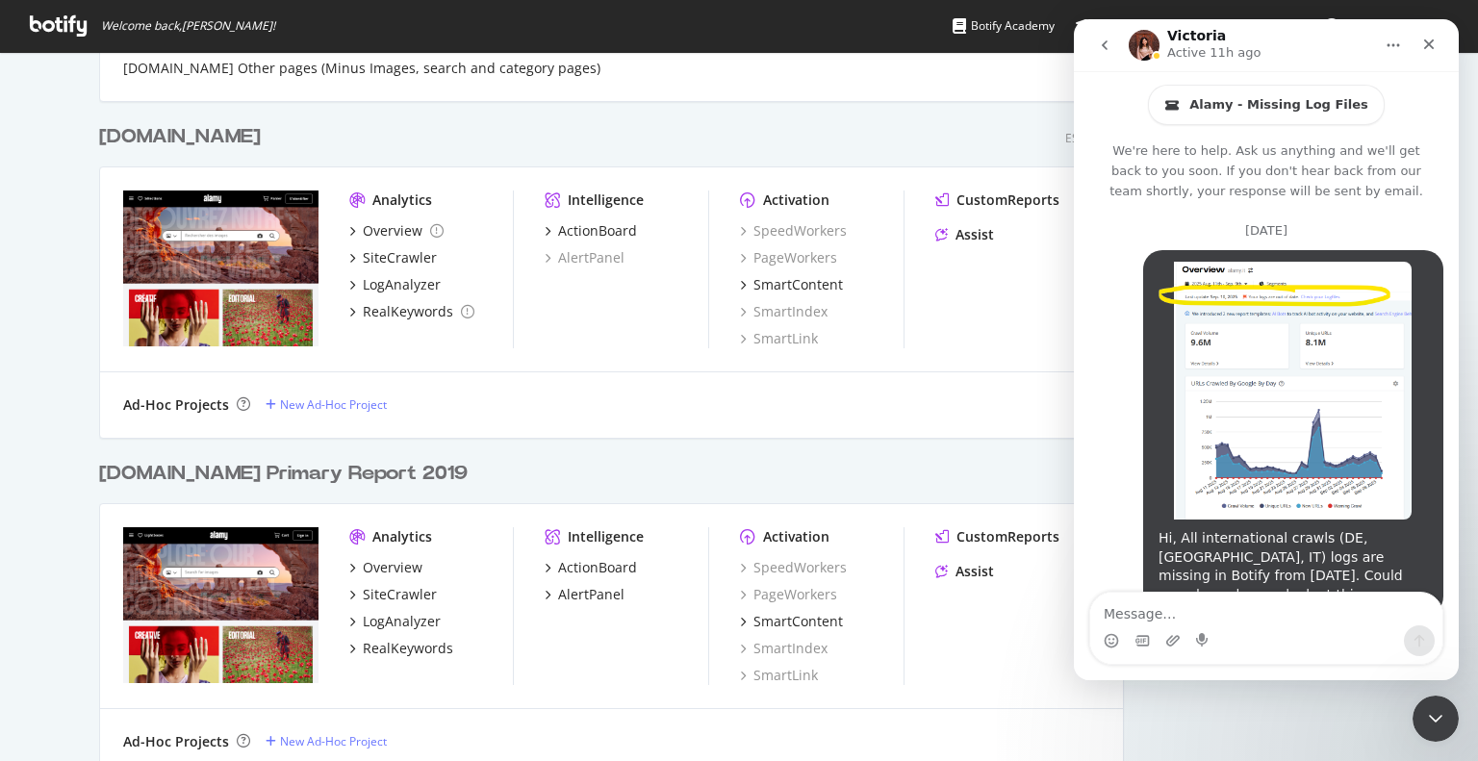
scroll to position [3246, 0]
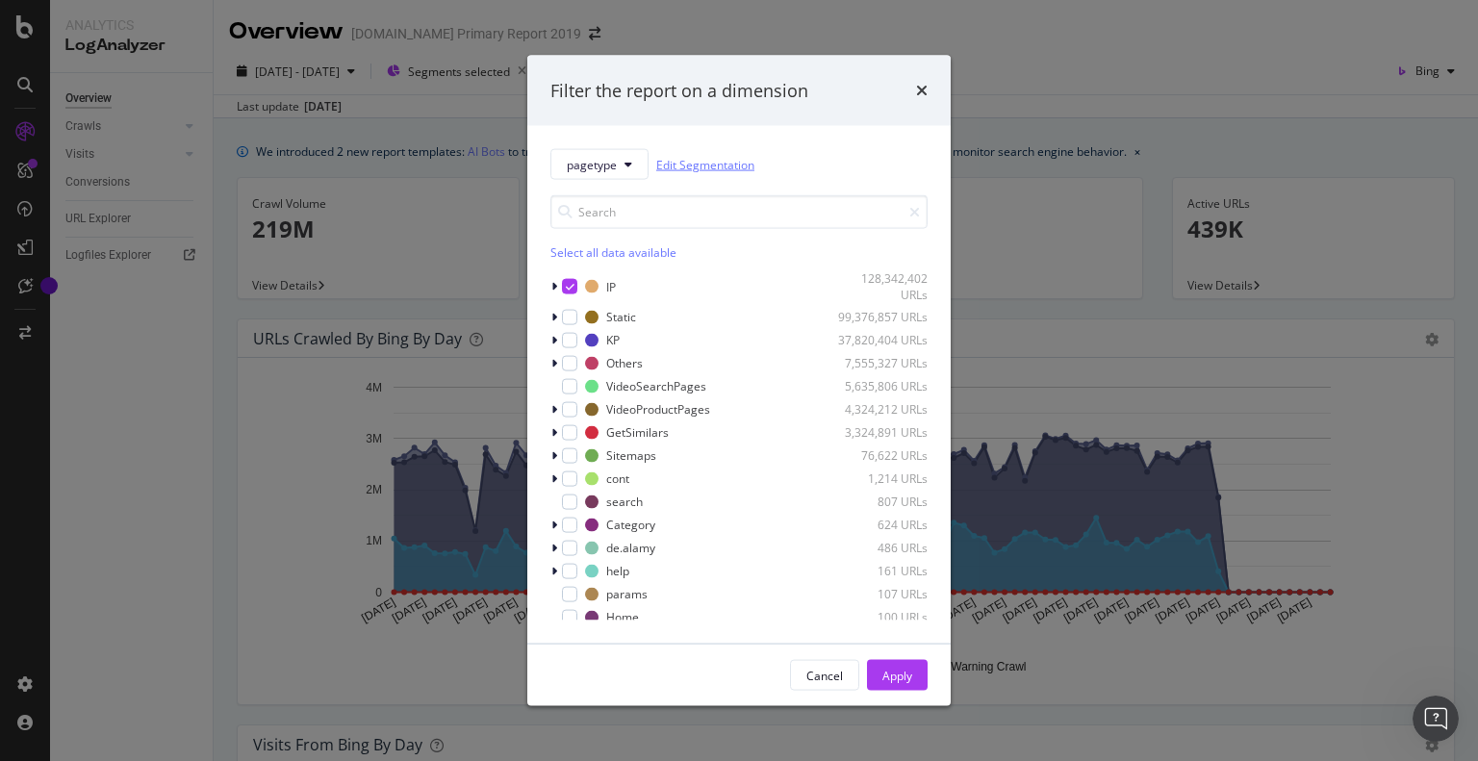
scroll to position [3246, 0]
click at [710, 164] on link "Edit Segmentation" at bounding box center [705, 164] width 98 height 20
click at [923, 89] on icon "times" at bounding box center [922, 90] width 12 height 15
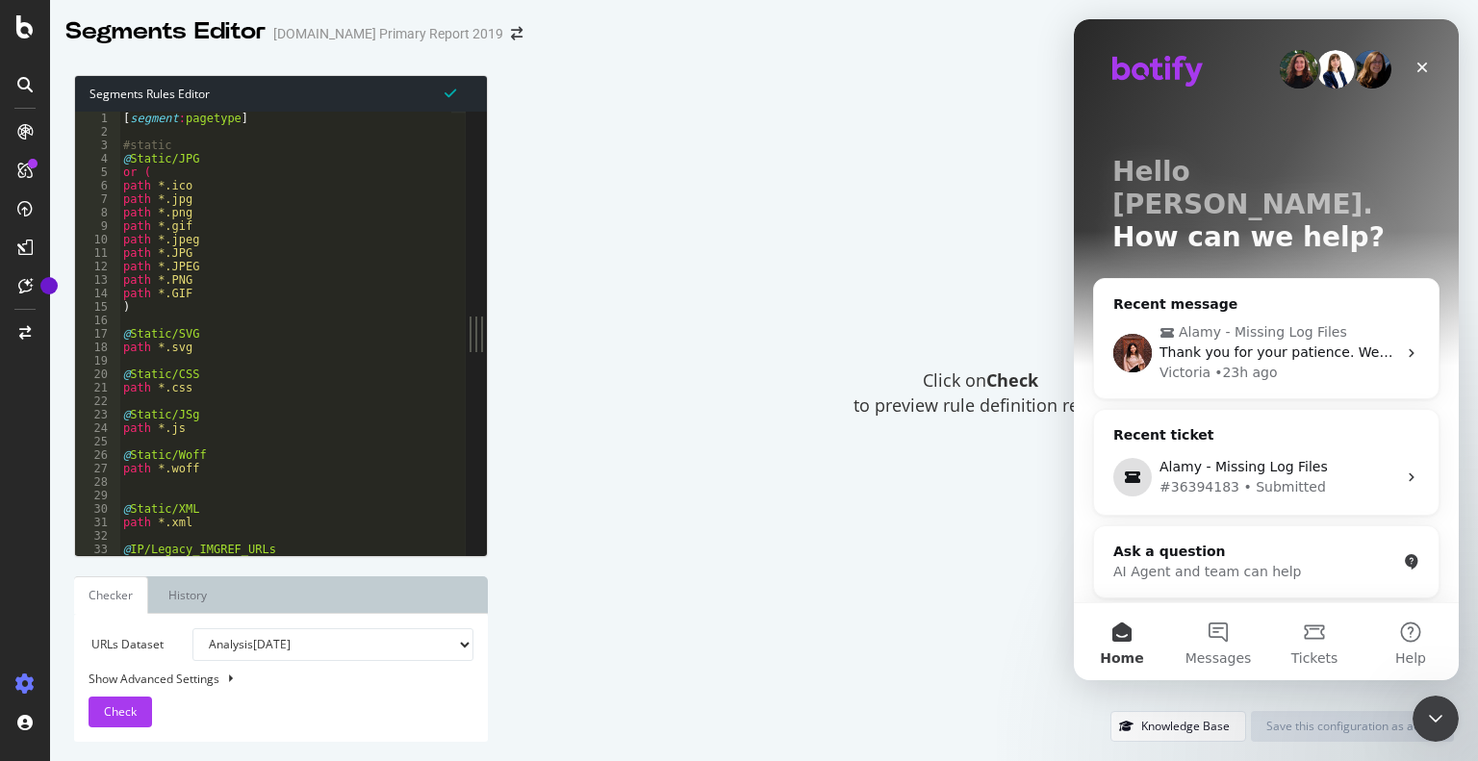
type textarea "path *.gif"
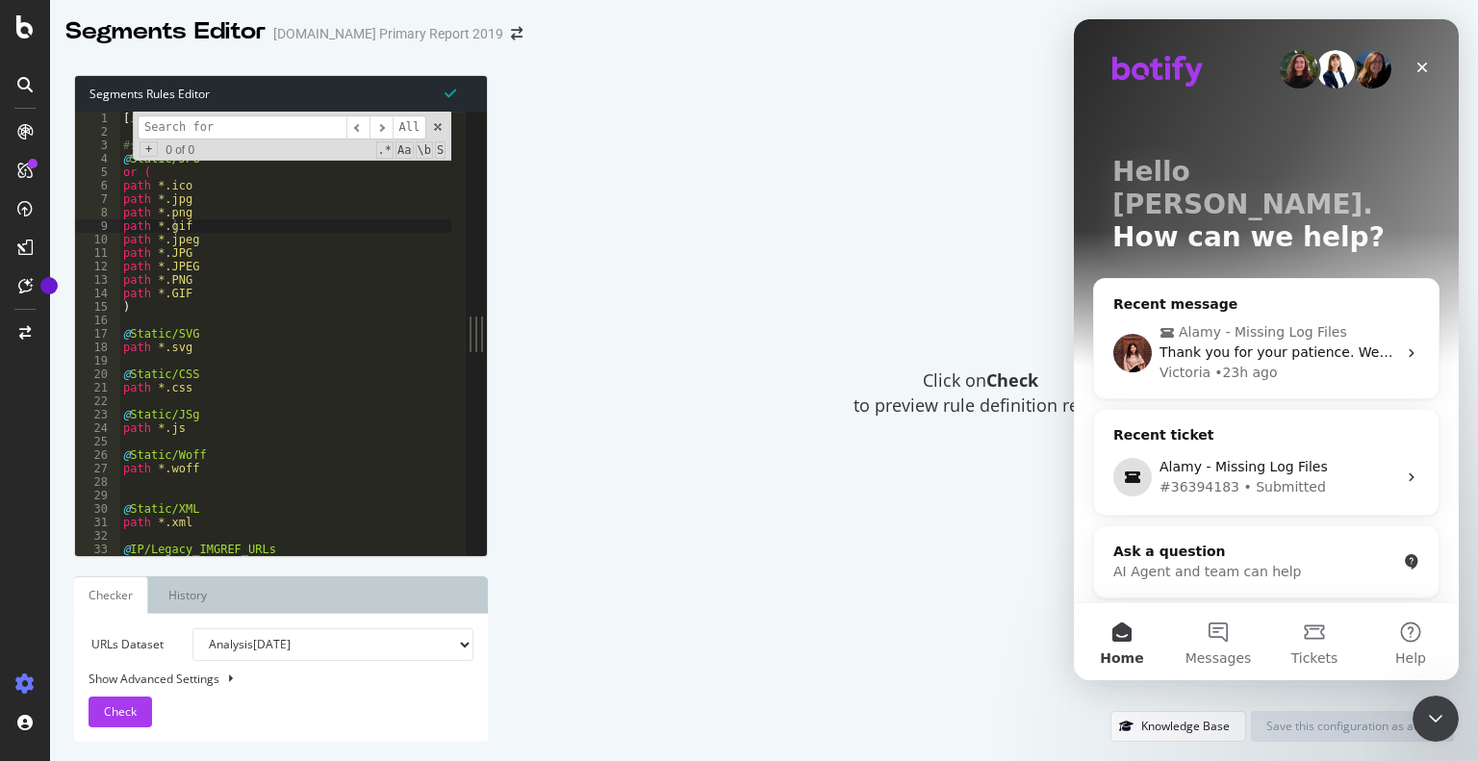
click at [183, 126] on input at bounding box center [242, 128] width 209 height 24
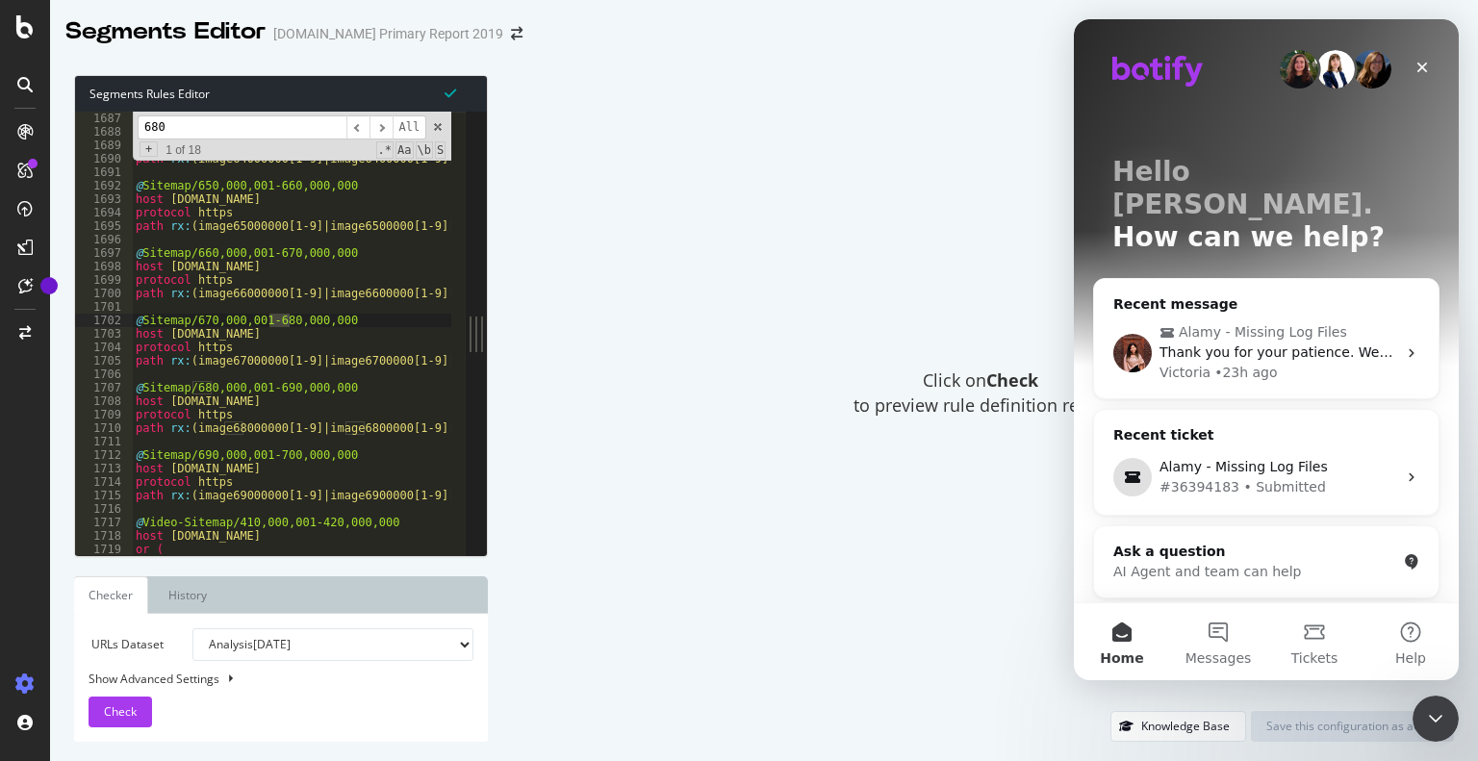
scroll to position [13653, 0]
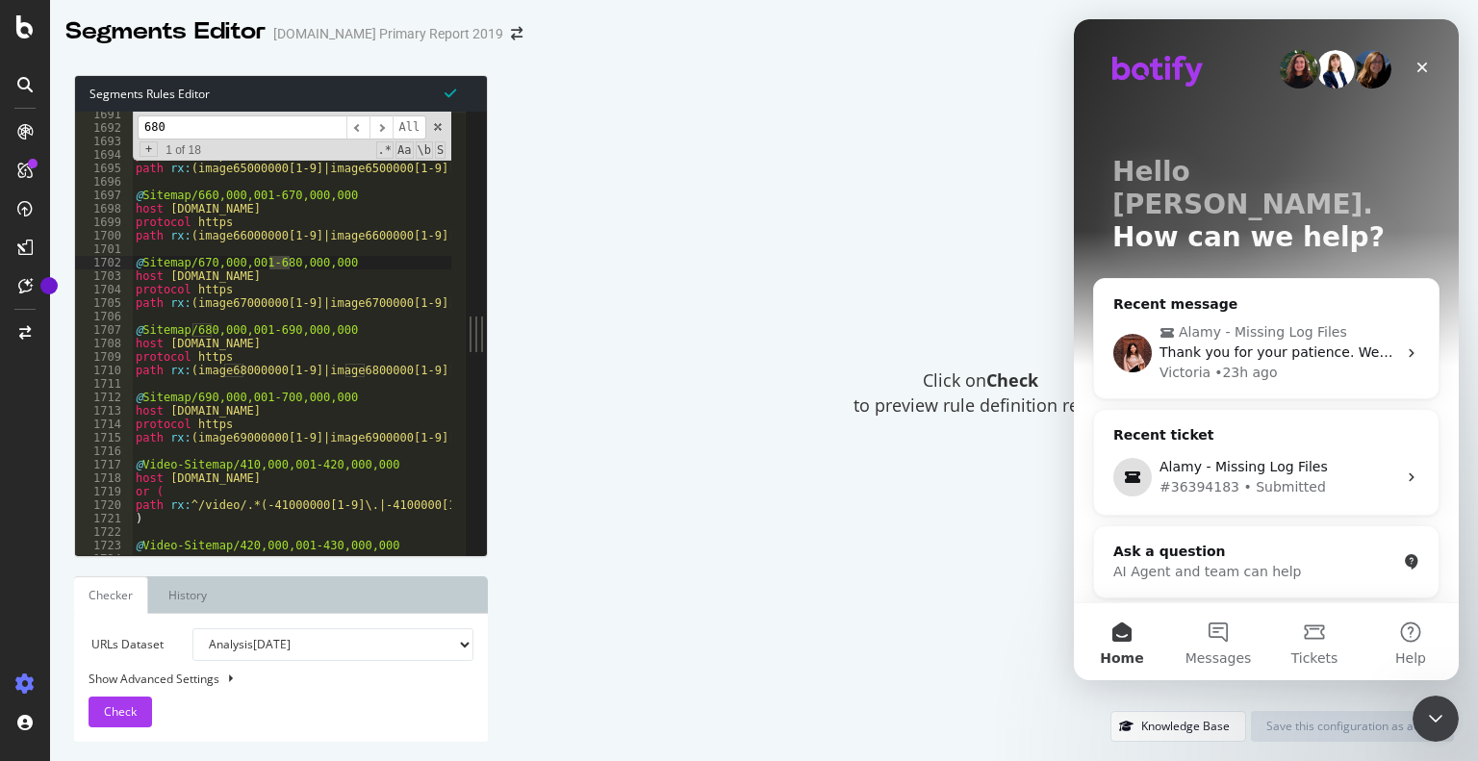
type input "680"
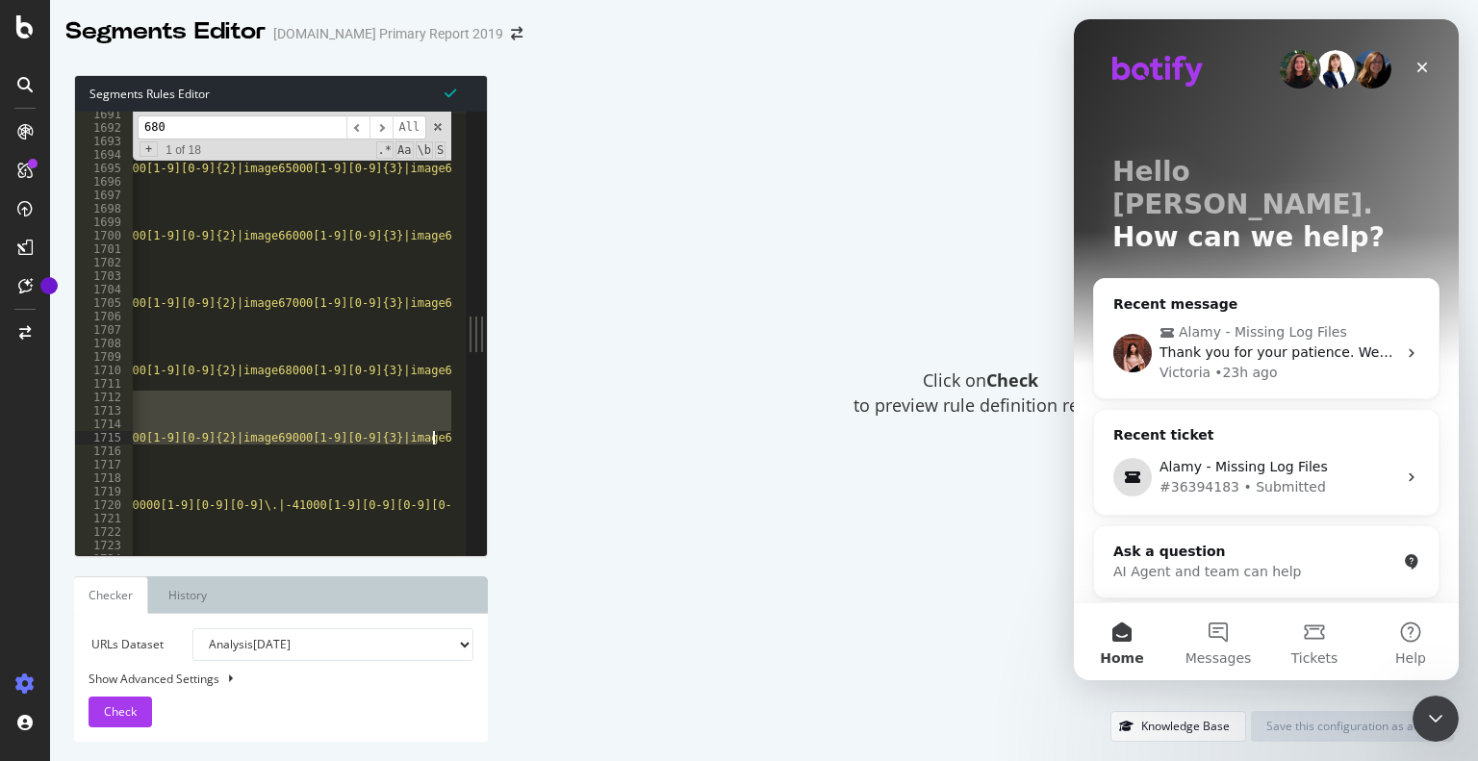
scroll to position [0, 889]
drag, startPoint x: 135, startPoint y: 399, endPoint x: 469, endPoint y: 437, distance: 336.2
click at [469, 437] on div "@Sitemap/690,000,001-700,000,000 1691 1692 1693 1694 1695 1696 1697 1698 1699 1…" at bounding box center [281, 334] width 412 height 444
type textarea "protocol https path rx:(image69000000[1-9]|image6900000[1-9][0-9]|image690000[1…"
click at [310, 446] on div "@ Sitemap/650,000,001-660,000,000 host [DOMAIN_NAME] protocol https path rx : (…" at bounding box center [795, 337] width 3107 height 458
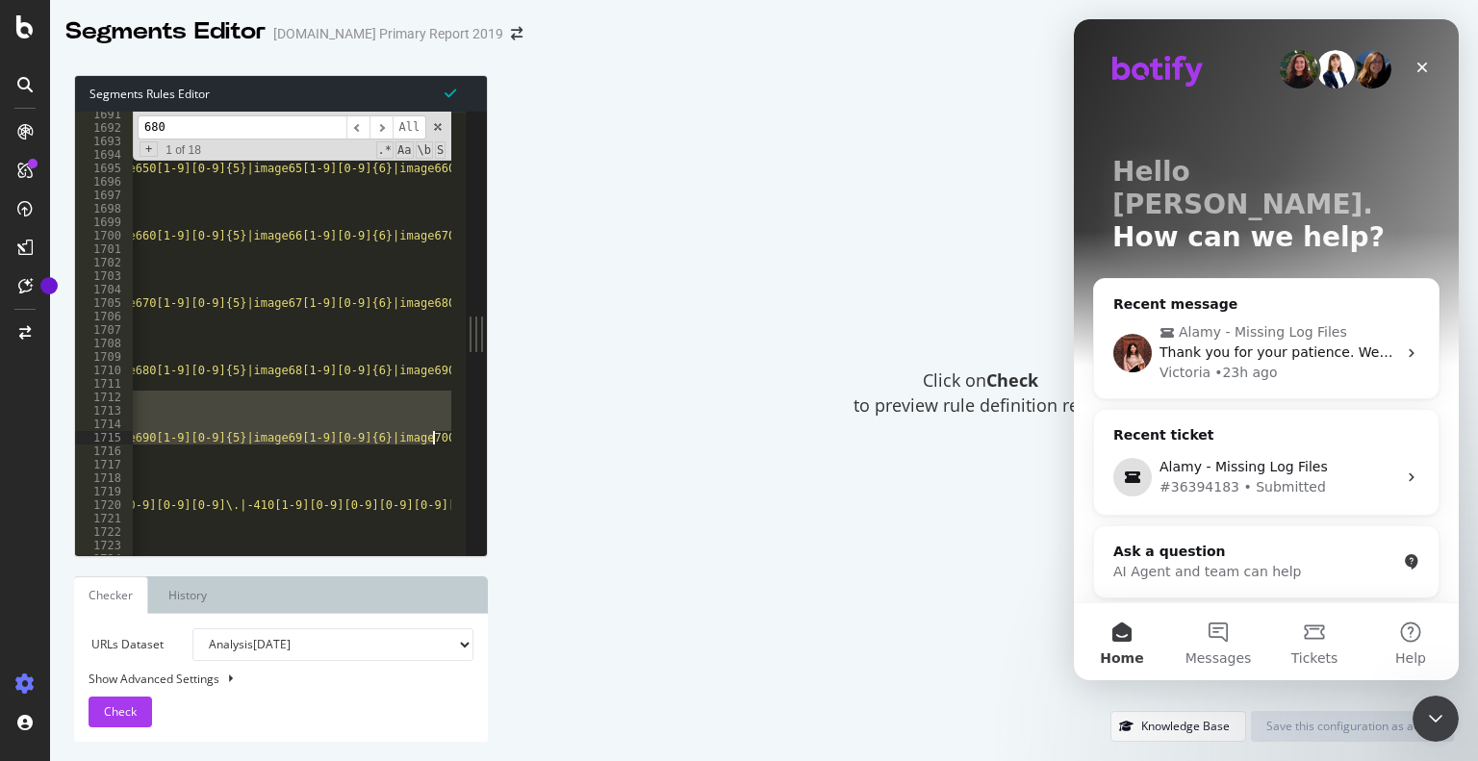
scroll to position [0, 0]
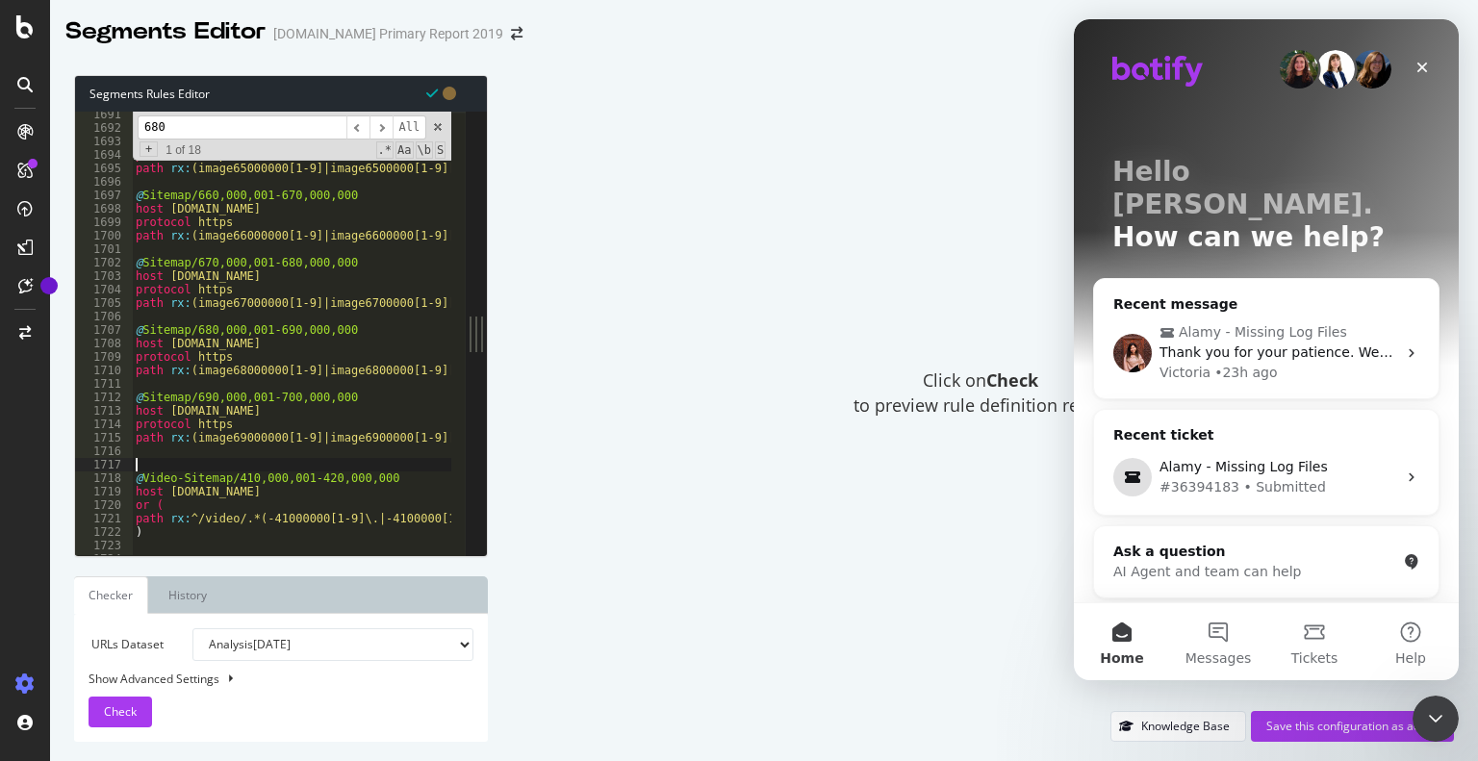
paste textarea "path rx:(image70000000[1-9]|image7000000[1-9][0-9]|image700000[1-9][0-9]{2}|ima…"
type textarea "path rx:(image70000000[1-9]|image7000000[1-9][0-9]|image700000[1-9][0-9]{2}|ima…"
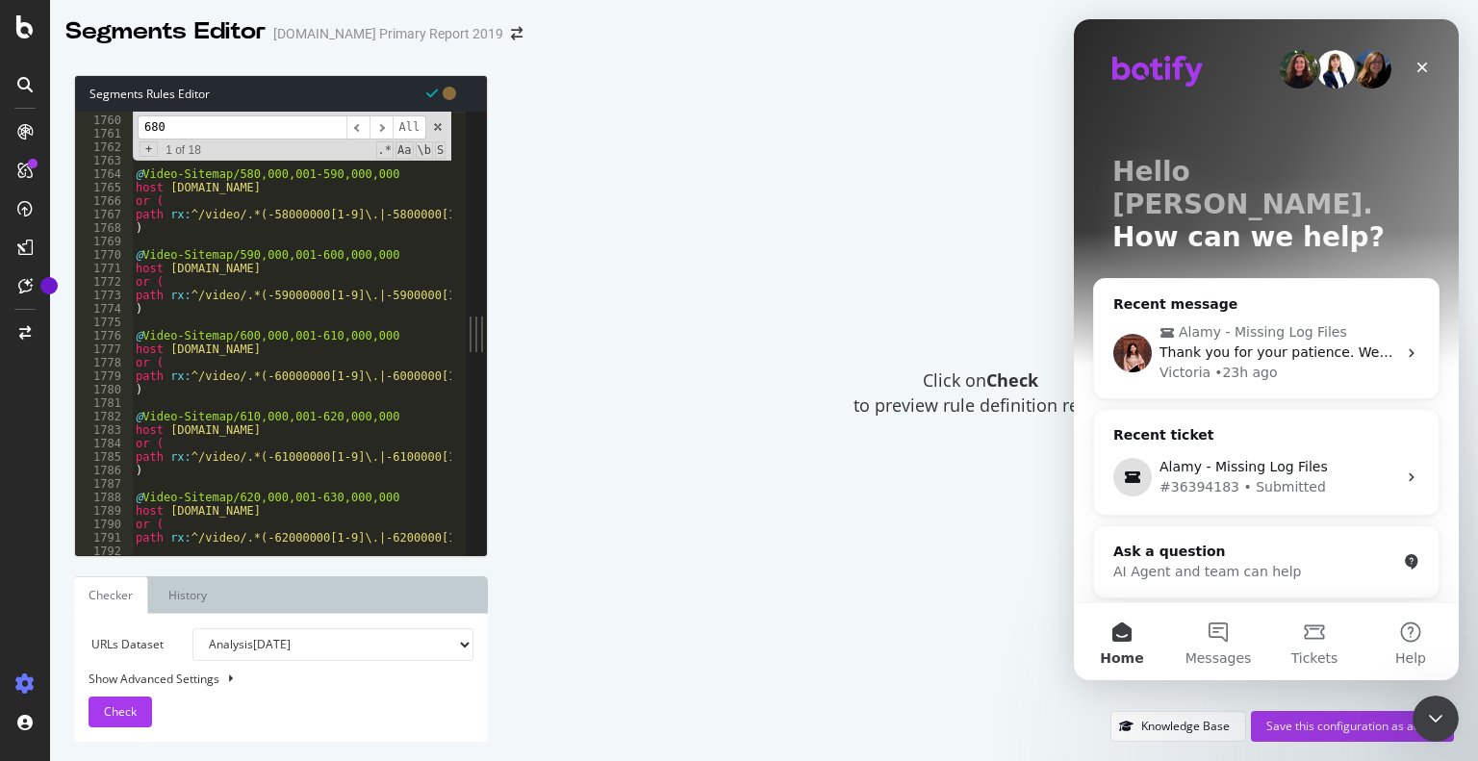
scroll to position [14327, 0]
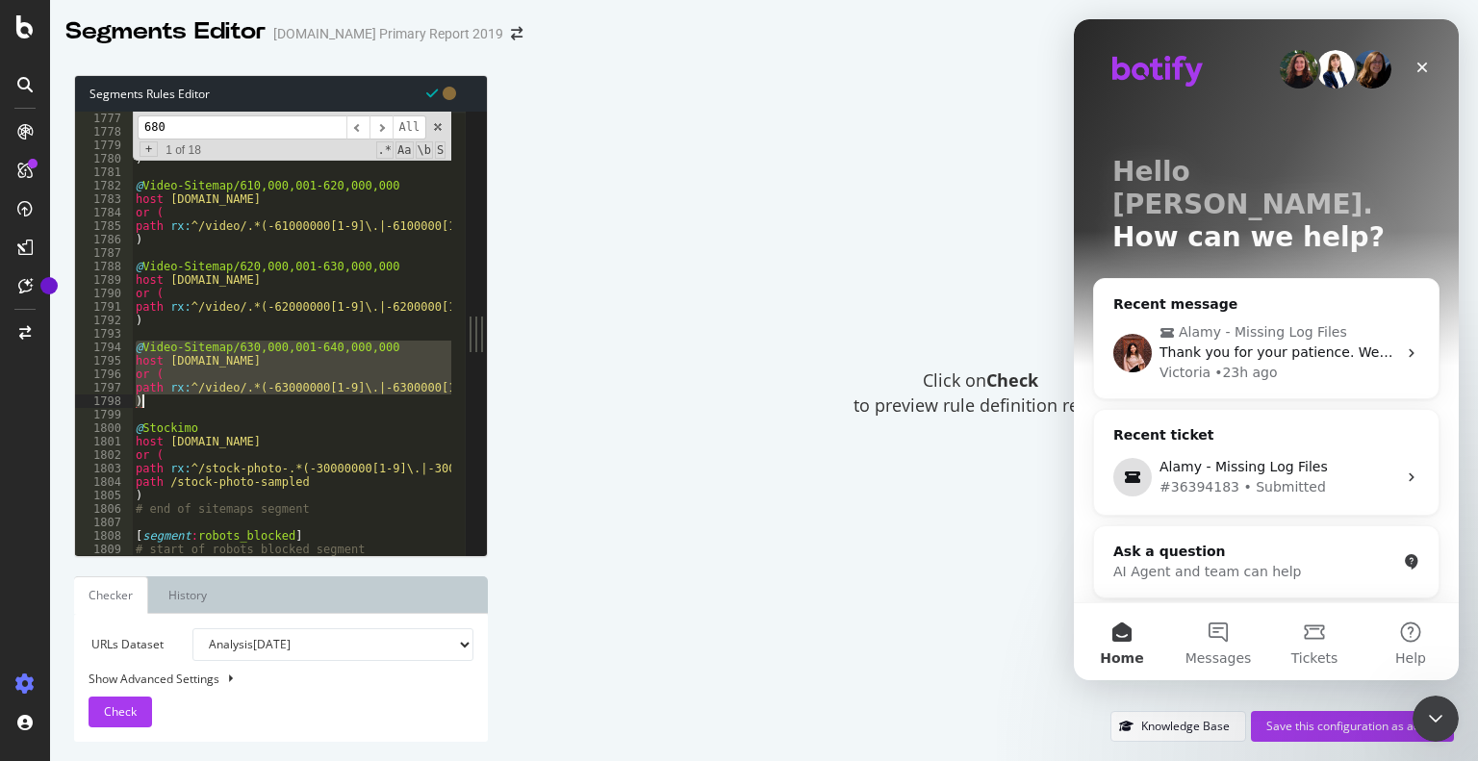
drag, startPoint x: 135, startPoint y: 351, endPoint x: 154, endPoint y: 399, distance: 51.8
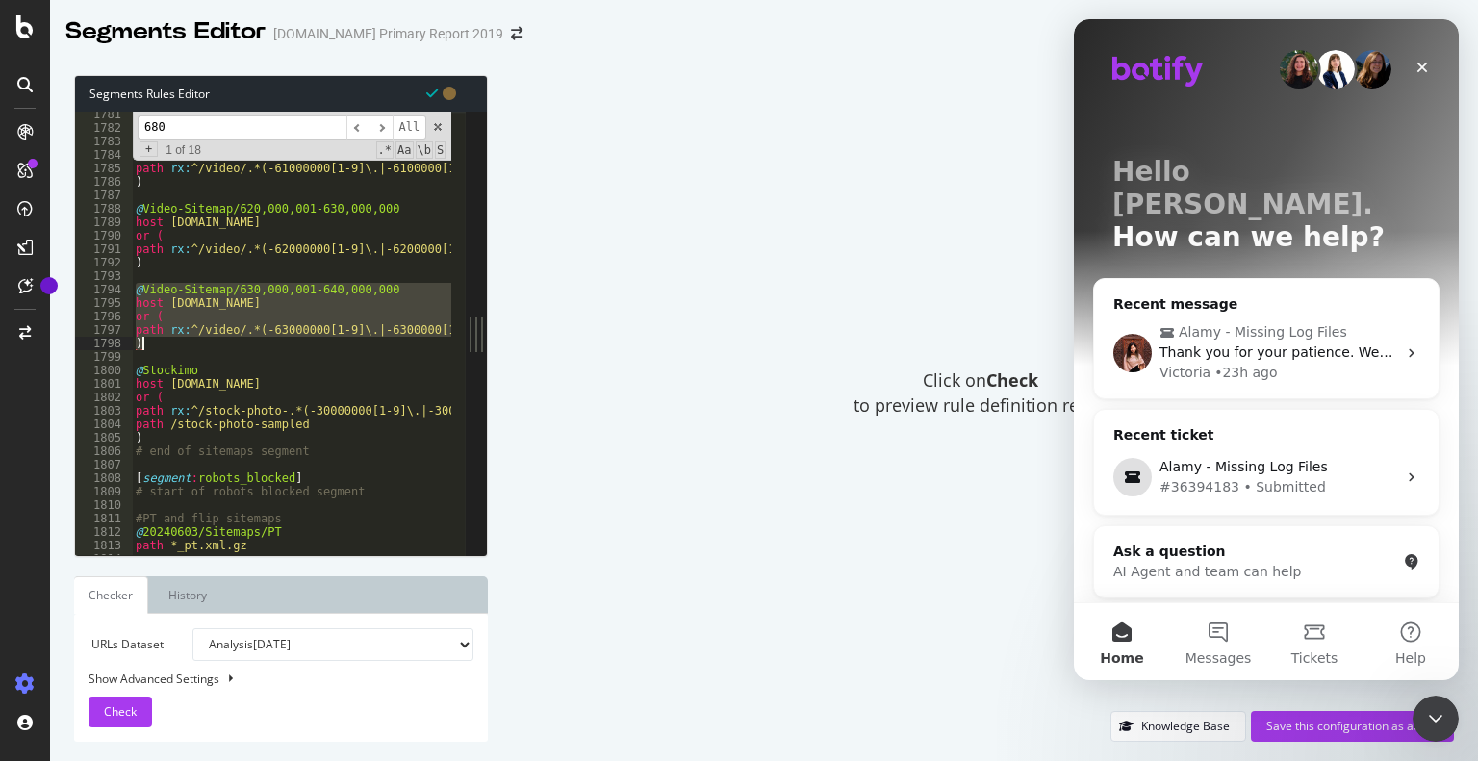
scroll to position [14361, 0]
type textarea "path rx:^/video/.*(-63000000[1-9]\.|-6300000[1-9][0-9]\.|-630000[1-9][0-9][0-9]…"
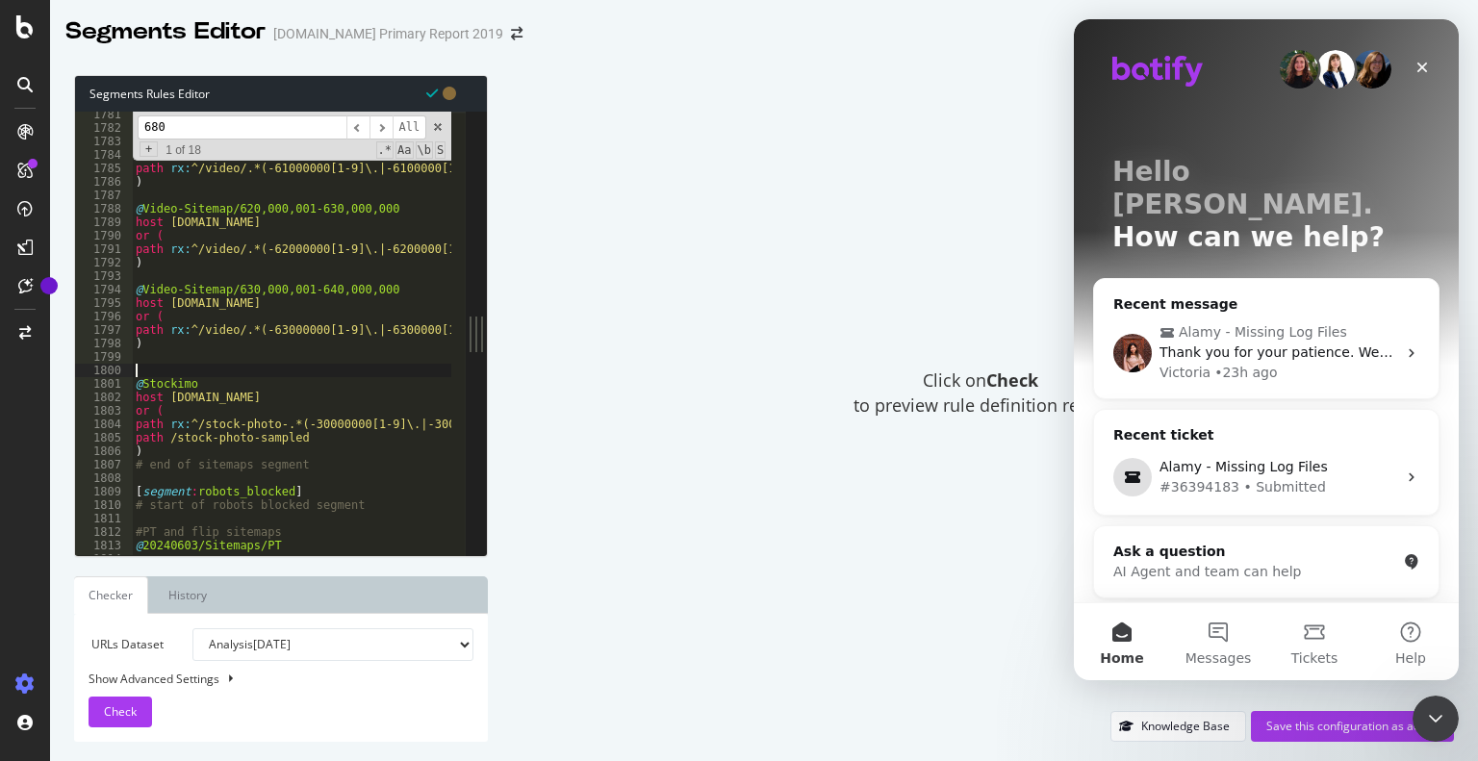
paste textarea ")"
type textarea ")"
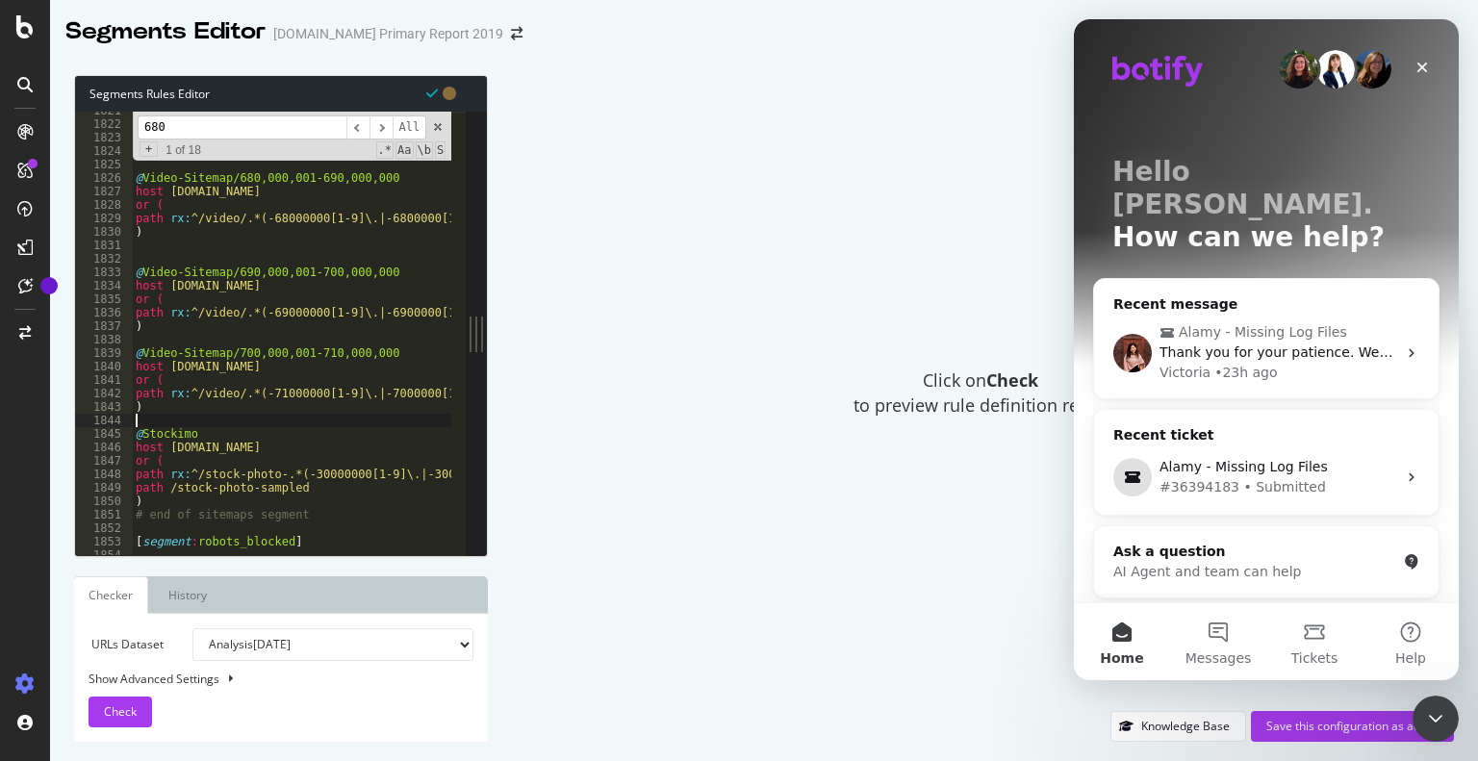
scroll to position [14588, 0]
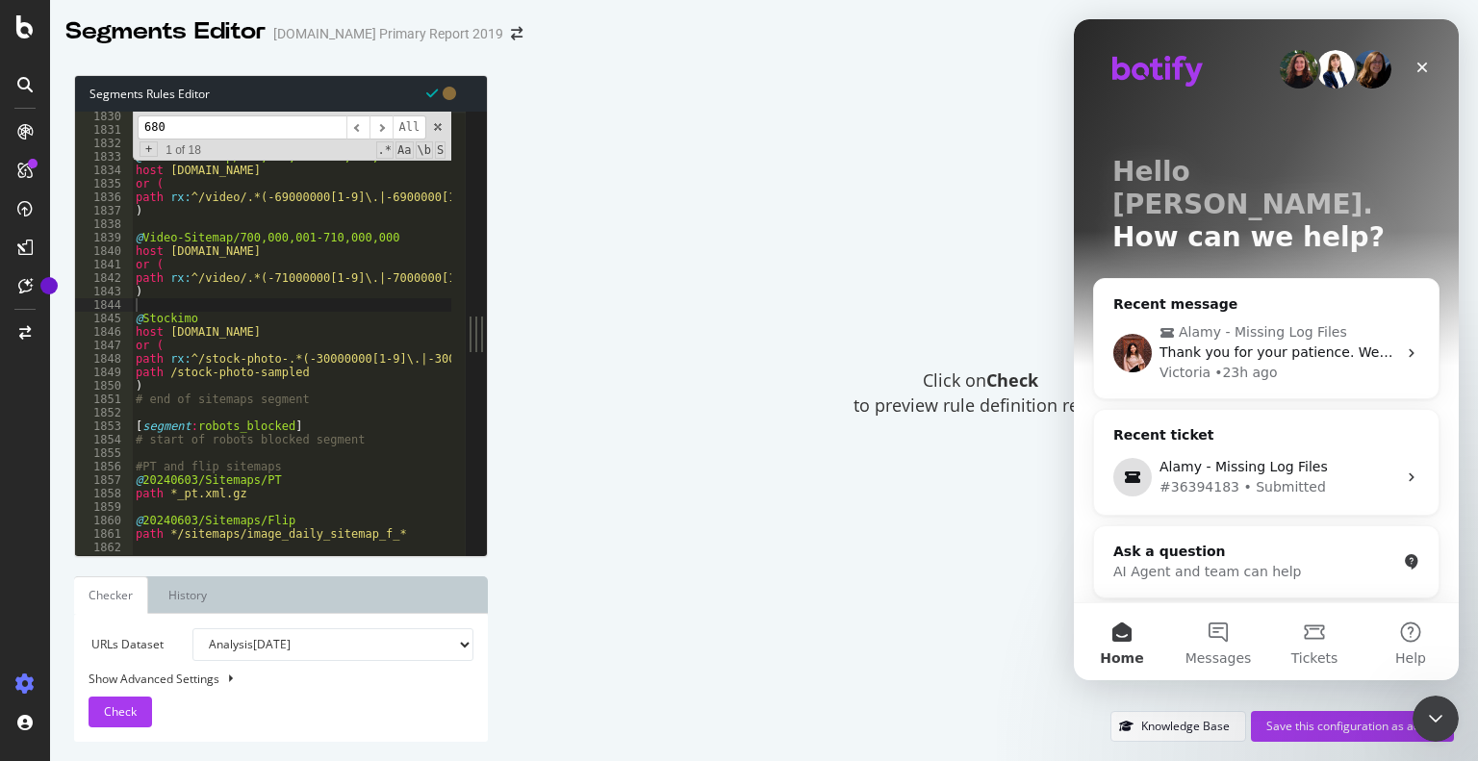
click at [214, 129] on input "680" at bounding box center [242, 128] width 209 height 24
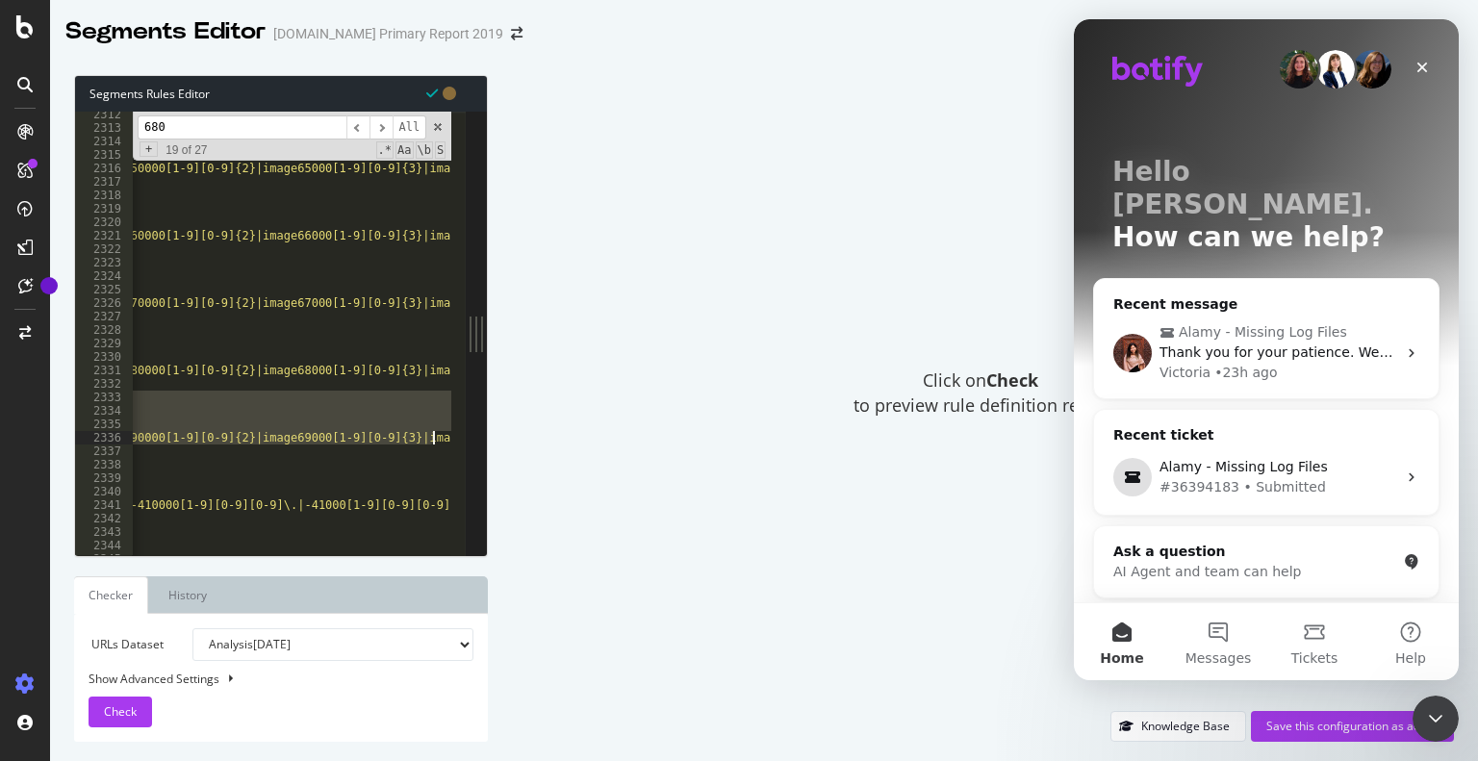
scroll to position [0, 889]
drag, startPoint x: 136, startPoint y: 400, endPoint x: 521, endPoint y: 438, distance: 386.9
click at [521, 438] on div "Segments Rules Editor @sitemap/690,000,001-700,000,000 2312 2313 2314 2315 2316…" at bounding box center [764, 409] width 1428 height 706
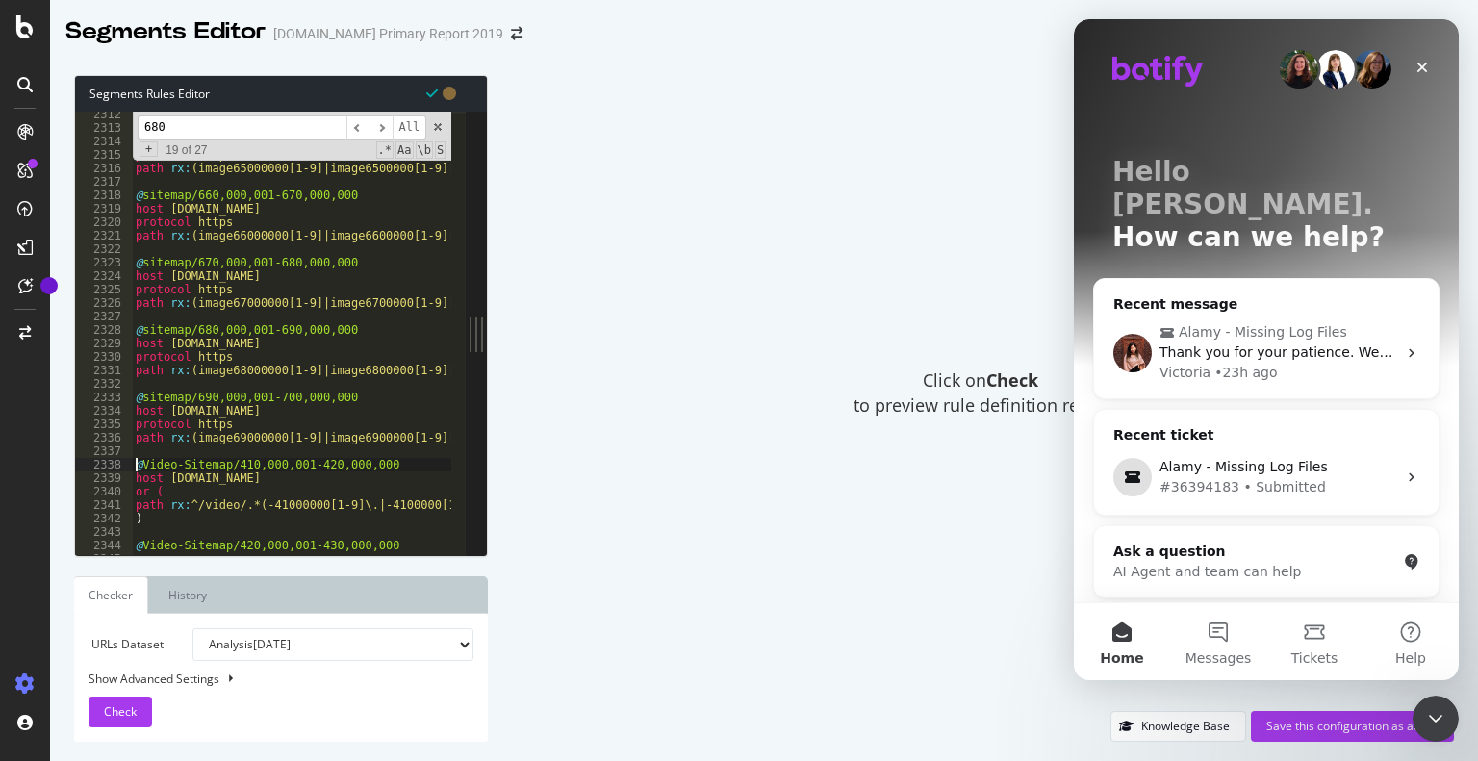
paste textarea "path rx:(image70000000[1-9]|image7000000[1-9][0-9]|image700000[1-9][0-9]{2}|ima…"
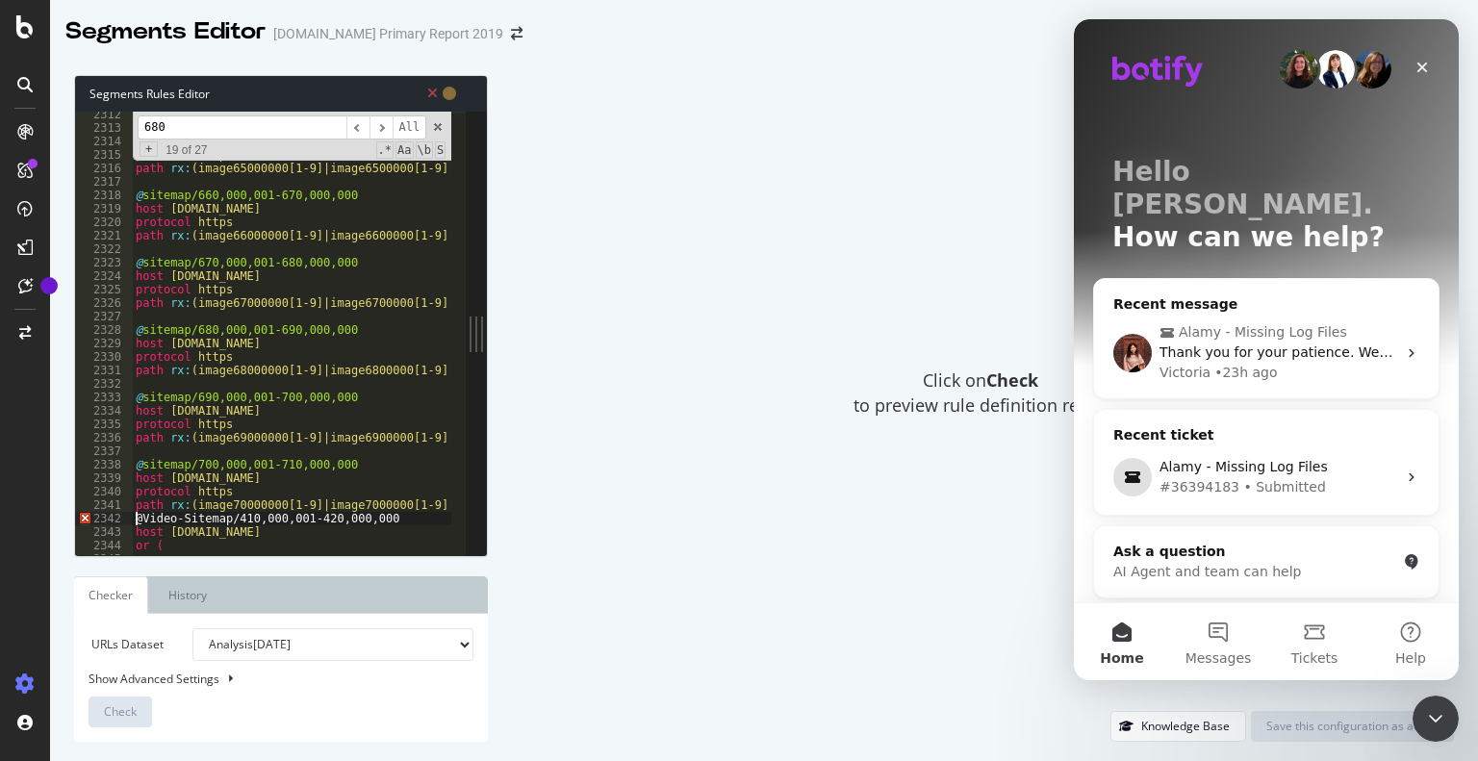
type textarea "@Video-Sitemap/410,000,001-420,000,000"
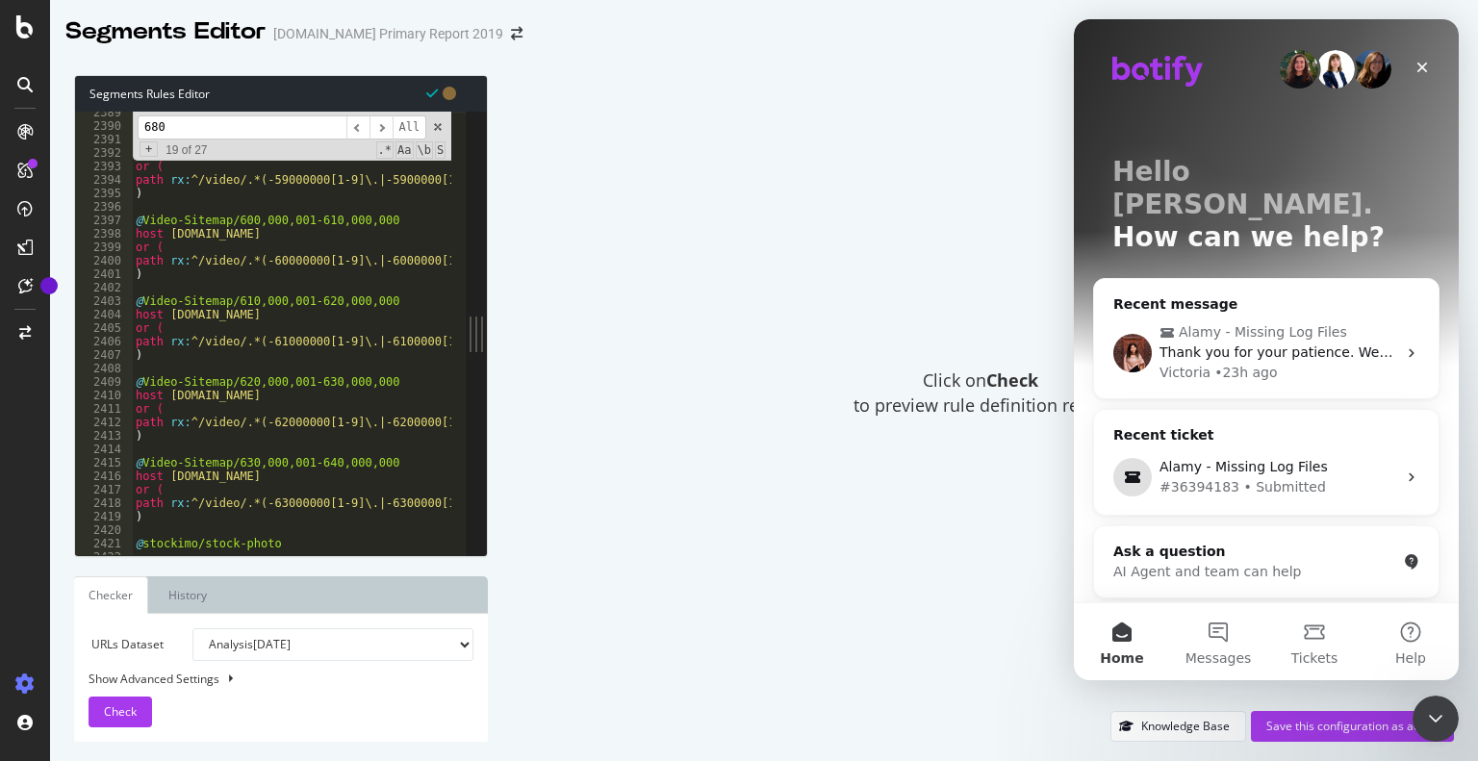
scroll to position [19058, 0]
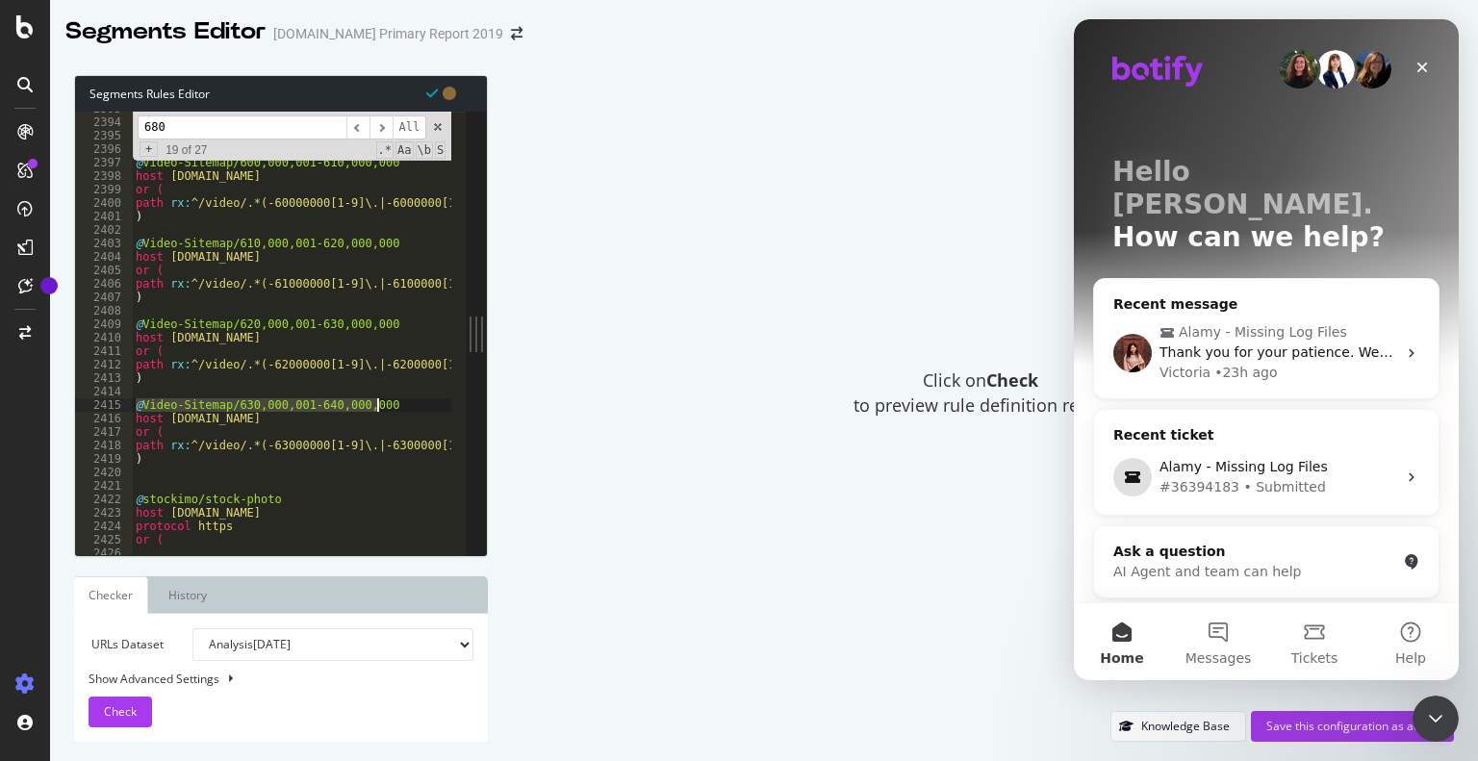
drag, startPoint x: 139, startPoint y: 408, endPoint x: 377, endPoint y: 407, distance: 238.7
type textarea "path rx:^/video/.*(-62000000[1-9]\.|-6200000[1-9][0-9]\.|-620000[1-9][0-9][0-9]…"
paste input "@Video-Sitemap/630,000,001-640,000,00"
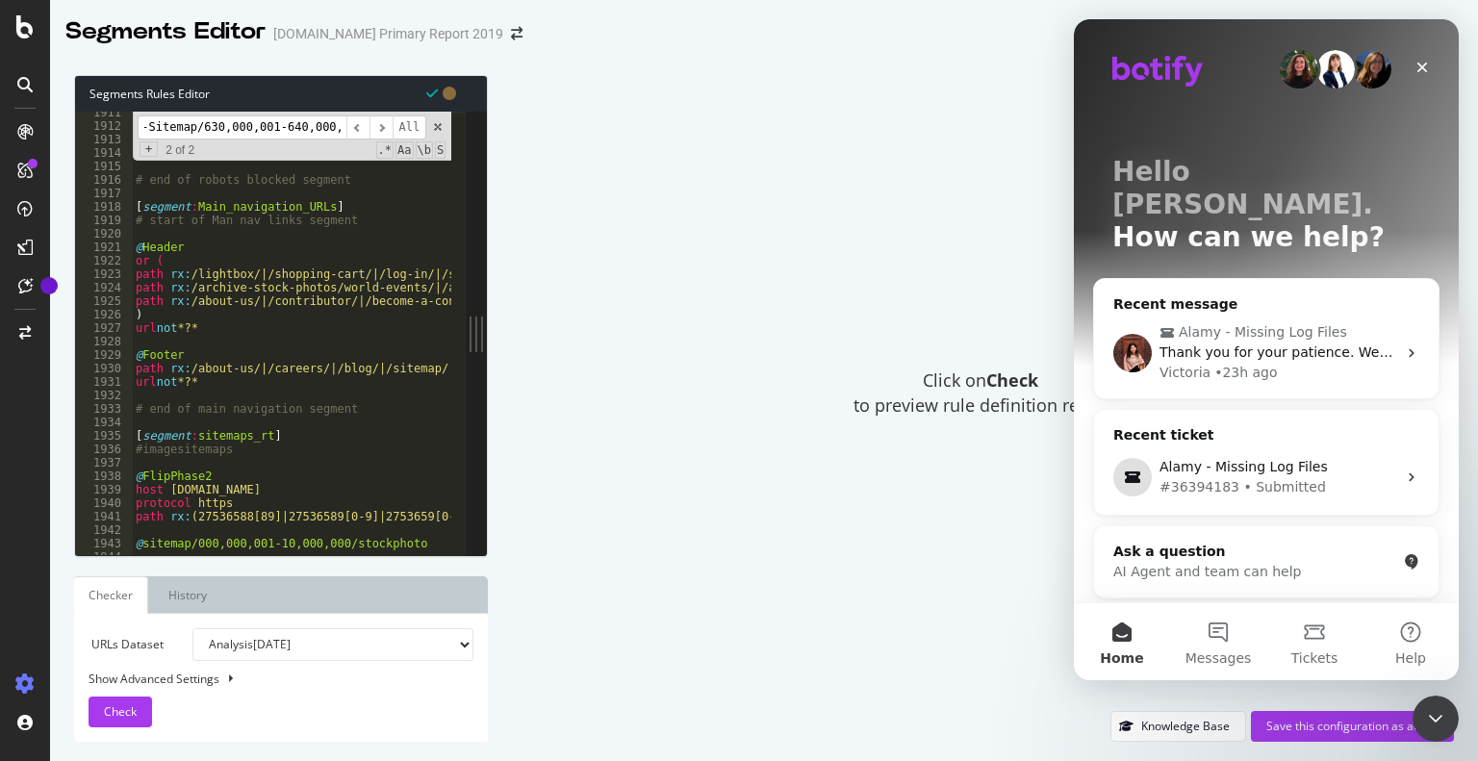
scroll to position [15178, 0]
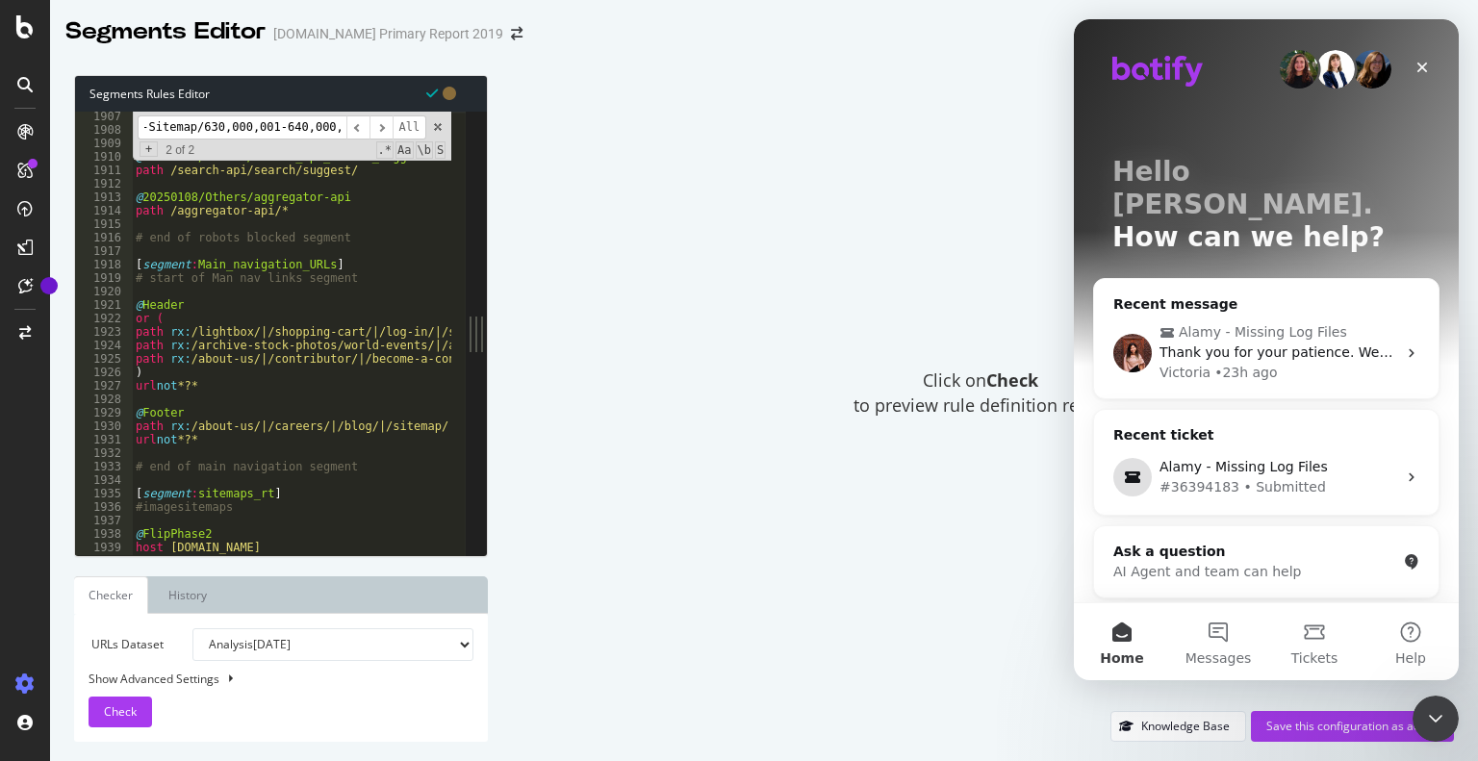
type input "@Video-Sitemap/630,000,001-640,000,000"
drag, startPoint x: 194, startPoint y: 267, endPoint x: 302, endPoint y: 270, distance: 107.8
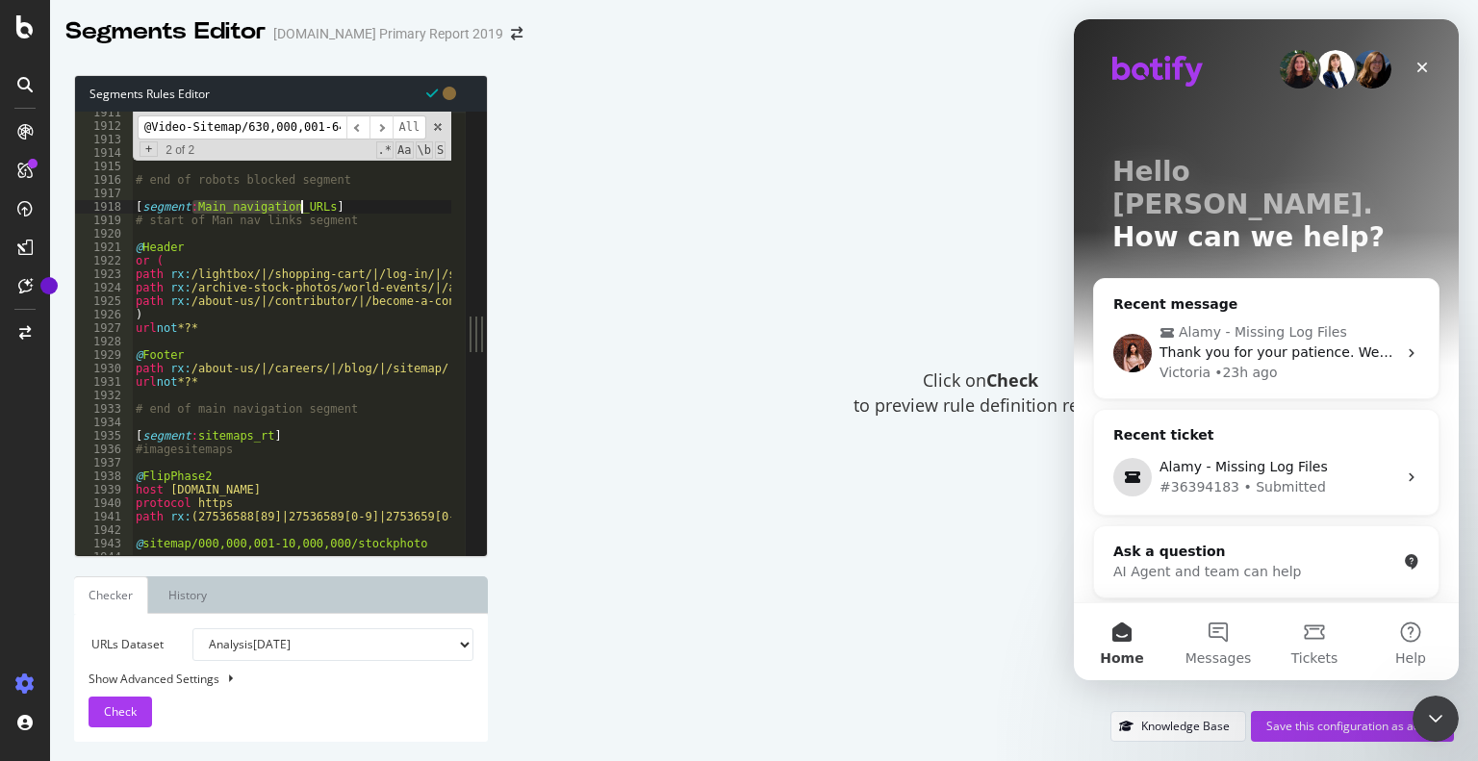
scroll to position [15212, 0]
click at [289, 130] on input "@Video-Sitemap/630,000,001-640,000,000" at bounding box center [242, 128] width 209 height 24
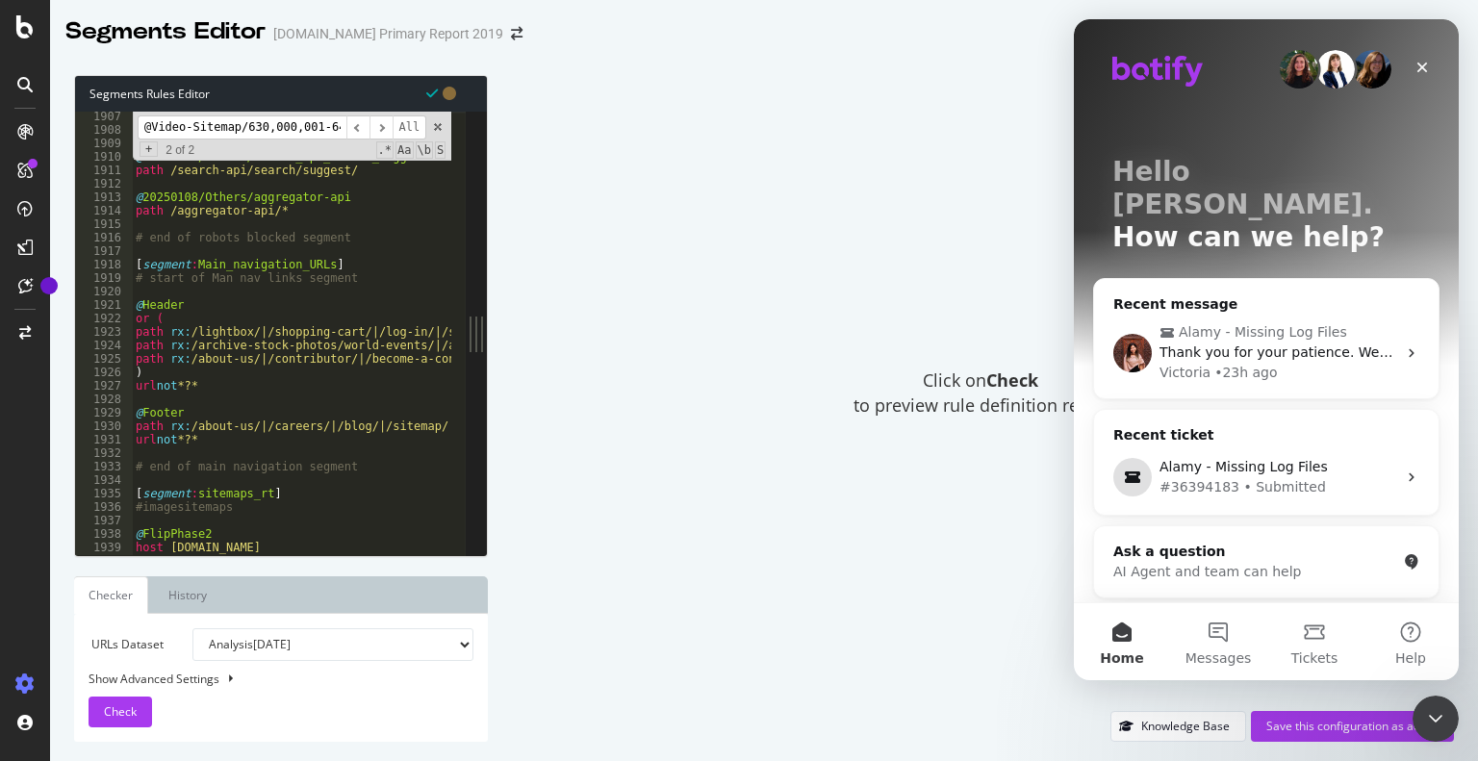
scroll to position [15178, 0]
click at [224, 129] on input "@Video-Sitemap/630,000,001-640,000,000" at bounding box center [242, 128] width 209 height 24
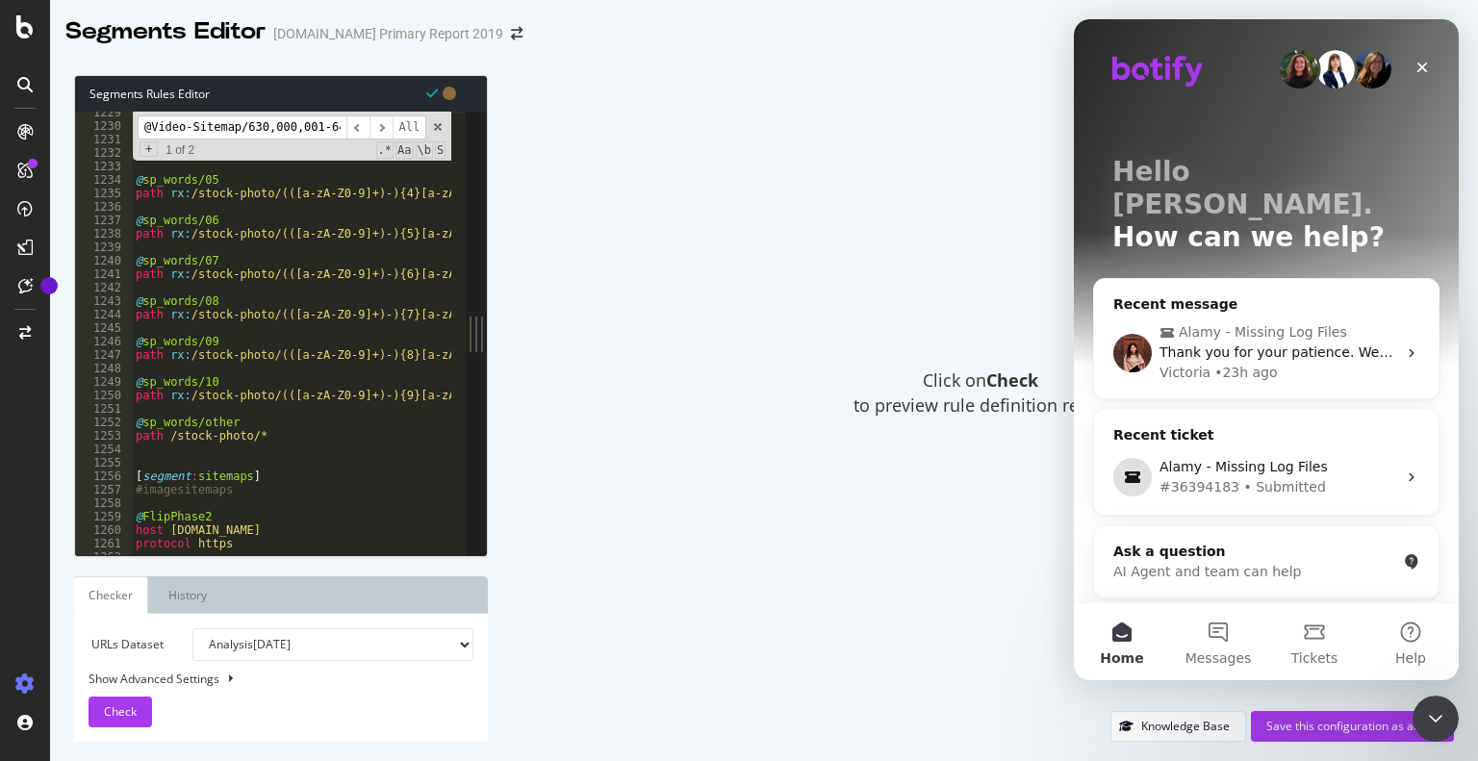
scroll to position [9815, 0]
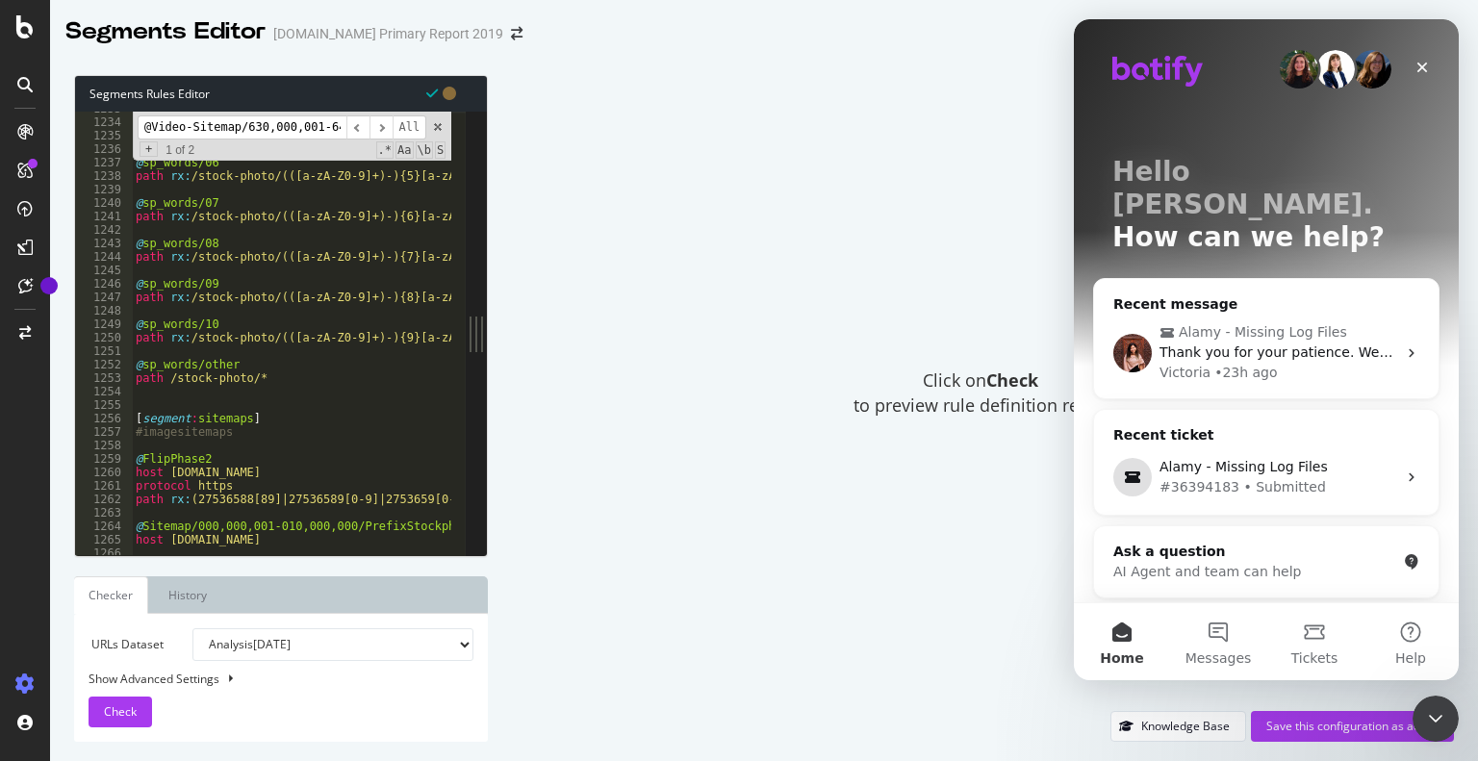
click at [258, 135] on input "@Video-Sitemap/630,000,001-640,000,000" at bounding box center [242, 128] width 209 height 24
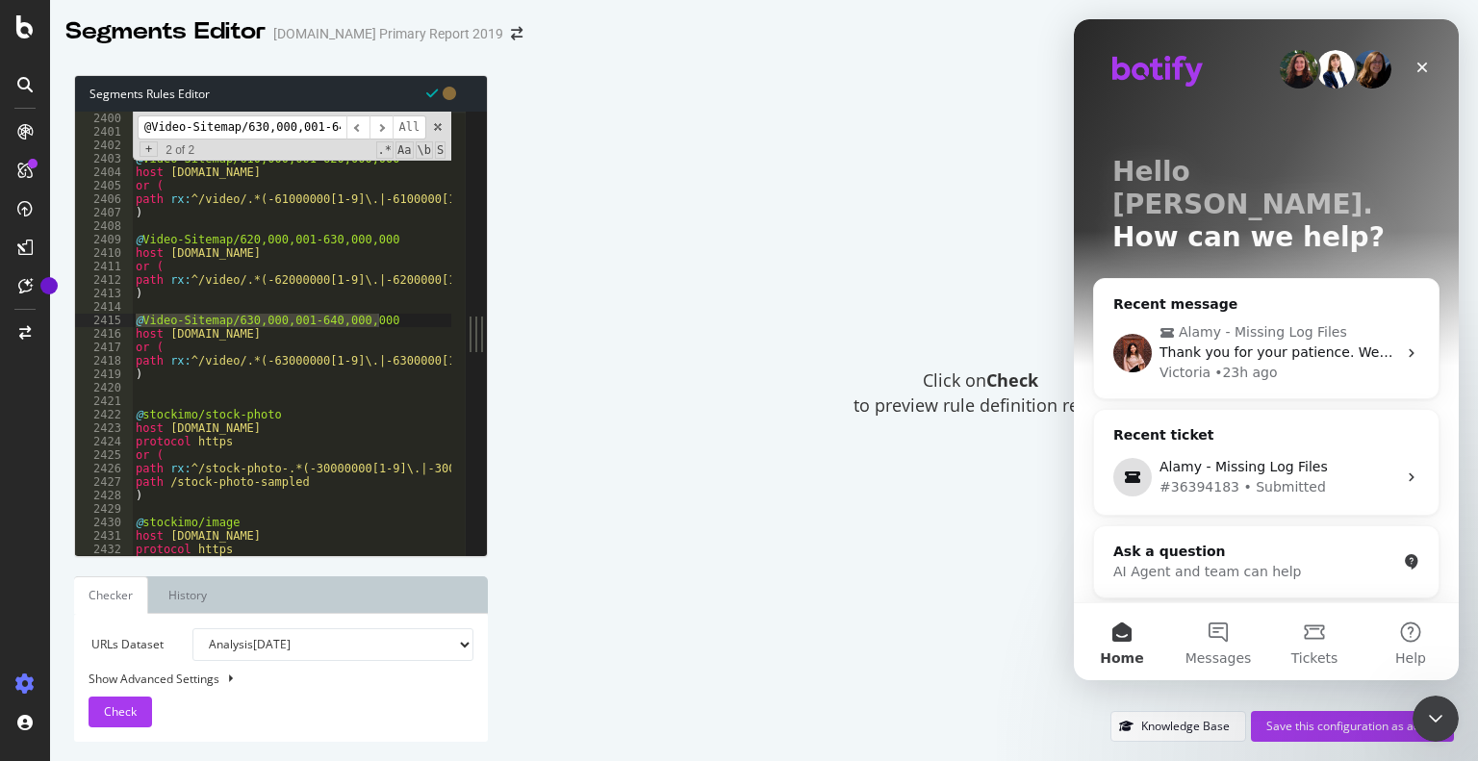
scroll to position [19103, 0]
type textarea ")"
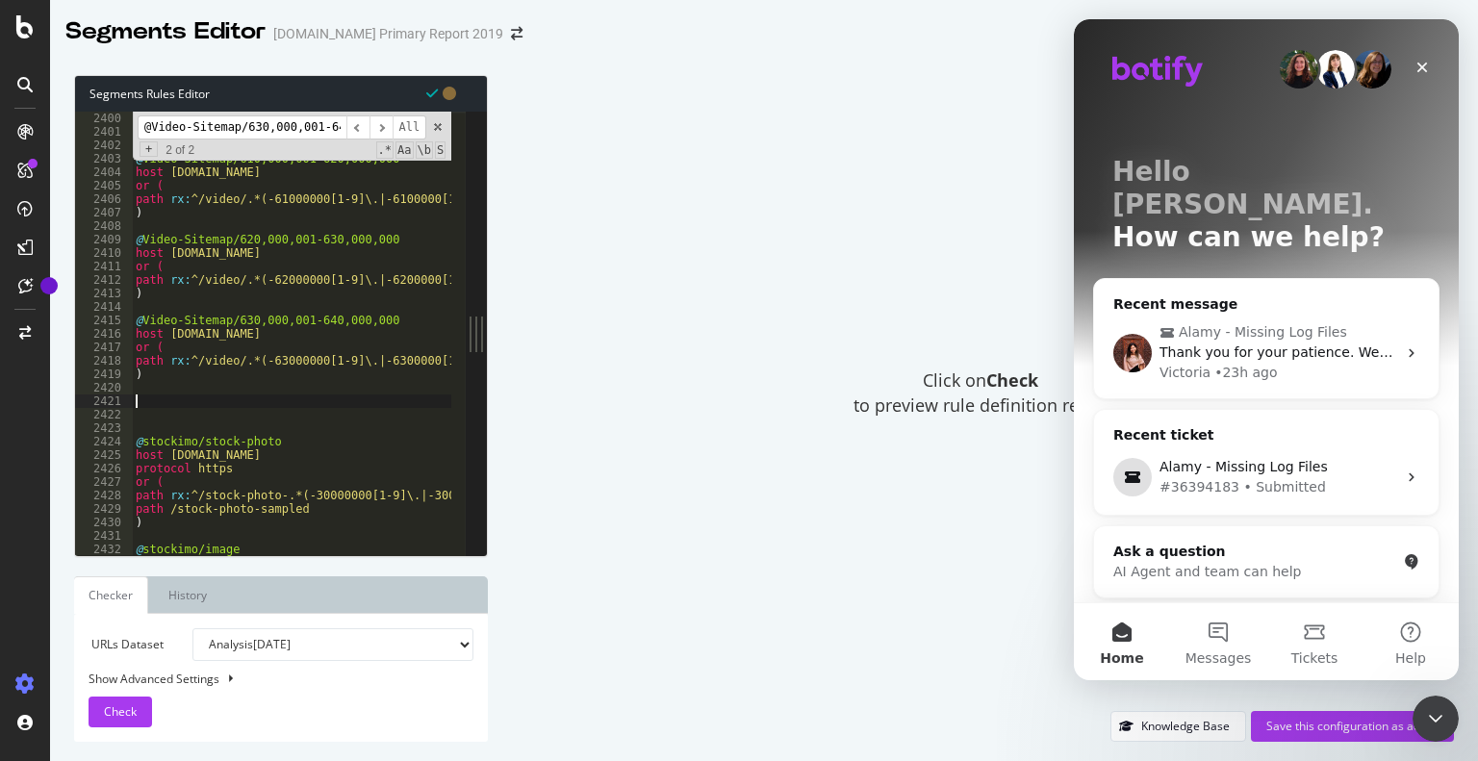
paste textarea ")"
type textarea ")"
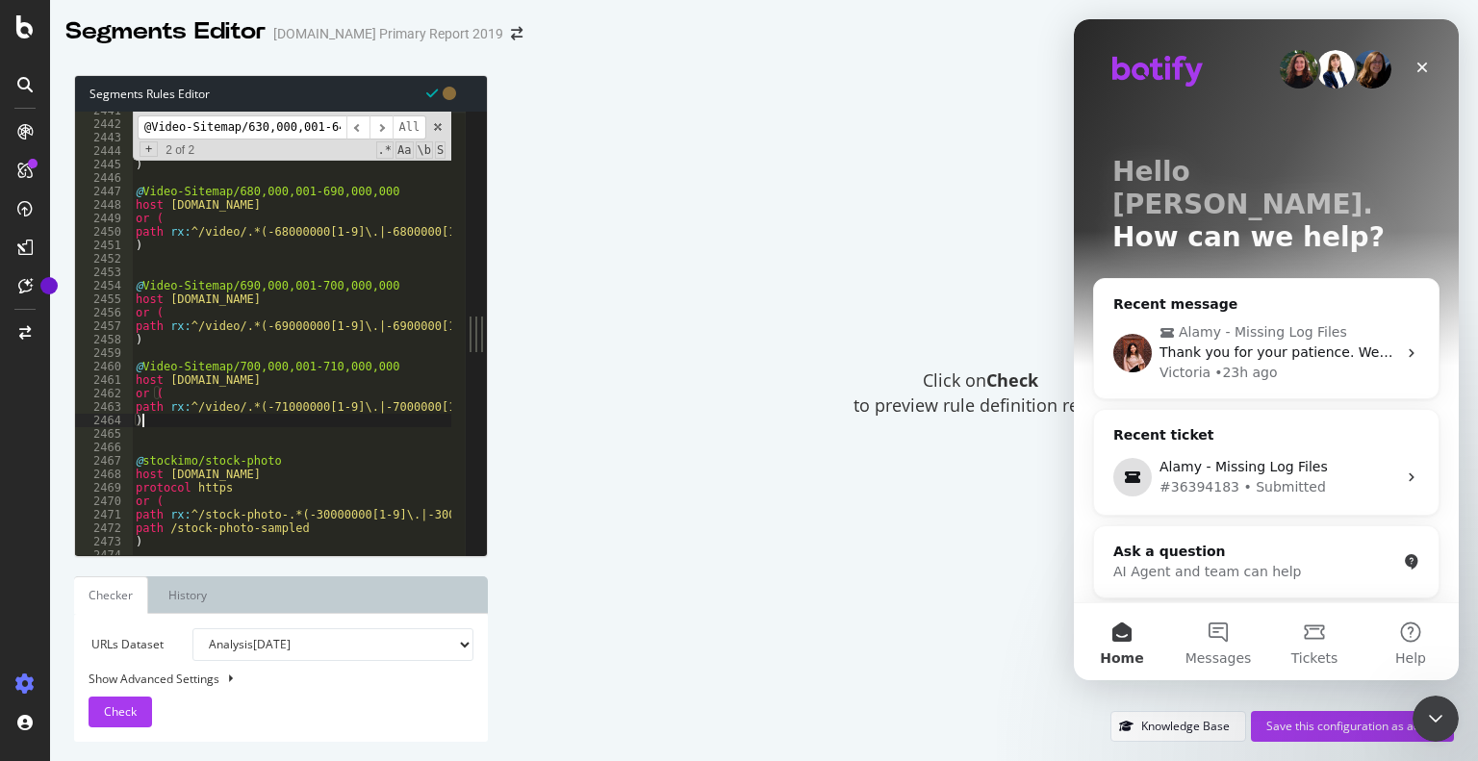
scroll to position [19216, 0]
click at [290, 134] on input "@Video-Sitemap/630,000,001-640,000,000" at bounding box center [242, 128] width 209 height 24
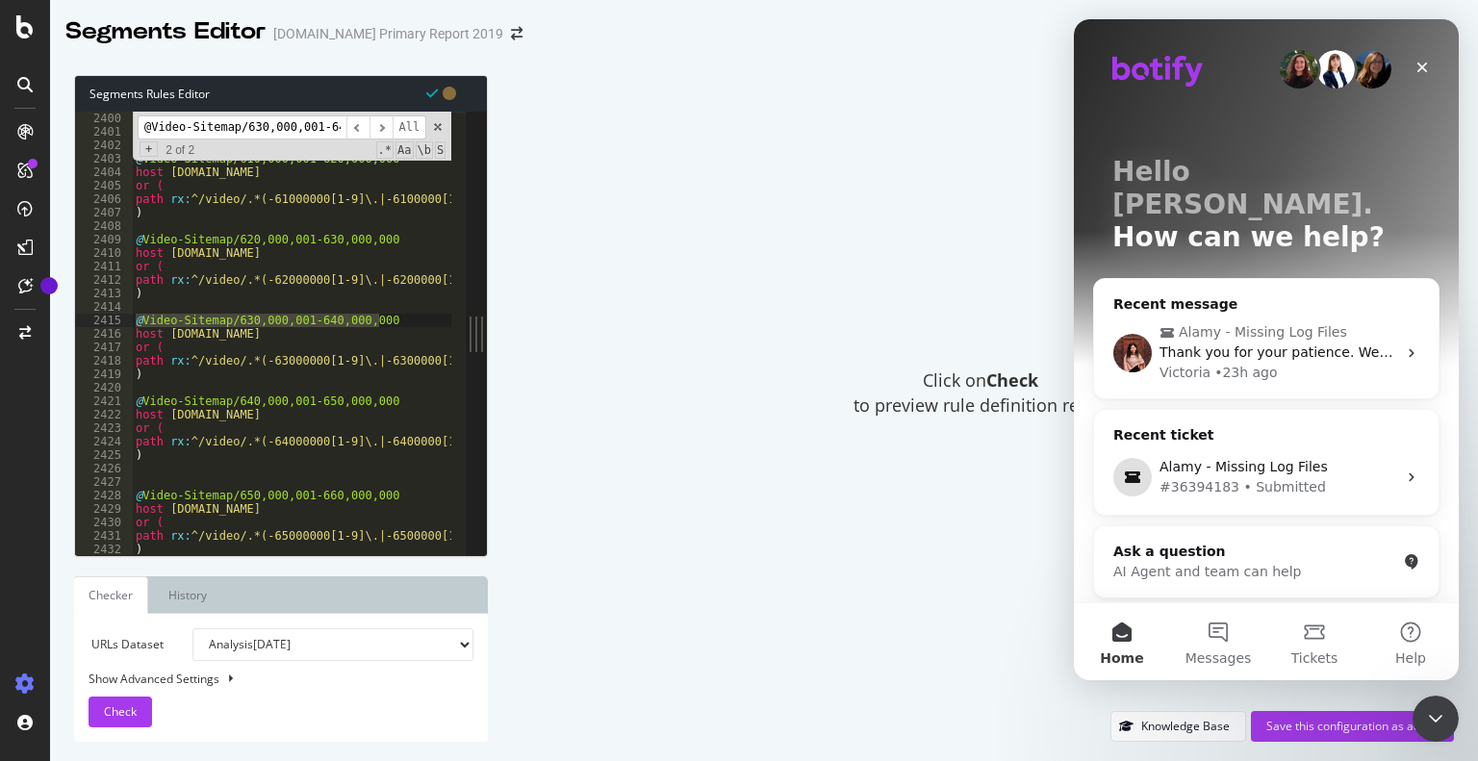
scroll to position [13991, 0]
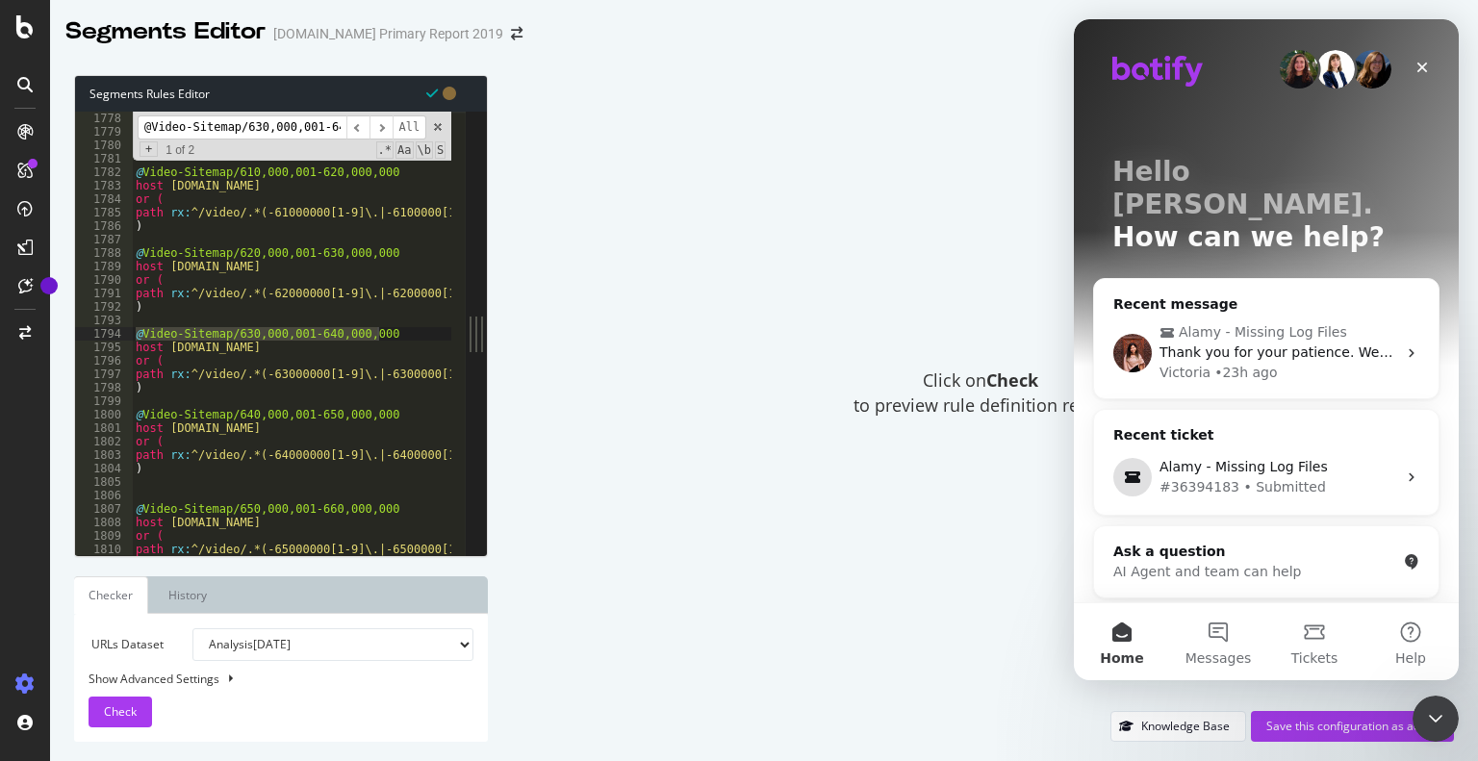
click at [216, 130] on input "@Video-Sitemap/630,000,001-640,000,000" at bounding box center [242, 128] width 209 height 24
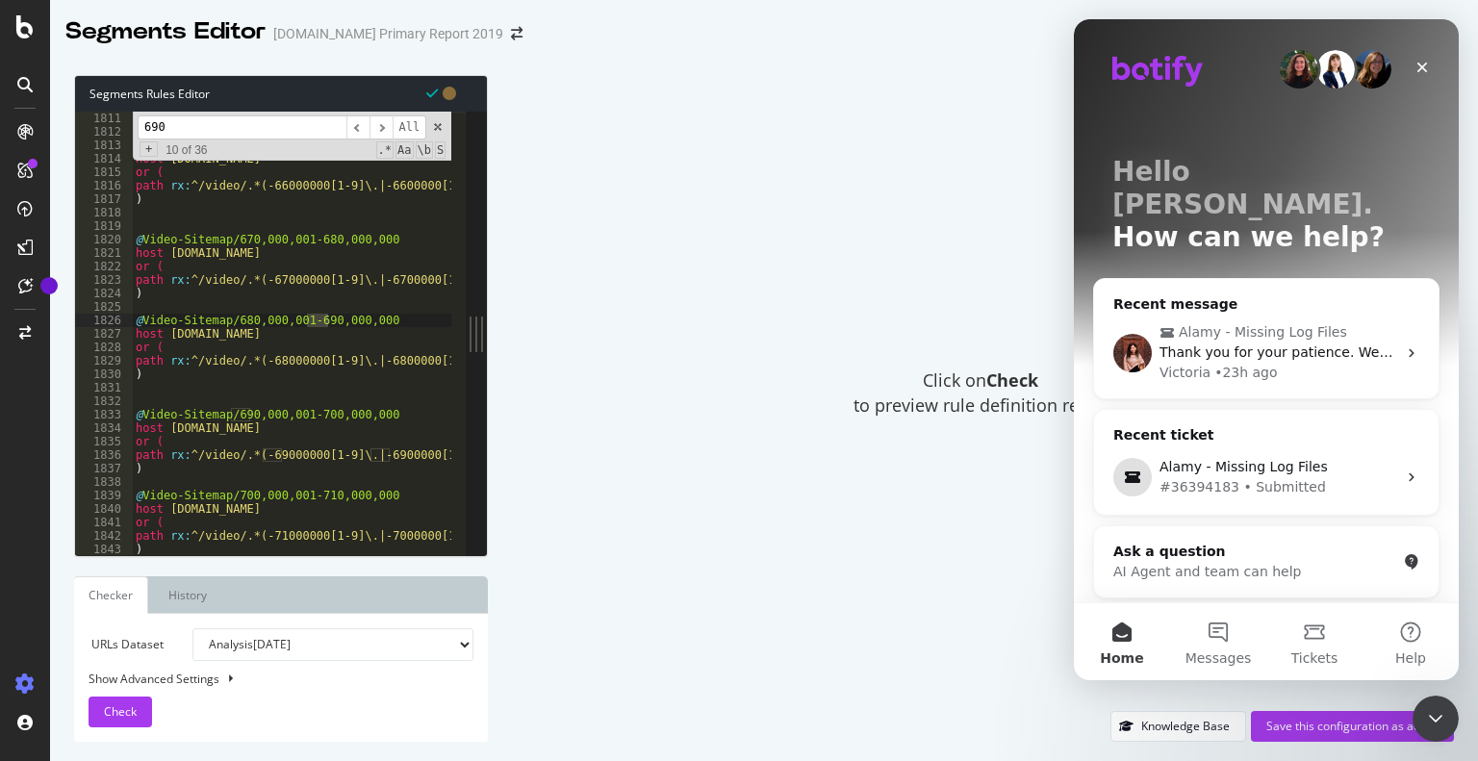
scroll to position [0, 1138]
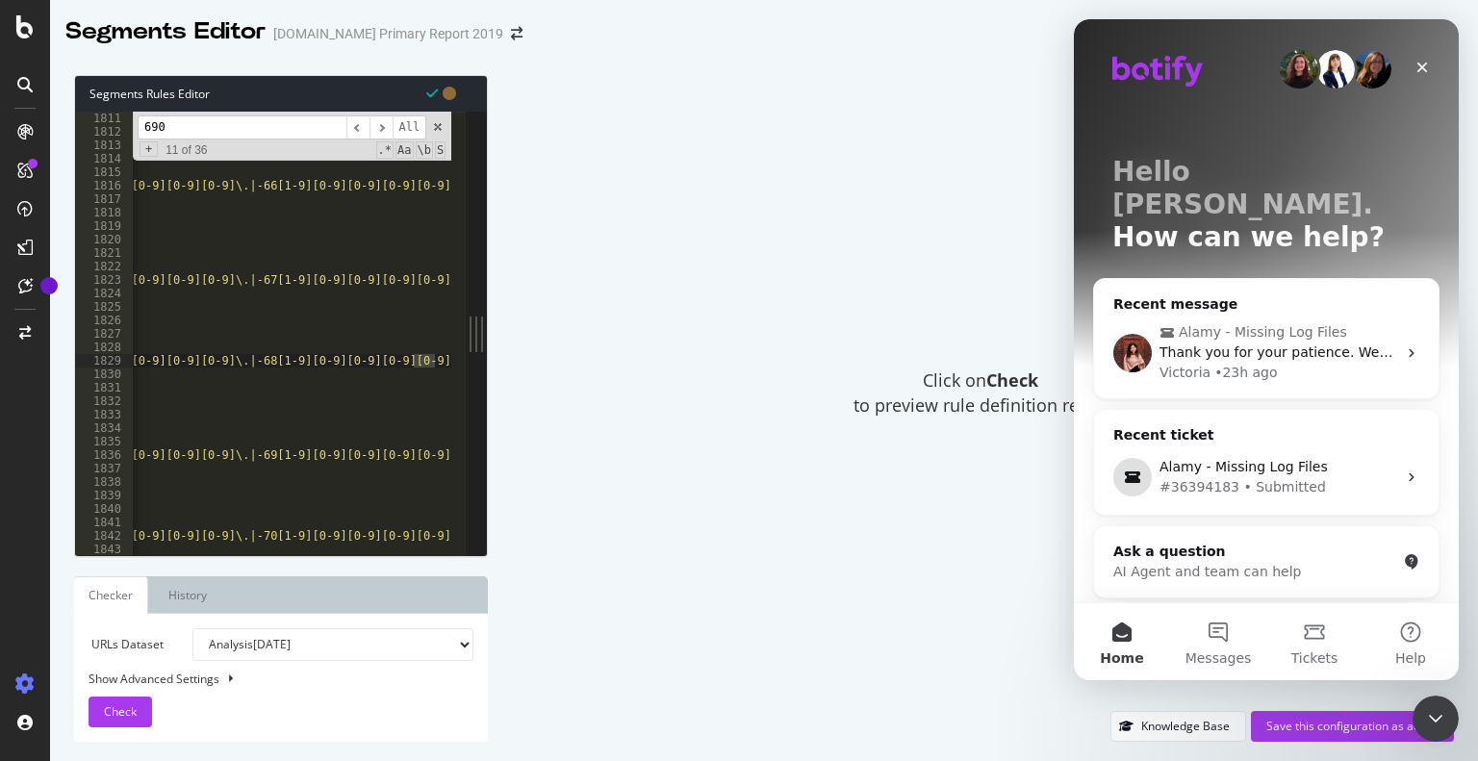
type input "690"
click at [223, 231] on div ") @ Video-Sitemap/660,000,001-670,000,000 host [DOMAIN_NAME] or ( path rx : ^/v…" at bounding box center [547, 341] width 3107 height 458
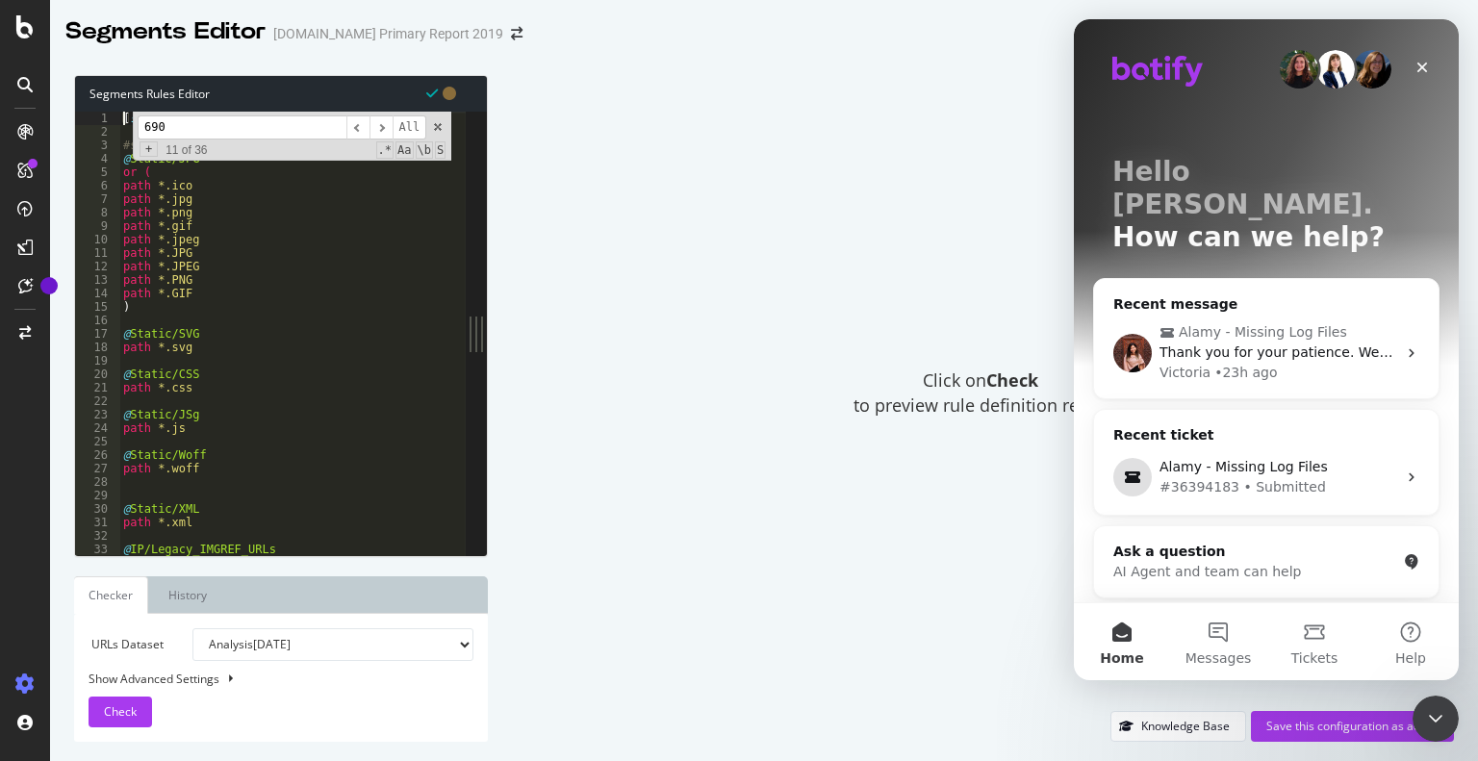
click at [184, 124] on input "690" at bounding box center [242, 128] width 209 height 24
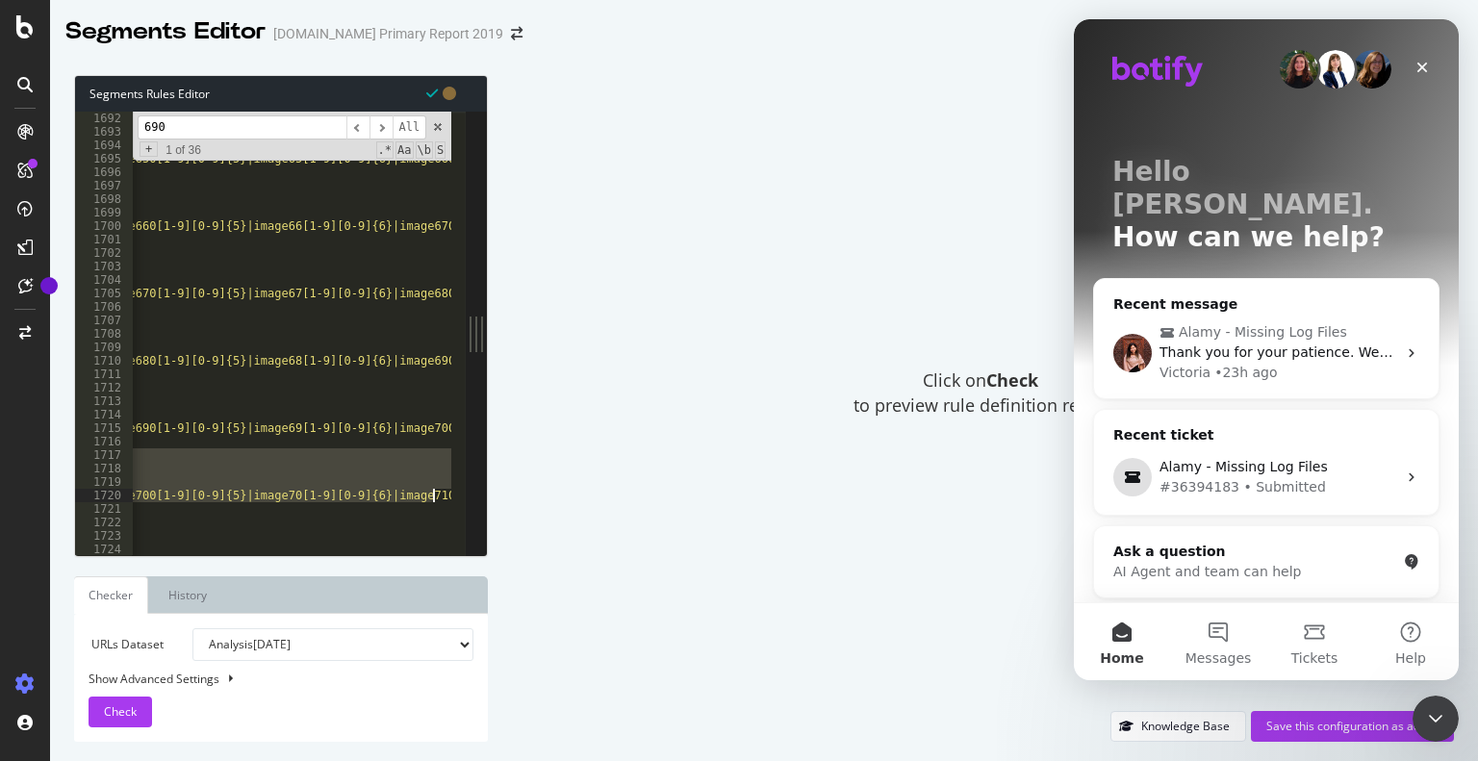
scroll to position [0, 889]
drag, startPoint x: 137, startPoint y: 455, endPoint x: 482, endPoint y: 497, distance: 348.0
click at [482, 497] on div "@Sitemap/700,000,001-710,000,000 1692 1693 1694 1695 1696 1697 1698 1699 1700 1…" at bounding box center [281, 334] width 412 height 444
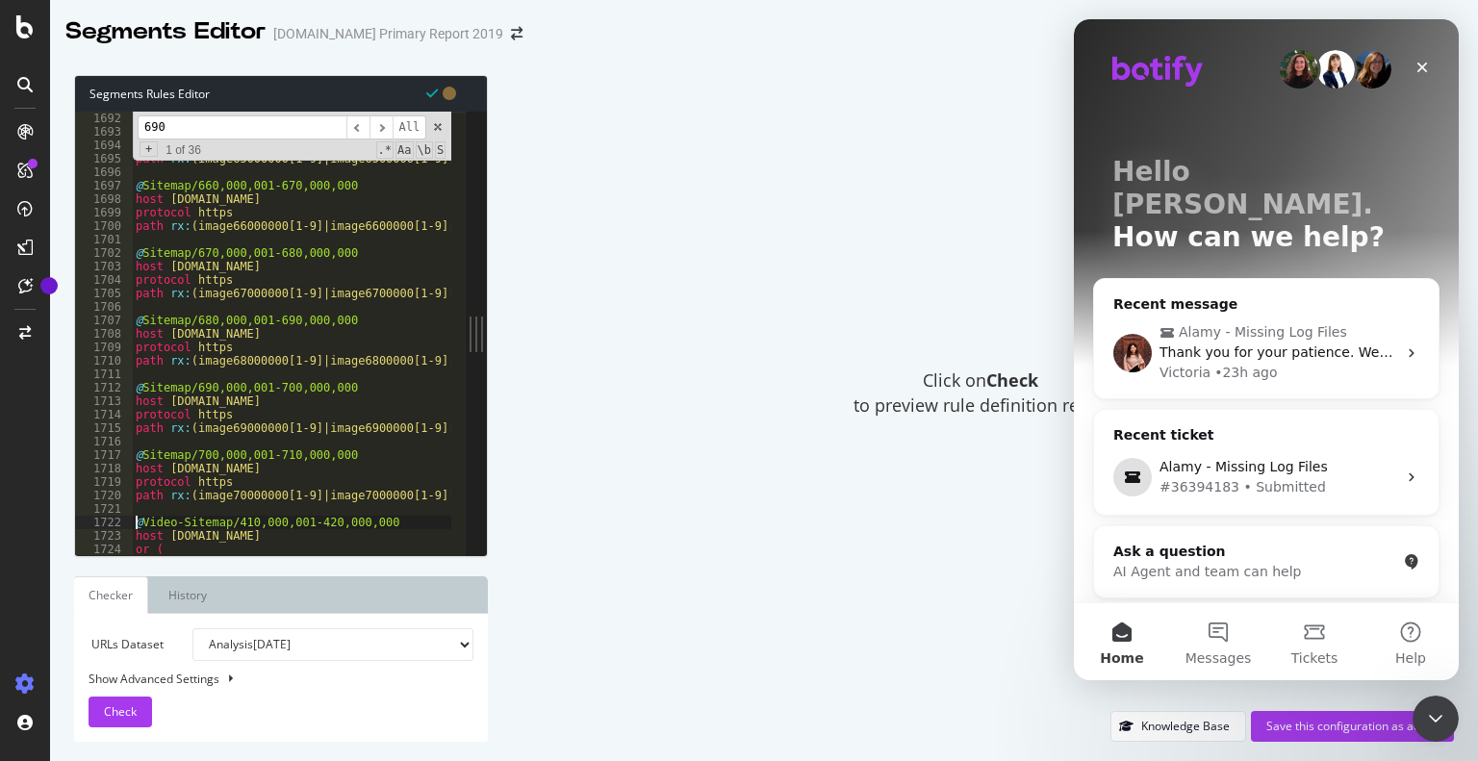
type textarea "@Video-Sitemap/410,000,001-420,000,000"
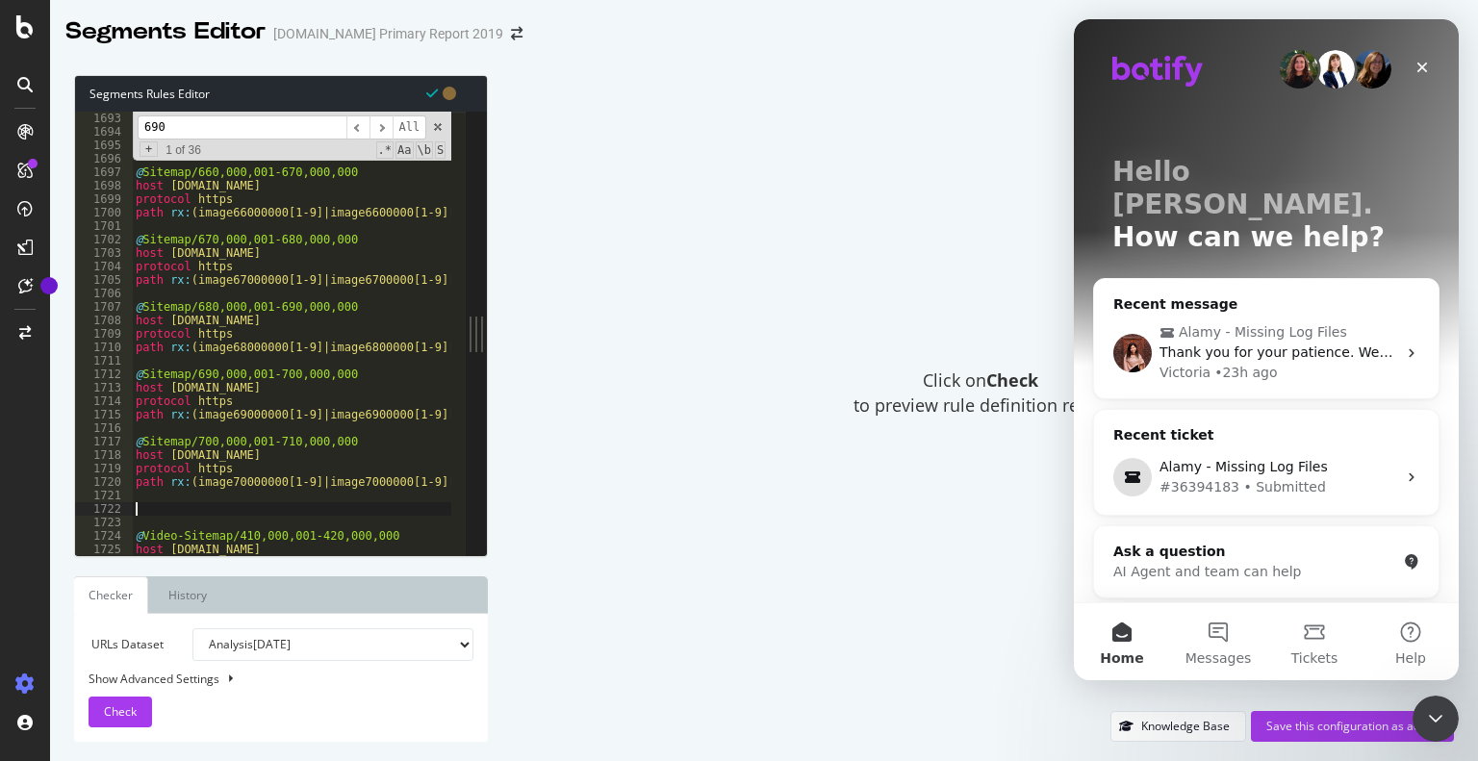
paste textarea "path rx:(image74000000[1-9]|image7400000[1-9][0-9]|image740000[1-9][0-9]{2}|ima…"
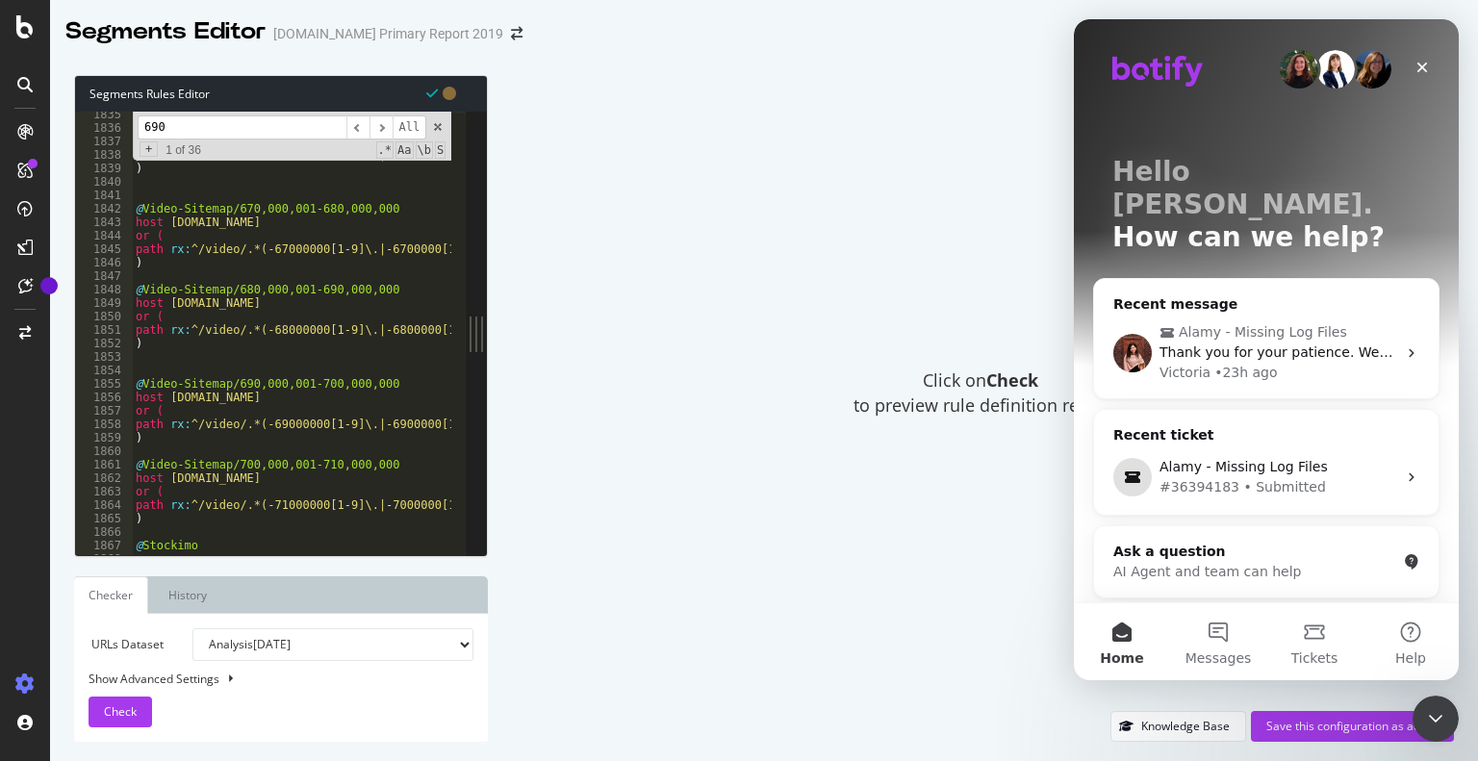
scroll to position [14431, 0]
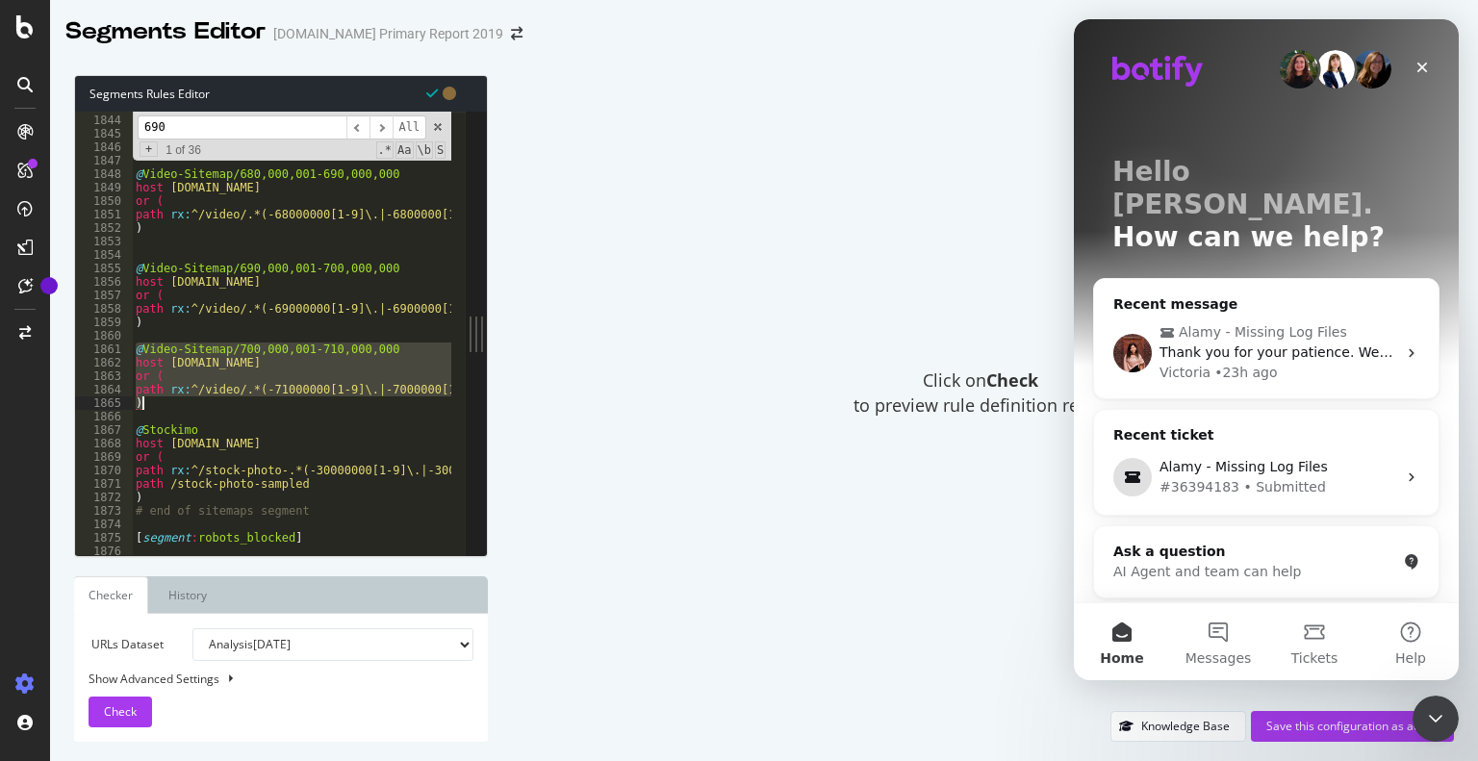
drag, startPoint x: 139, startPoint y: 352, endPoint x: 156, endPoint y: 403, distance: 53.9
click at [277, 405] on div "host [DOMAIN_NAME] or ( path rx : ^/video/.*(-67000000[1-9]\.|-6700000[1-9][0-9…" at bounding box center [292, 334] width 320 height 444
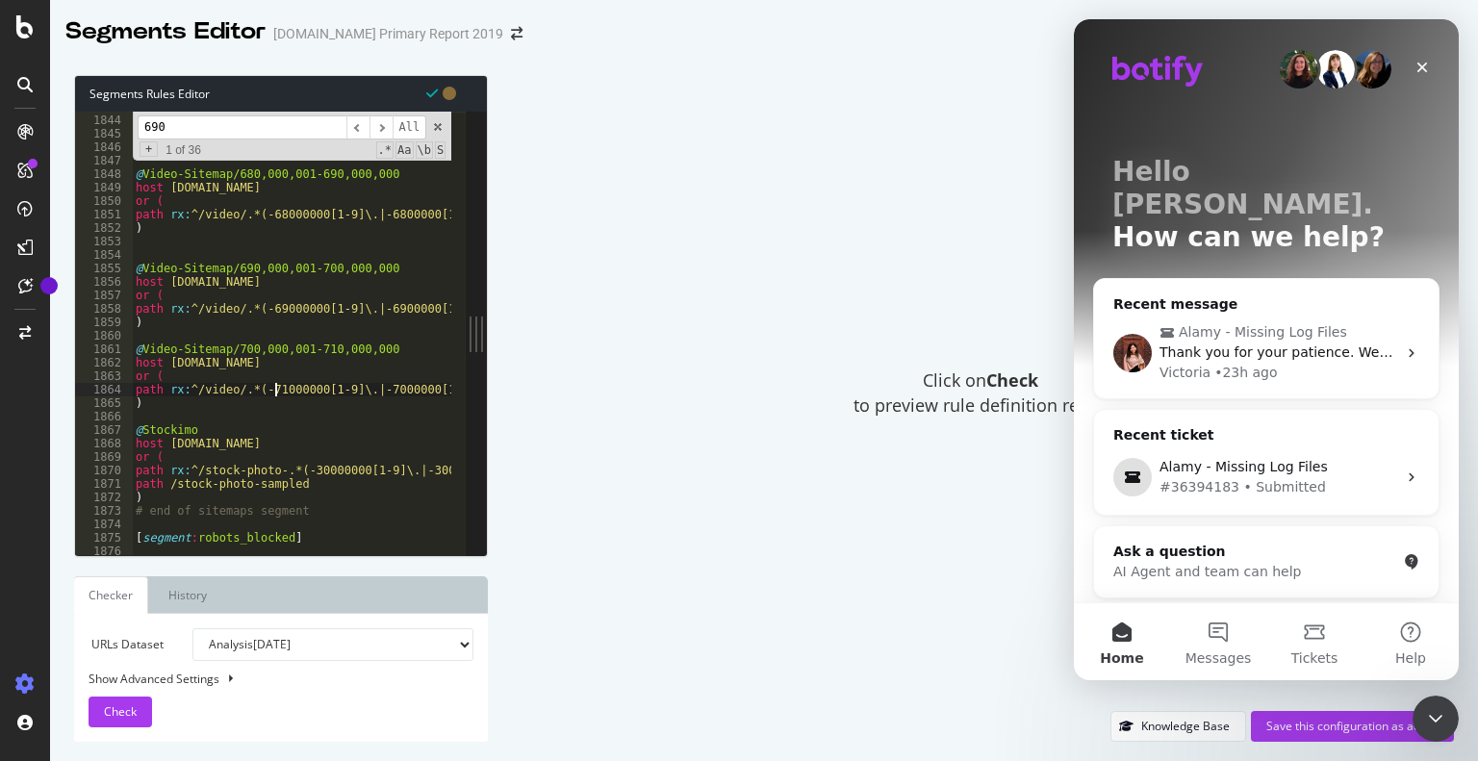
type textarea ")"
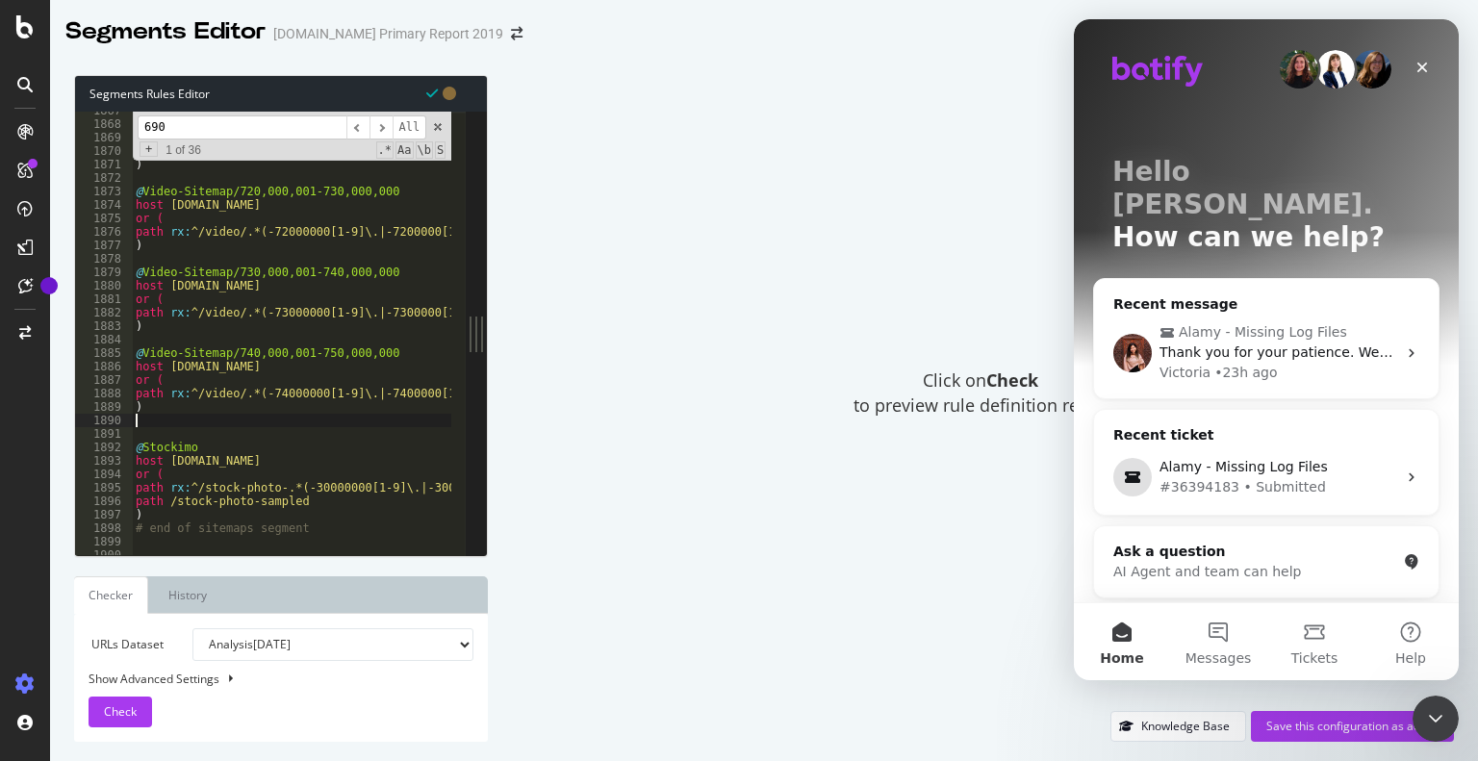
scroll to position [14592, 0]
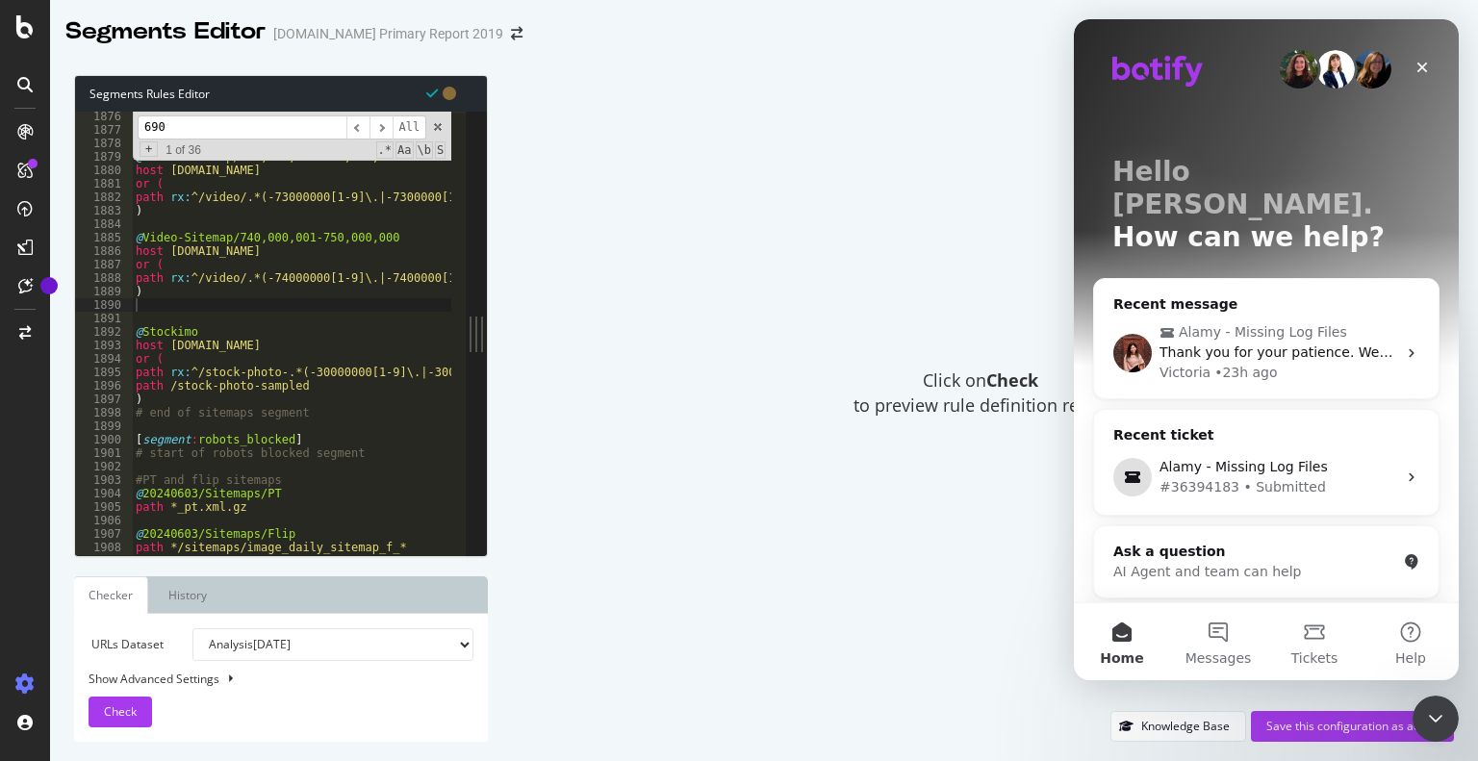
click at [186, 127] on input "690" at bounding box center [242, 128] width 209 height 24
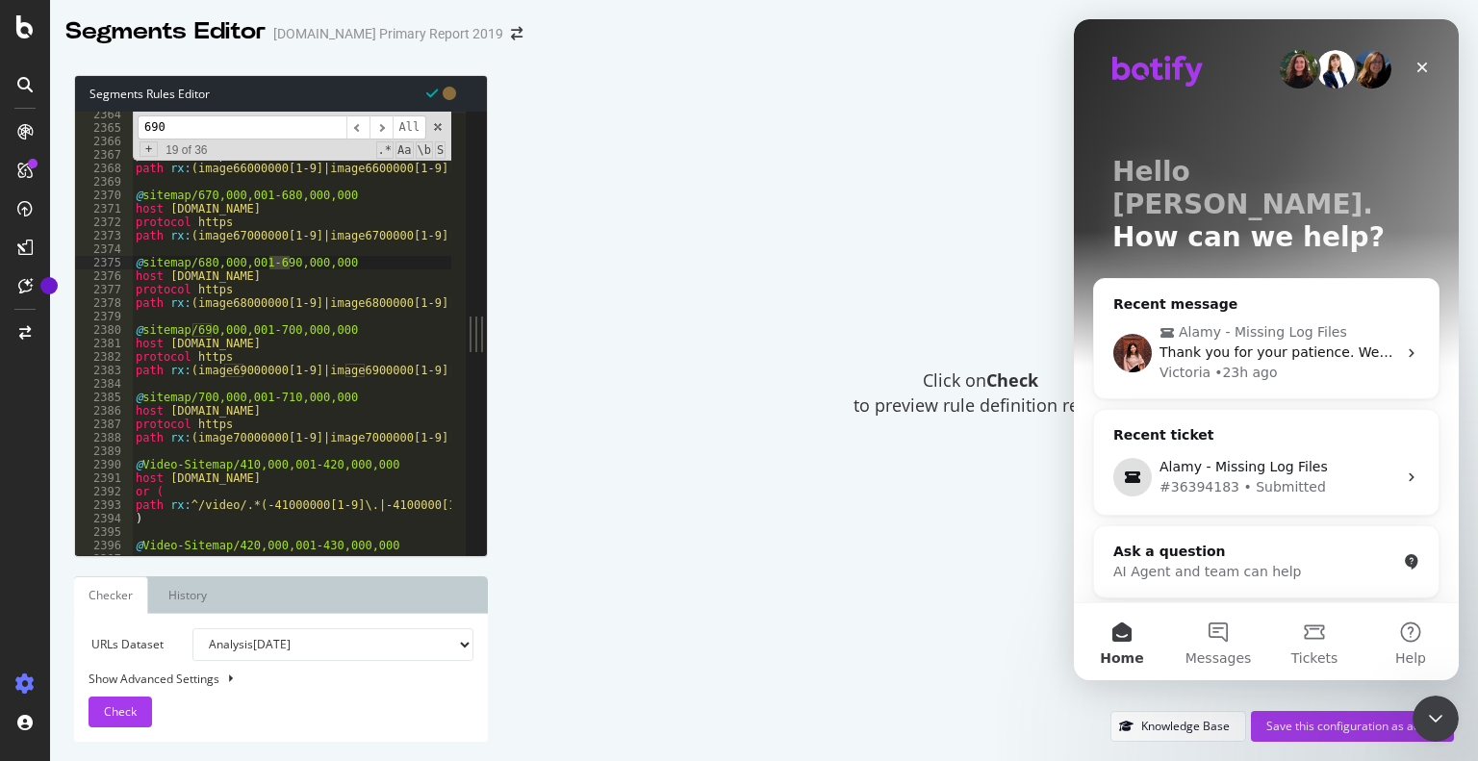
scroll to position [18392, 0]
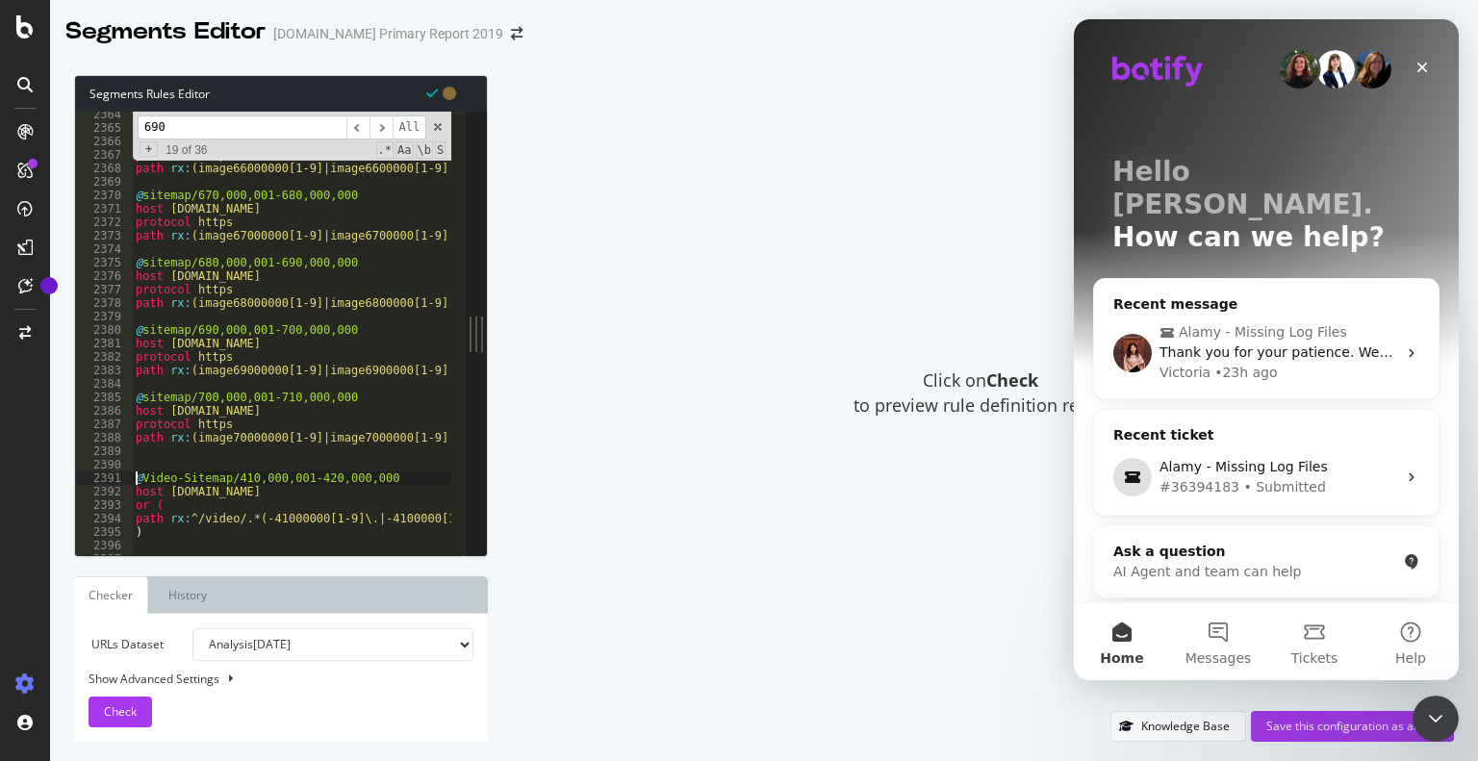
type textarea "@Video-Sitemap/410,000,001-420,000,000"
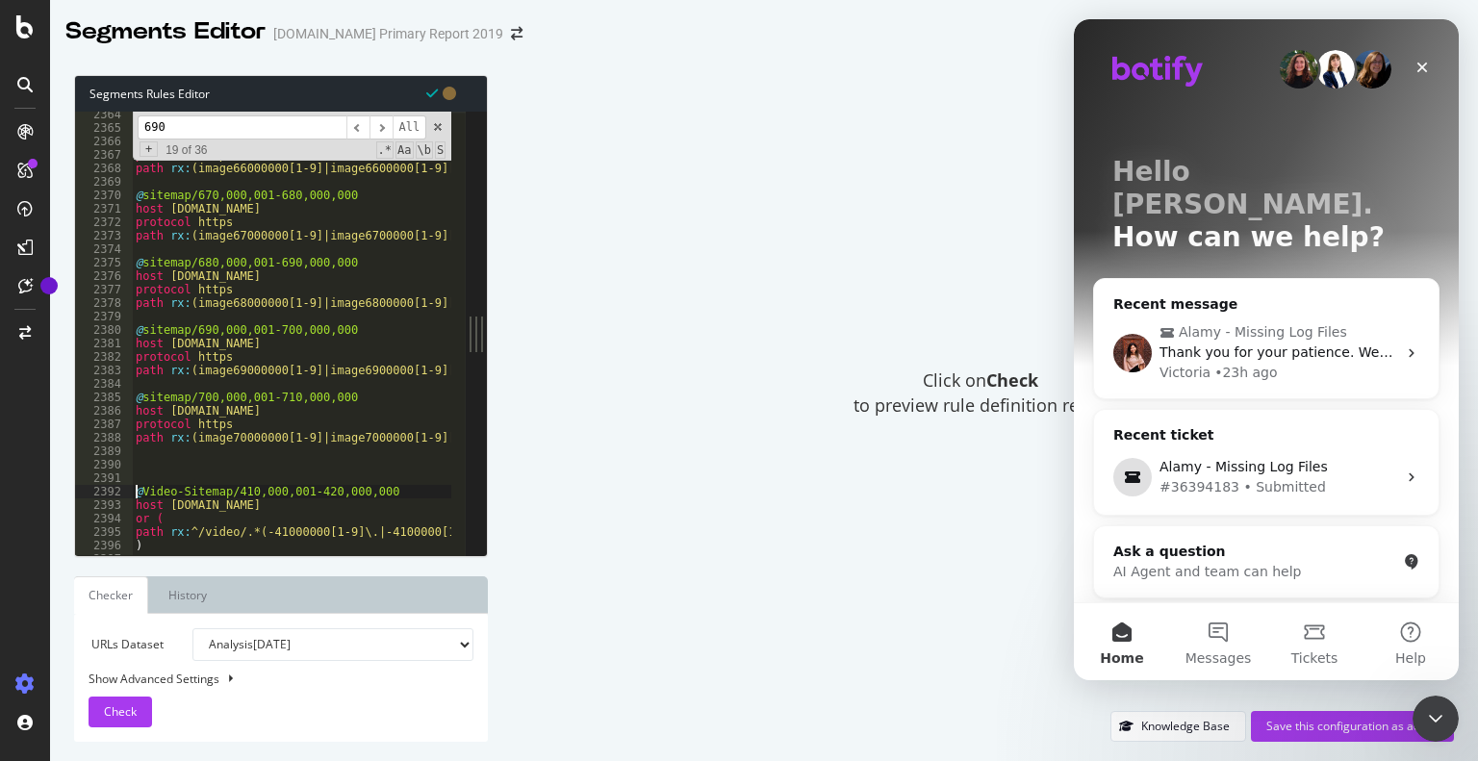
paste textarea "path rx:(image74000000[1-9]|image7400000[1-9][0-9]|image740000[1-9][0-9]{2}|ima…"
type textarea "path rx:(image74000000[1-9]|image7400000[1-9][0-9]|image740000[1-9][0-9]{2}|ima…"
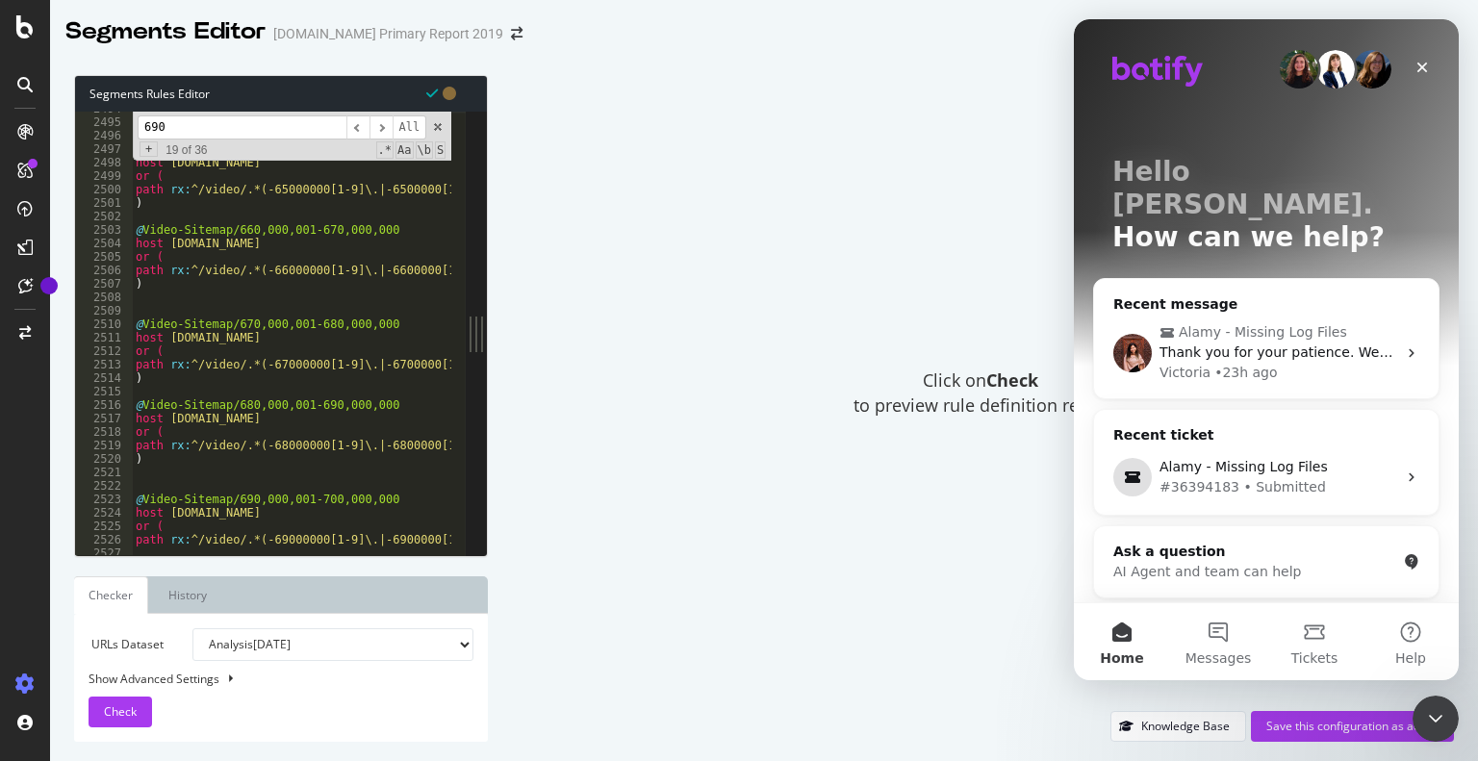
scroll to position [19335, 0]
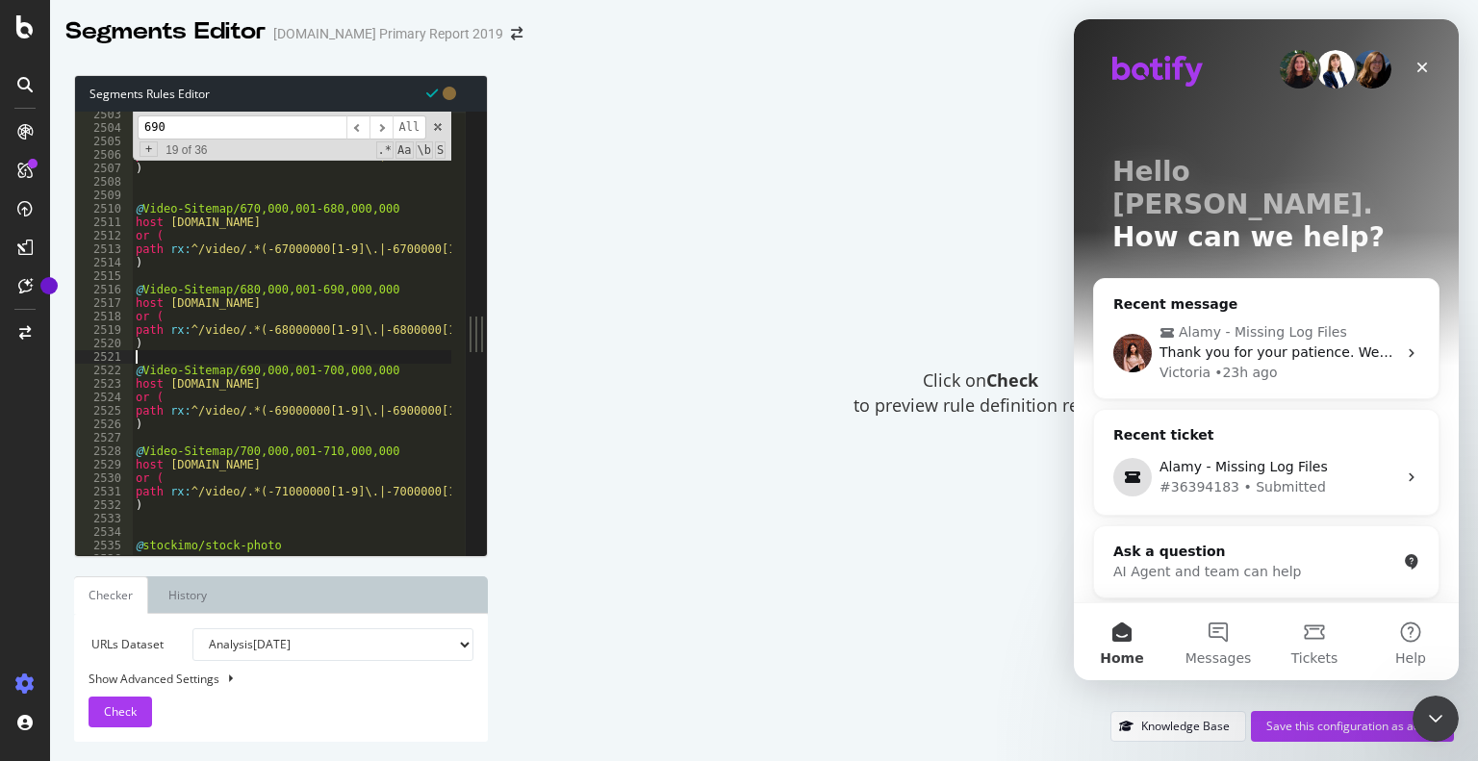
scroll to position [19373, 0]
type textarea "path rx:^/video/.*(-70000000[1-9]\.|-7000000[1-9][0-9]\.|-700000[1-9][0-9][0-9]…"
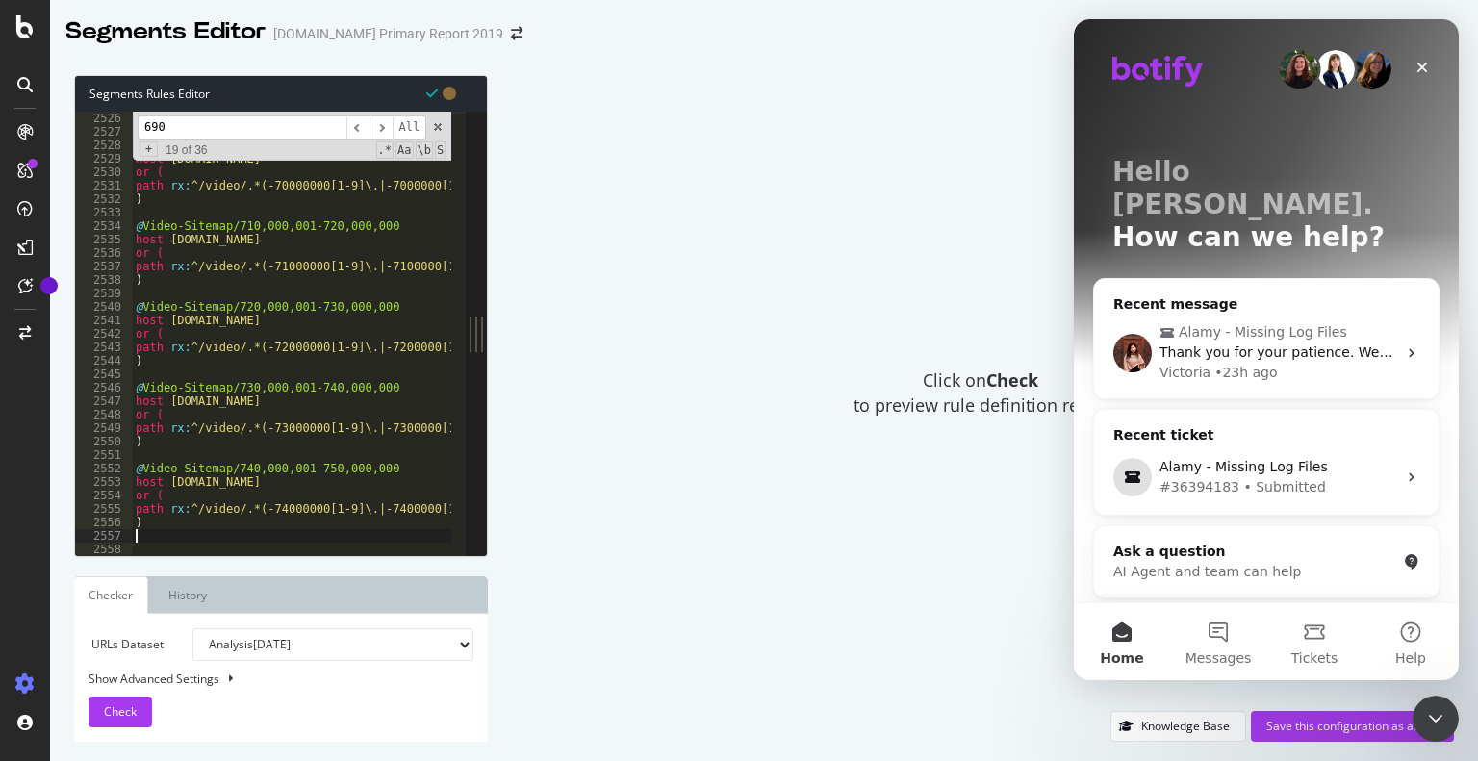
scroll to position [19467, 0]
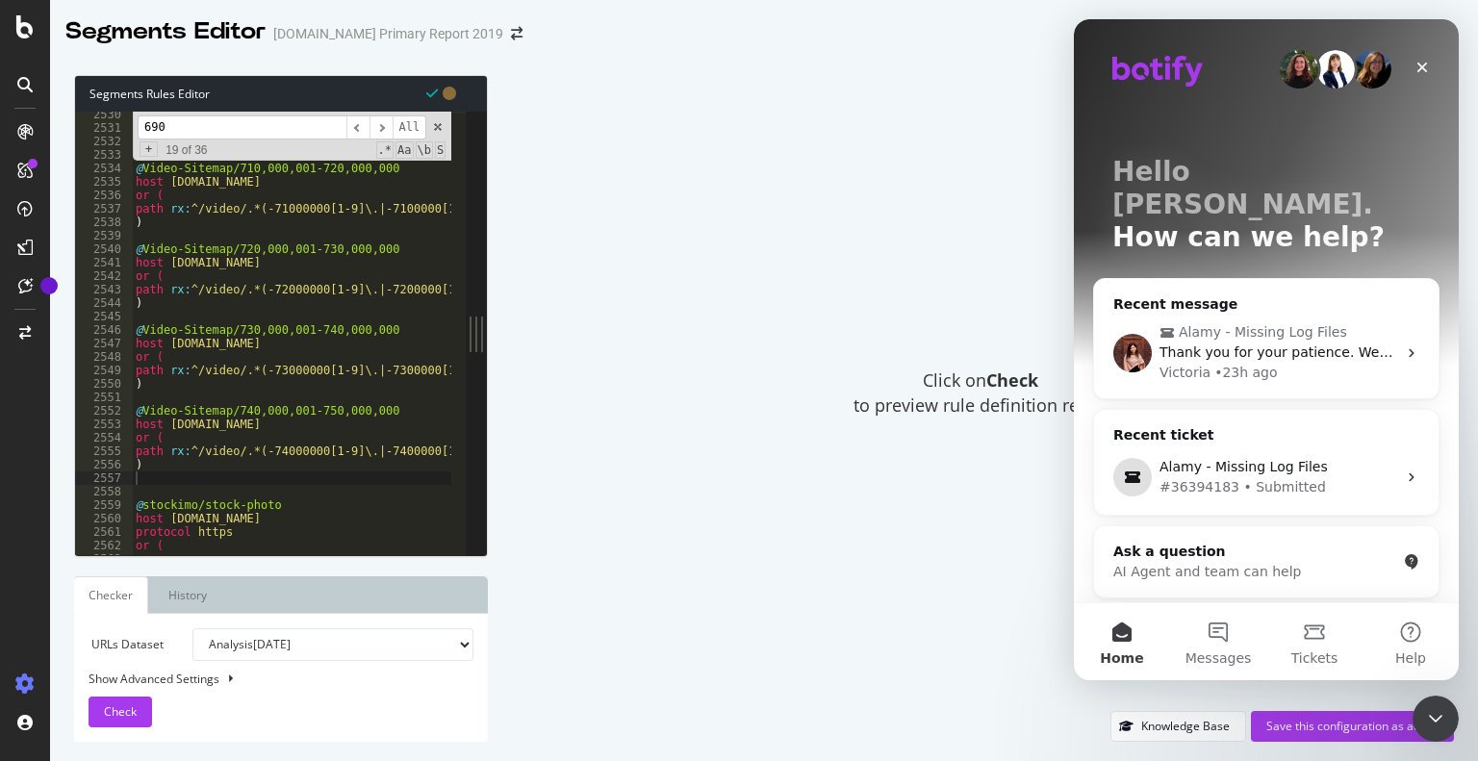
click at [216, 132] on input "690" at bounding box center [242, 128] width 209 height 24
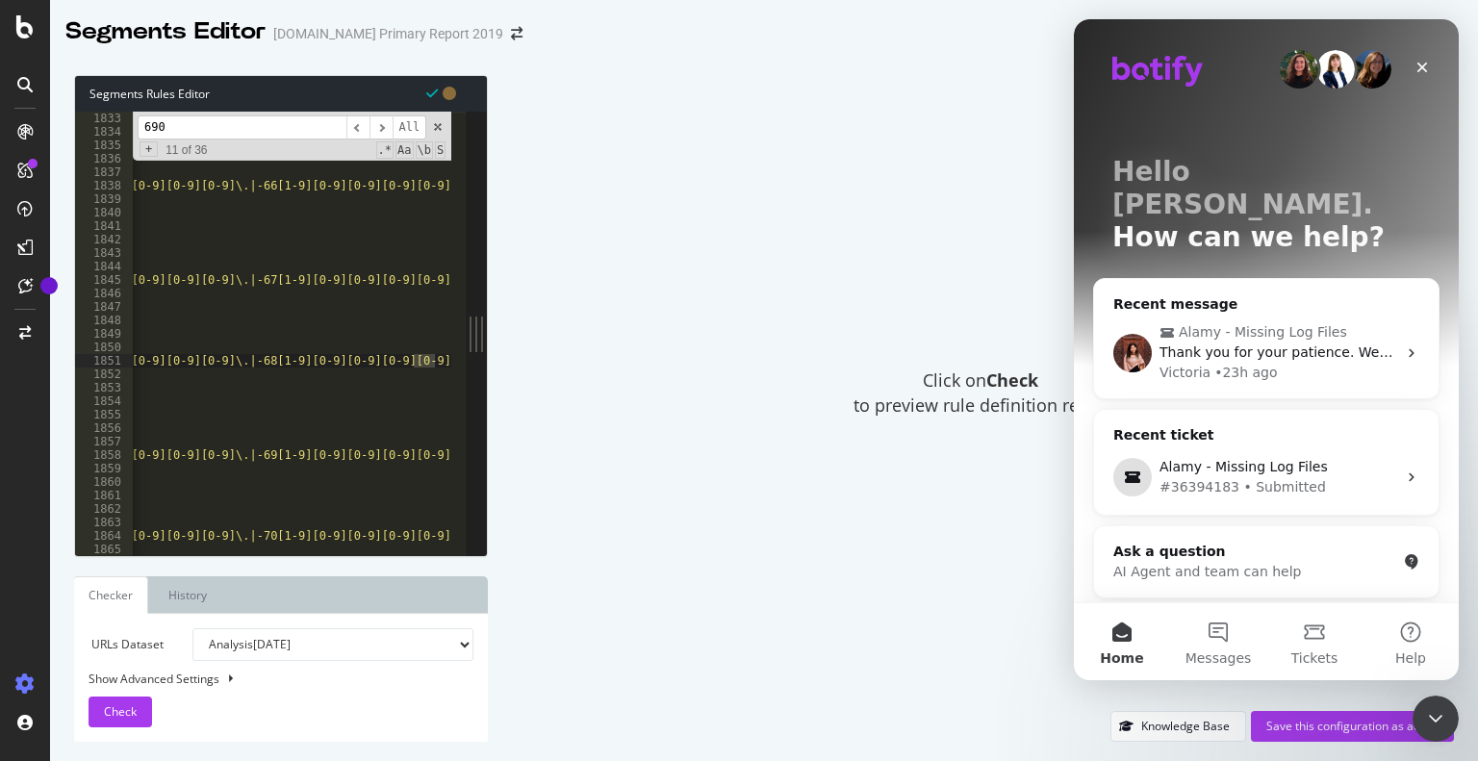
scroll to position [0, 1138]
click at [216, 130] on input "690" at bounding box center [242, 128] width 209 height 24
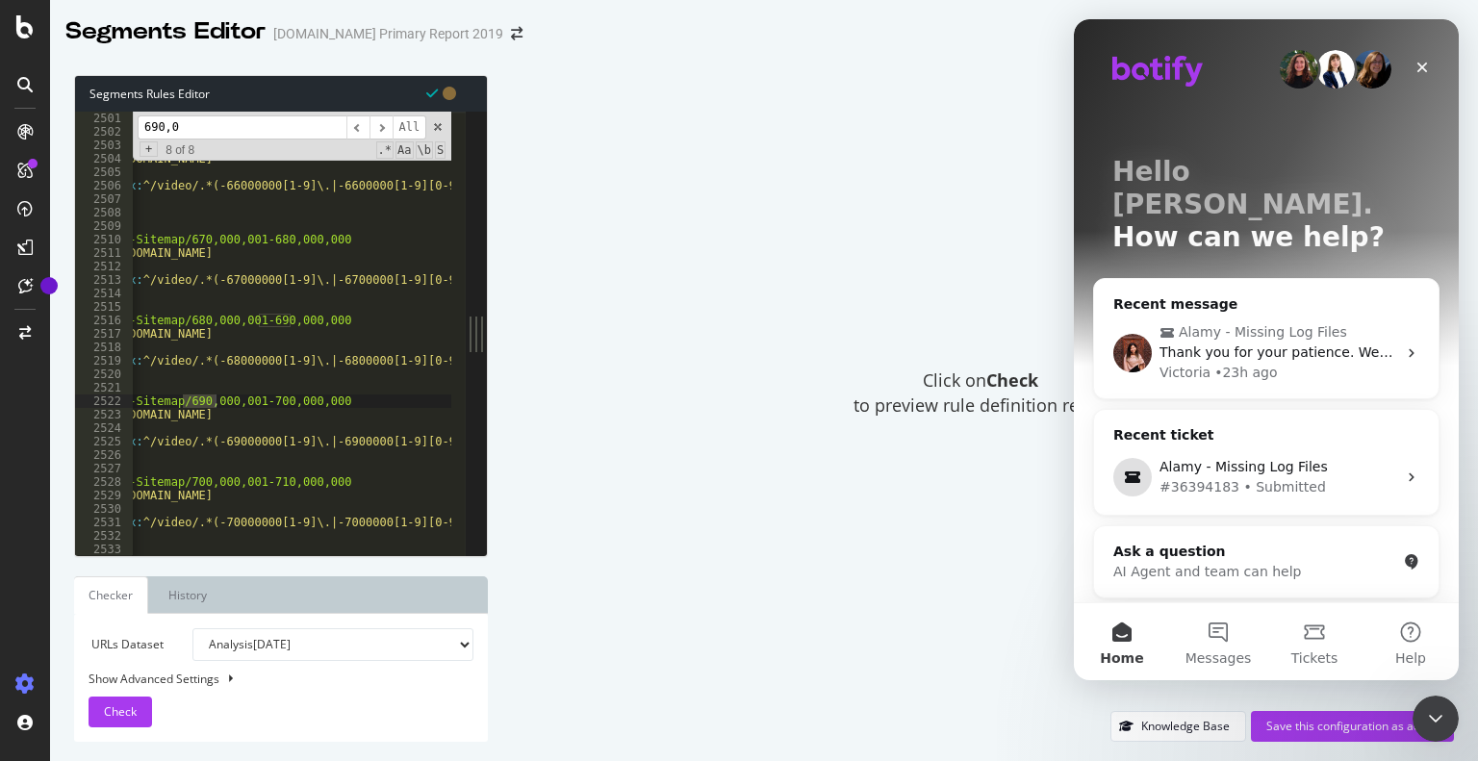
scroll to position [13007, 0]
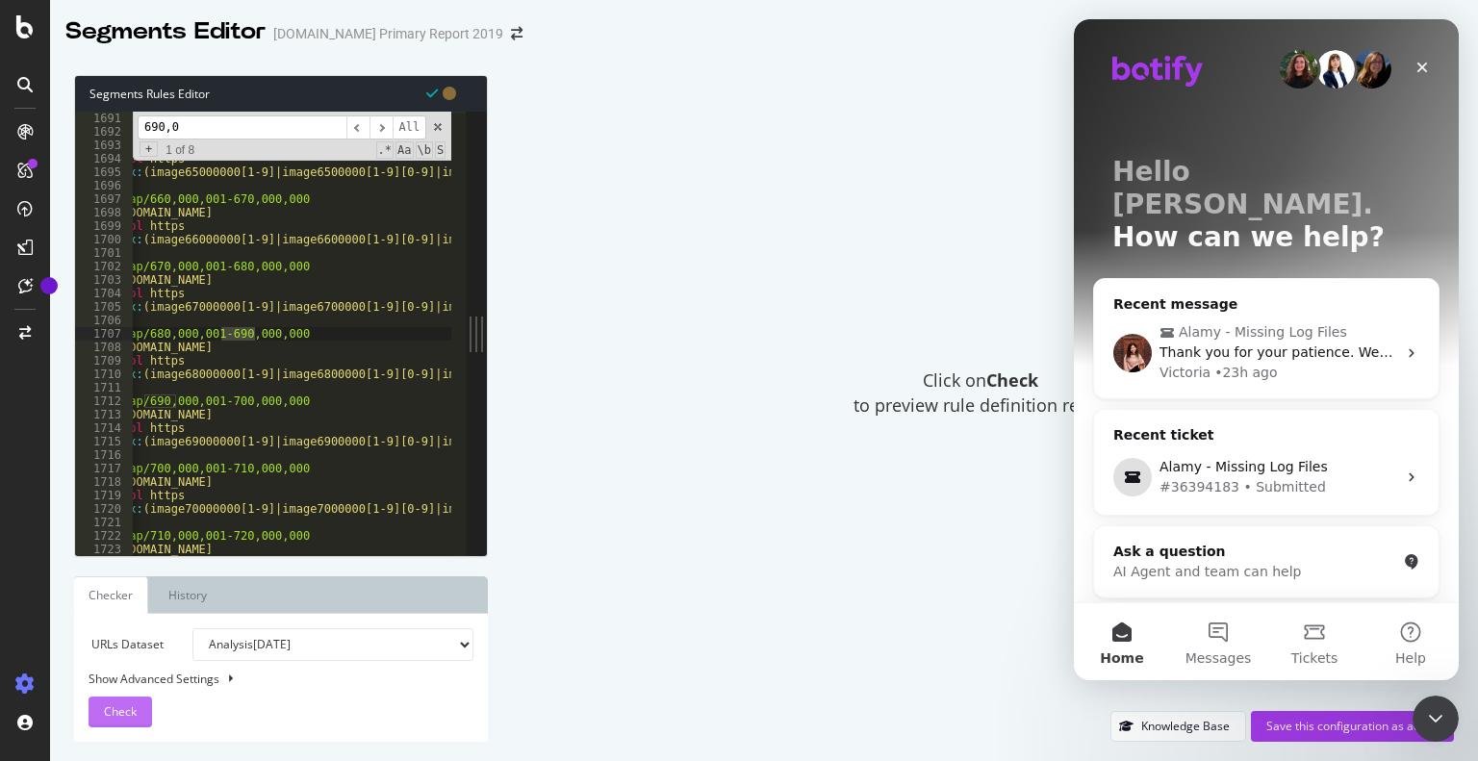
type input "690,0"
click at [128, 708] on span "Check" at bounding box center [120, 712] width 33 height 16
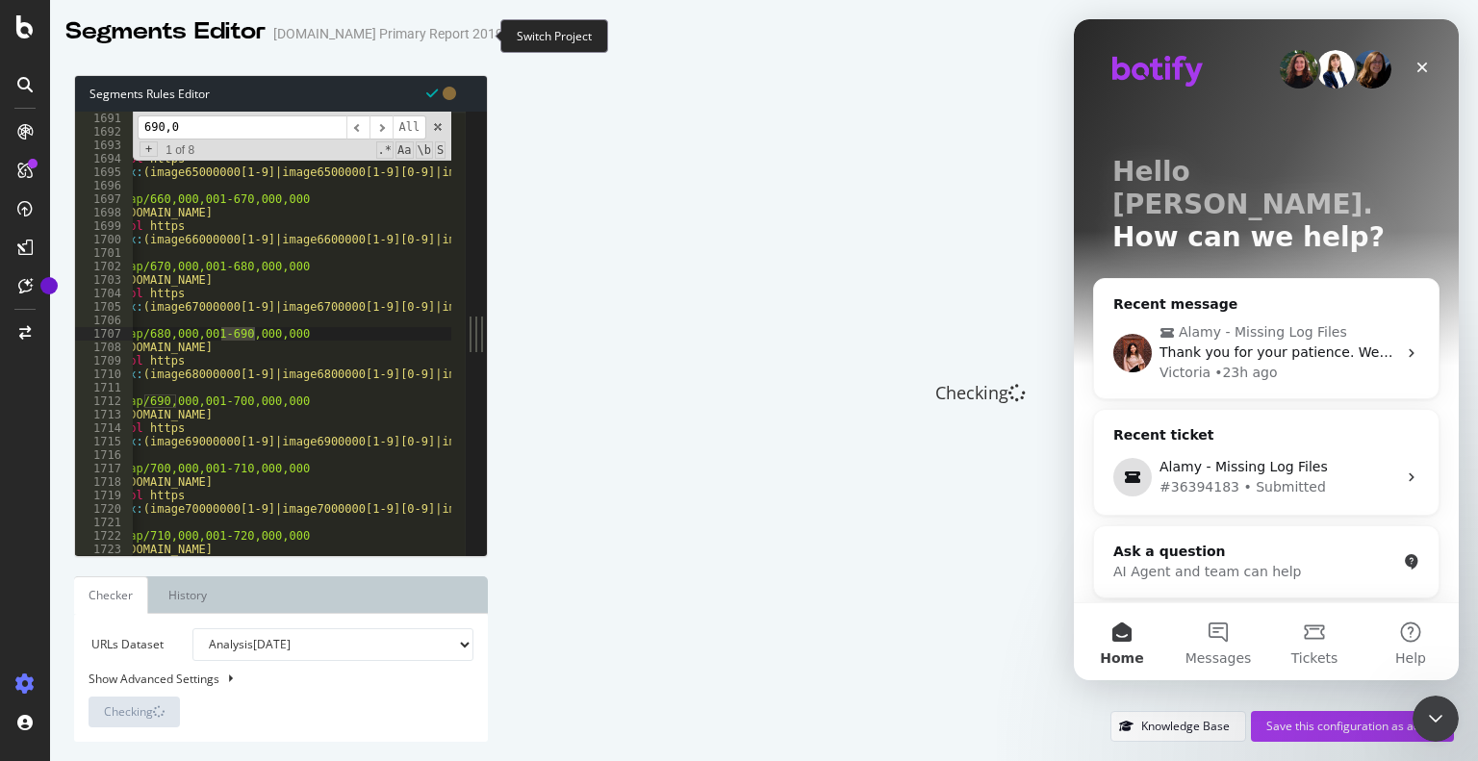
click at [511, 35] on icon "arrow-right-arrow-left" at bounding box center [517, 33] width 12 height 13
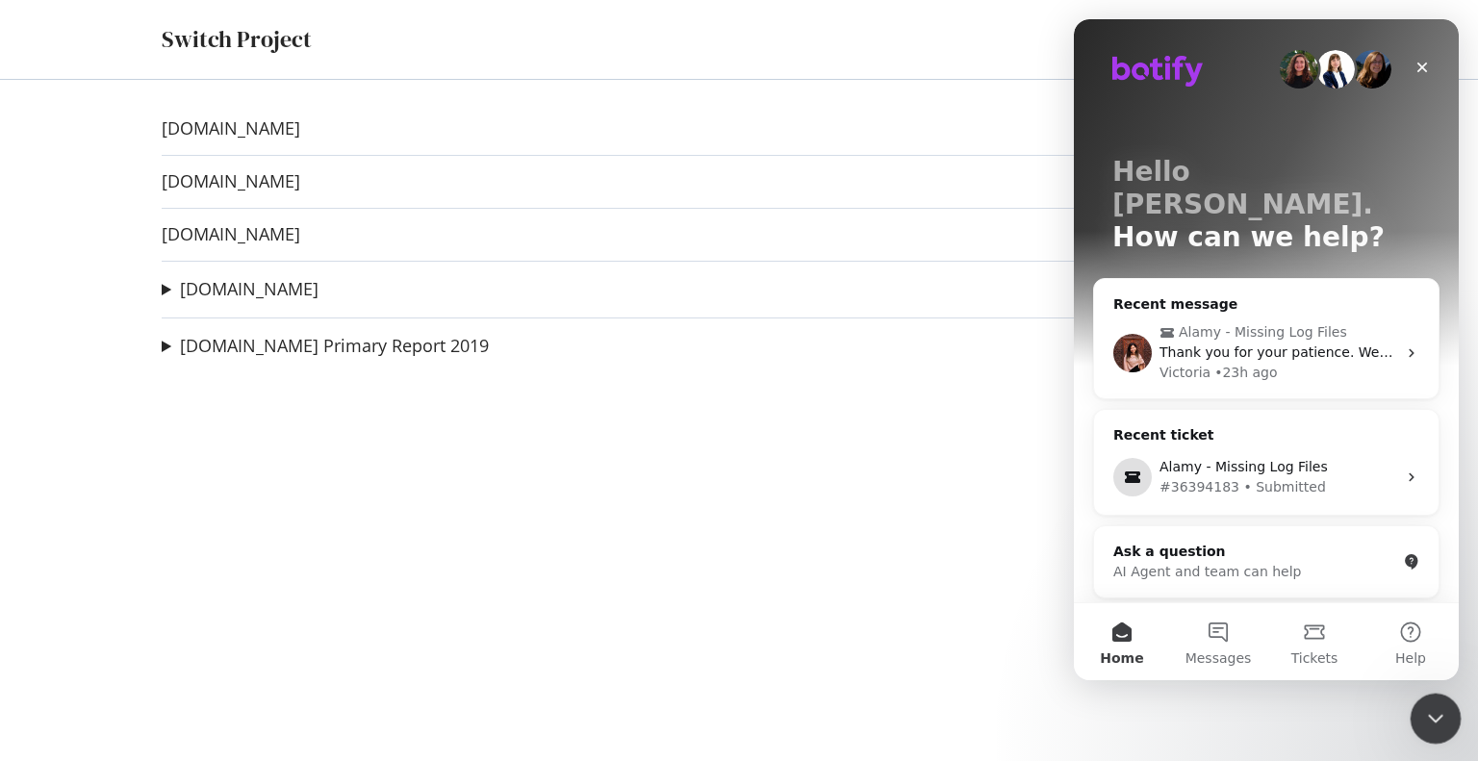
click at [1435, 714] on icon "Close Intercom Messenger" at bounding box center [1433, 716] width 23 height 23
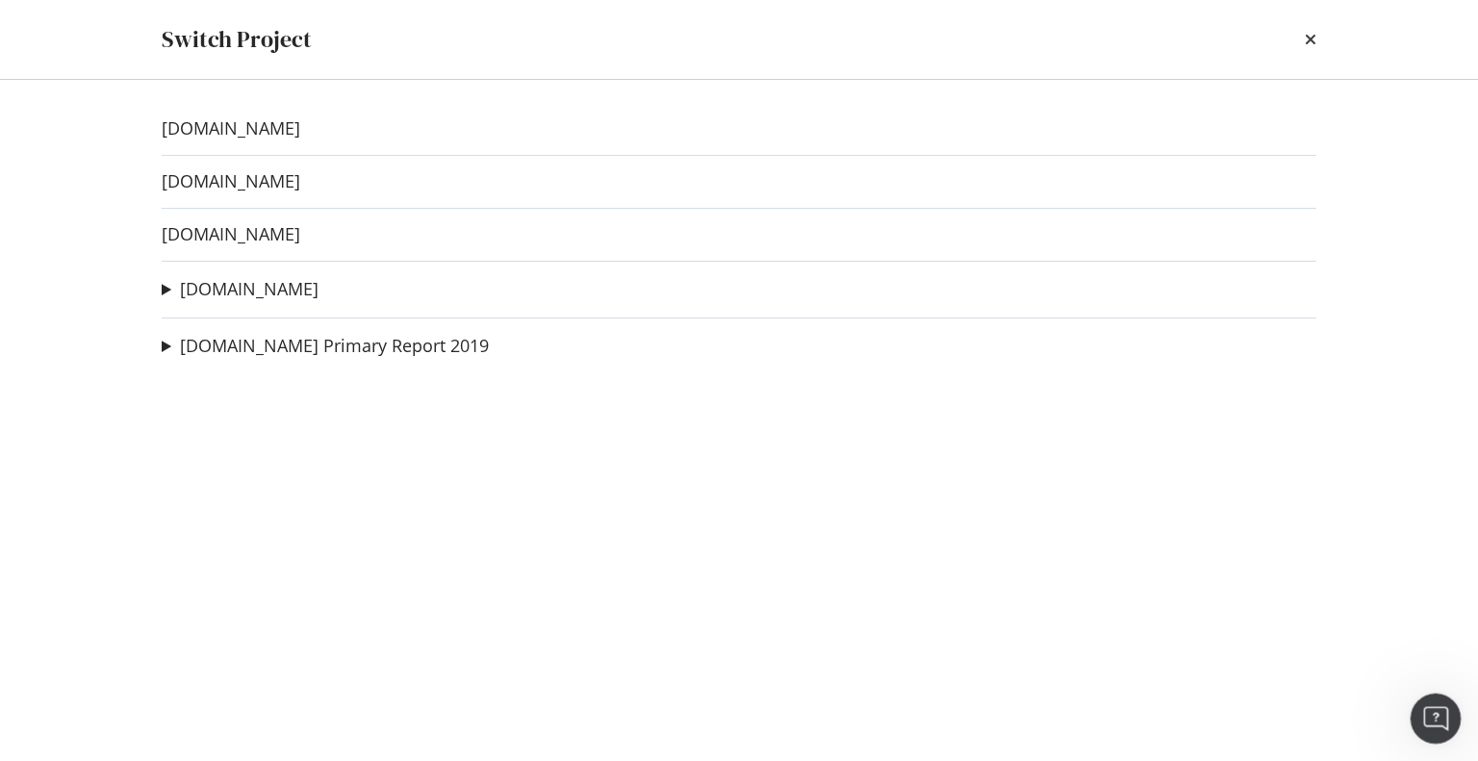
scroll to position [0, 0]
click at [1310, 38] on icon "times" at bounding box center [1311, 39] width 12 height 15
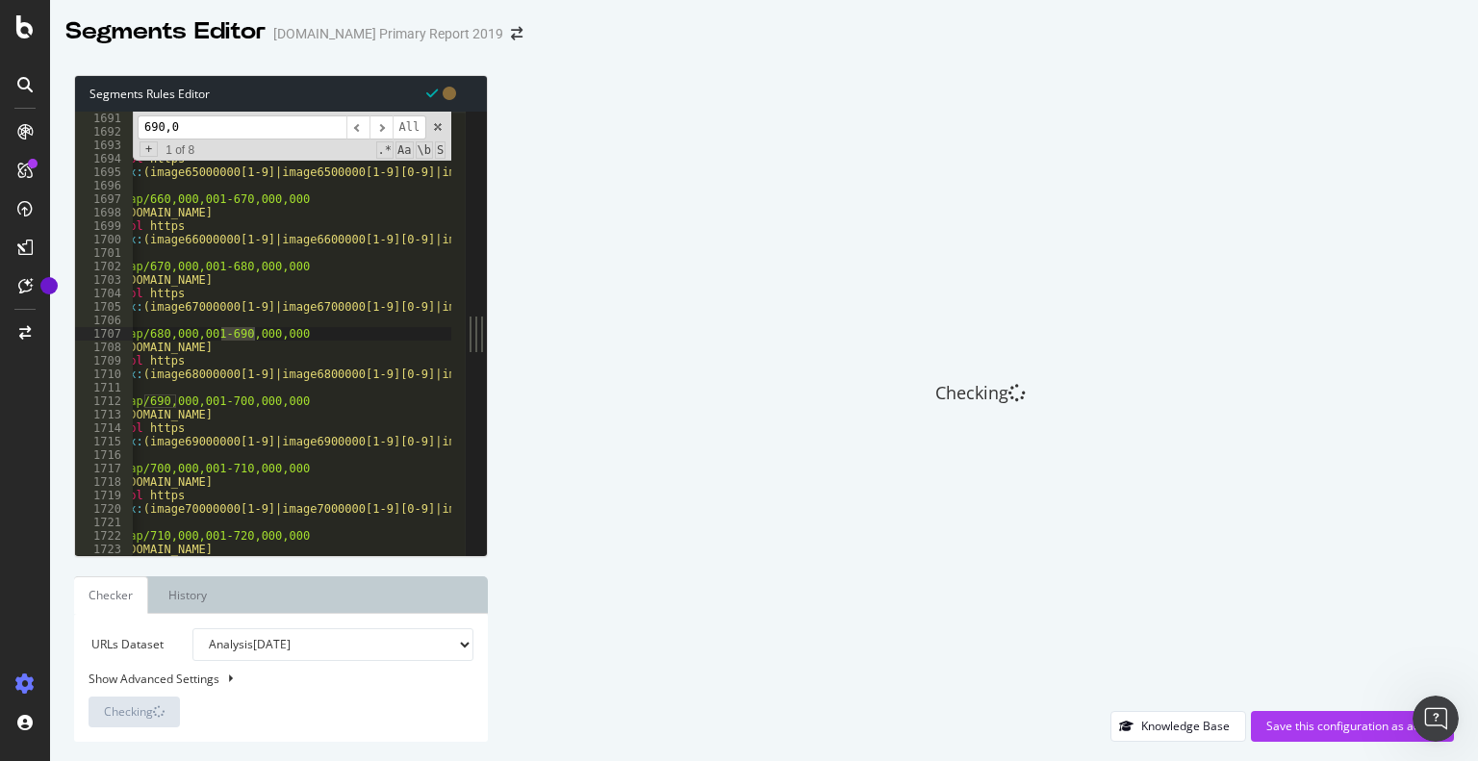
type textarea "@Sitemap/700,000,001-710,000,000"
click at [1290, 720] on div "Save this configuration as active" at bounding box center [1353, 726] width 172 height 16
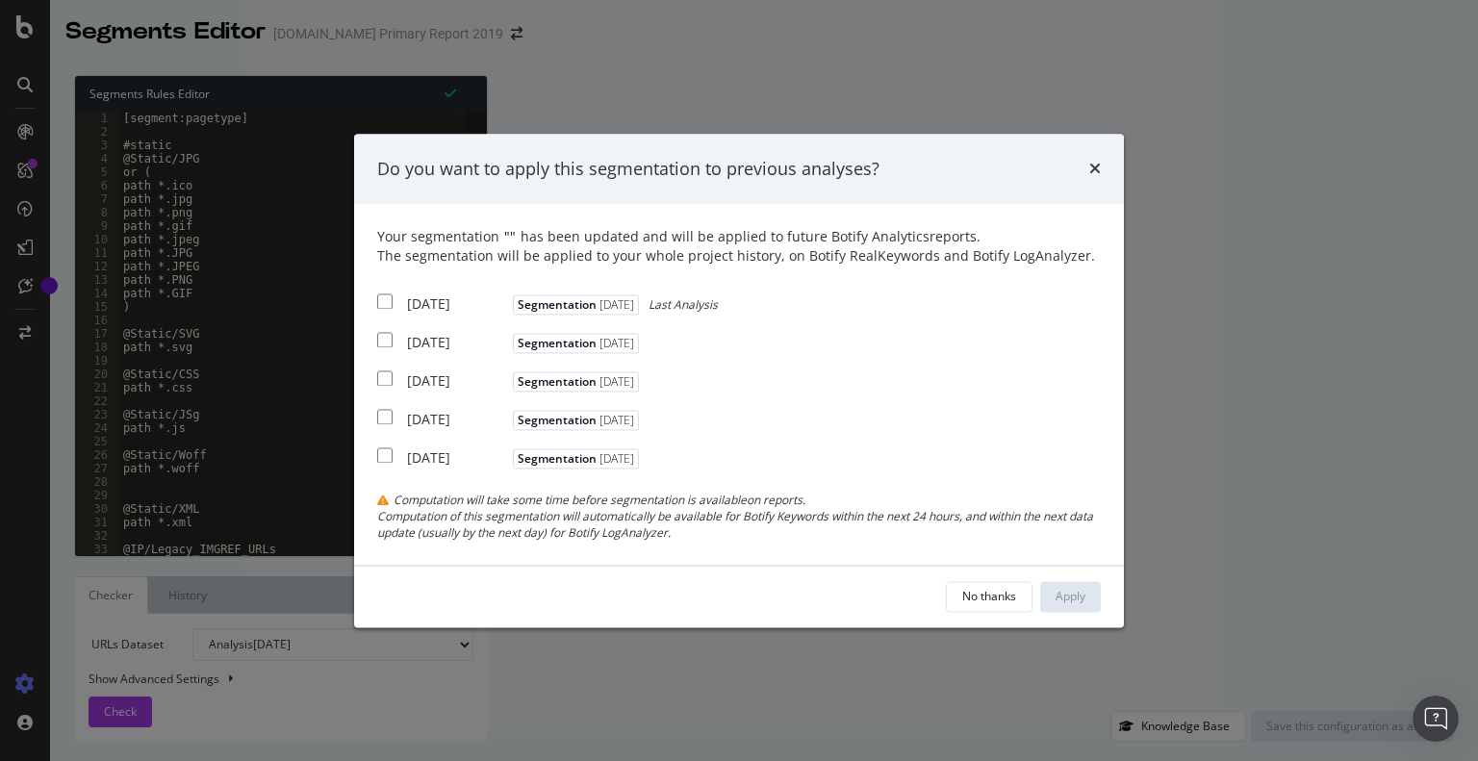
click at [388, 296] on input "modal" at bounding box center [384, 302] width 15 height 15
checkbox input "true"
click at [380, 342] on input "modal" at bounding box center [384, 340] width 15 height 15
checkbox input "true"
click at [387, 376] on input "modal" at bounding box center [384, 379] width 15 height 15
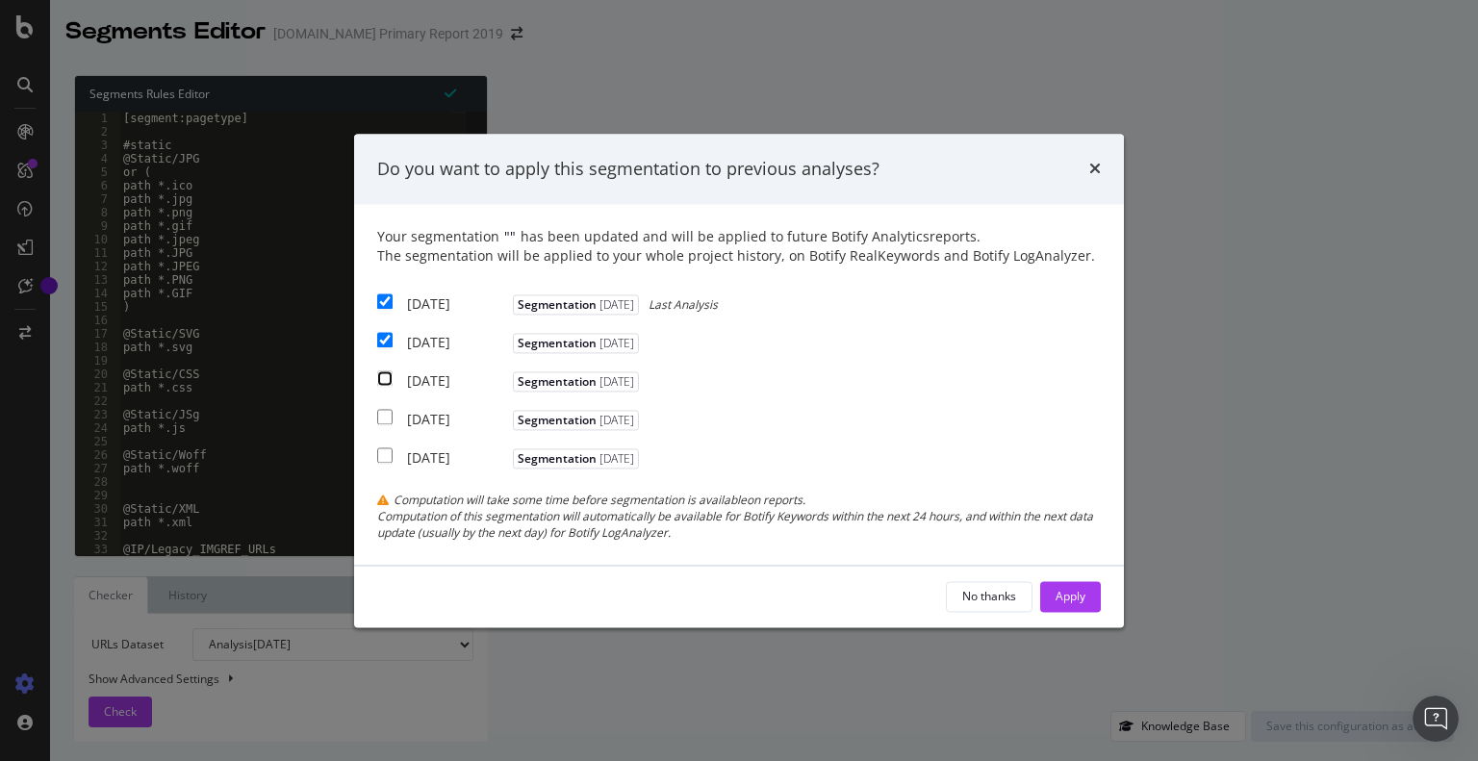
checkbox input "true"
click at [1090, 600] on button "Apply" at bounding box center [1071, 596] width 61 height 31
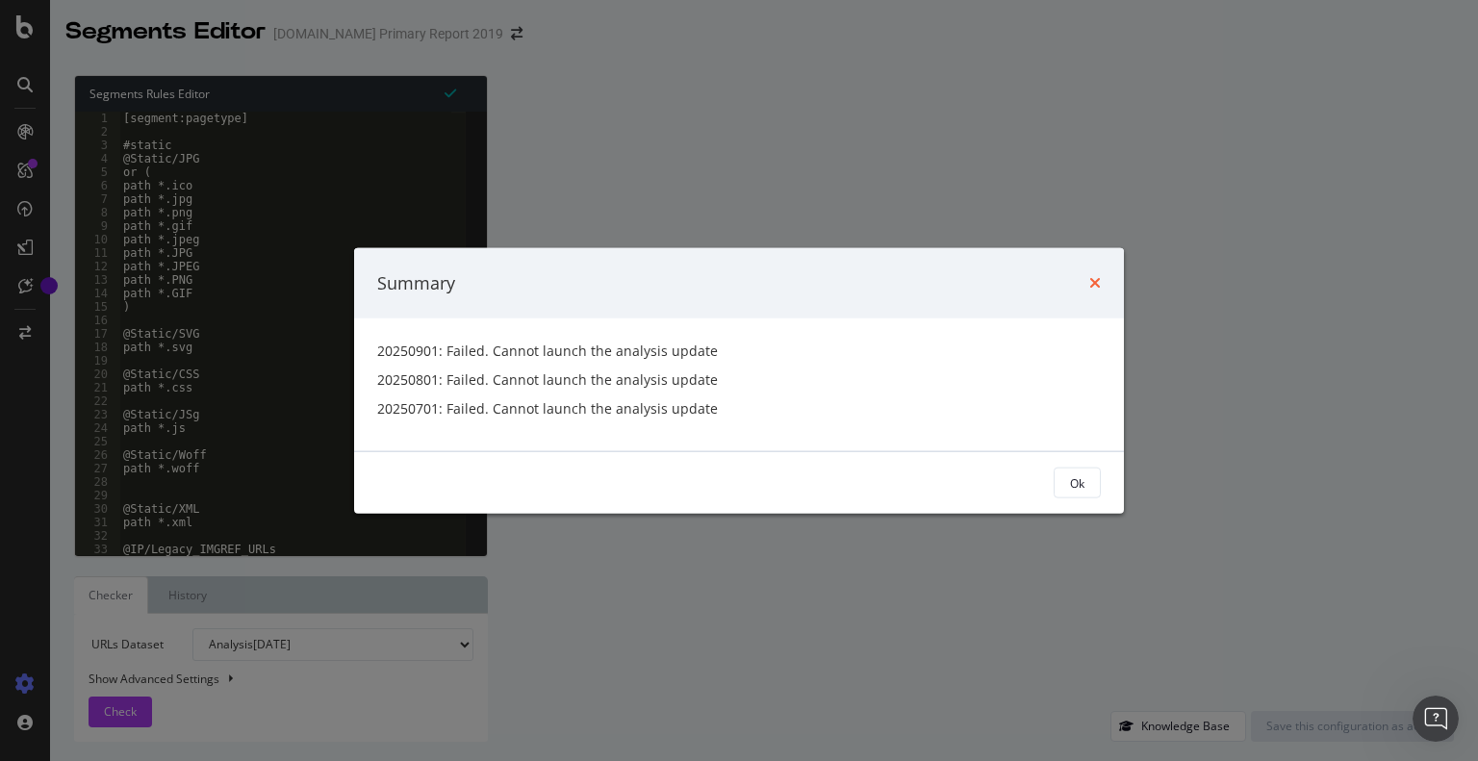
click at [1092, 283] on icon "times" at bounding box center [1096, 282] width 12 height 15
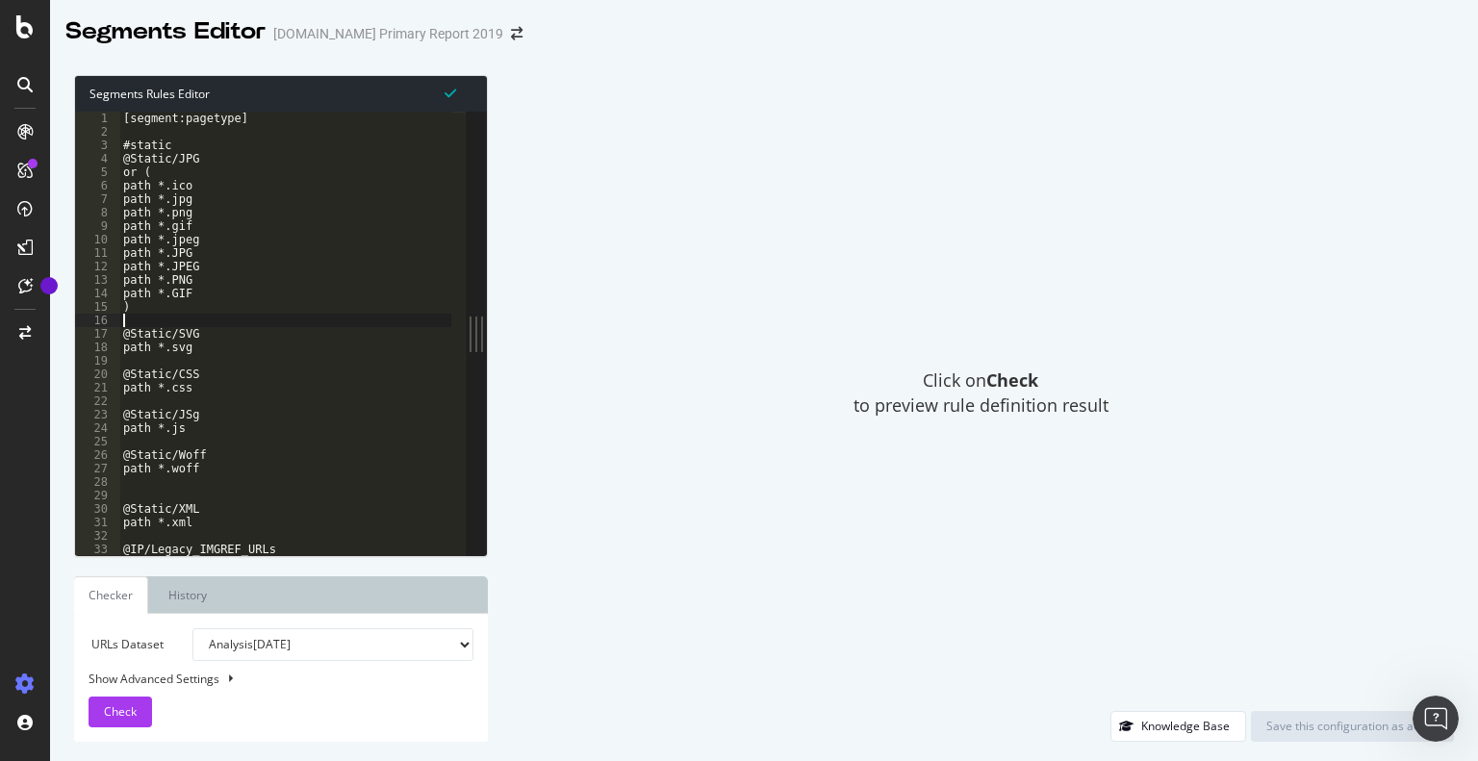
type textarea "path *.JPG"
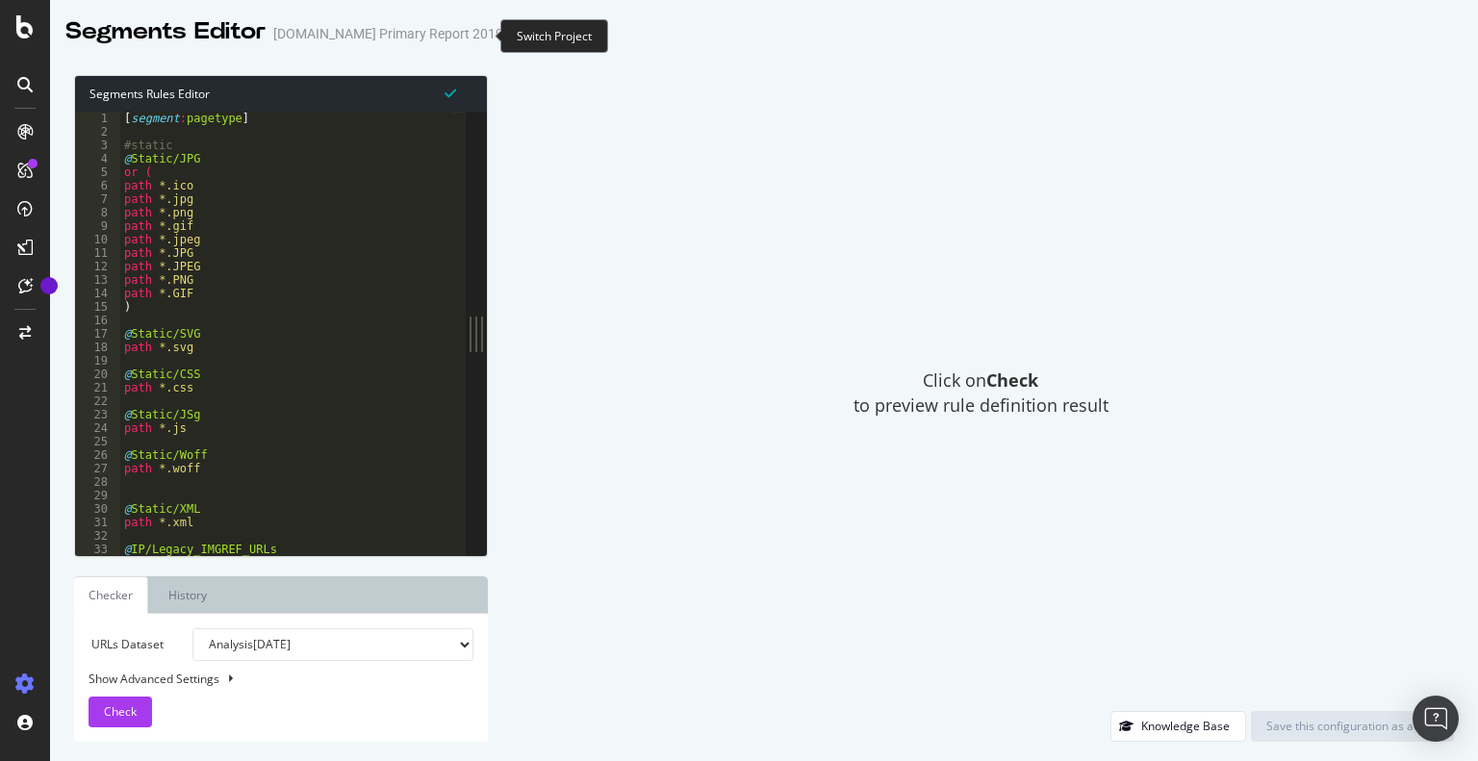
click at [511, 31] on icon "arrow-right-arrow-left" at bounding box center [517, 33] width 12 height 13
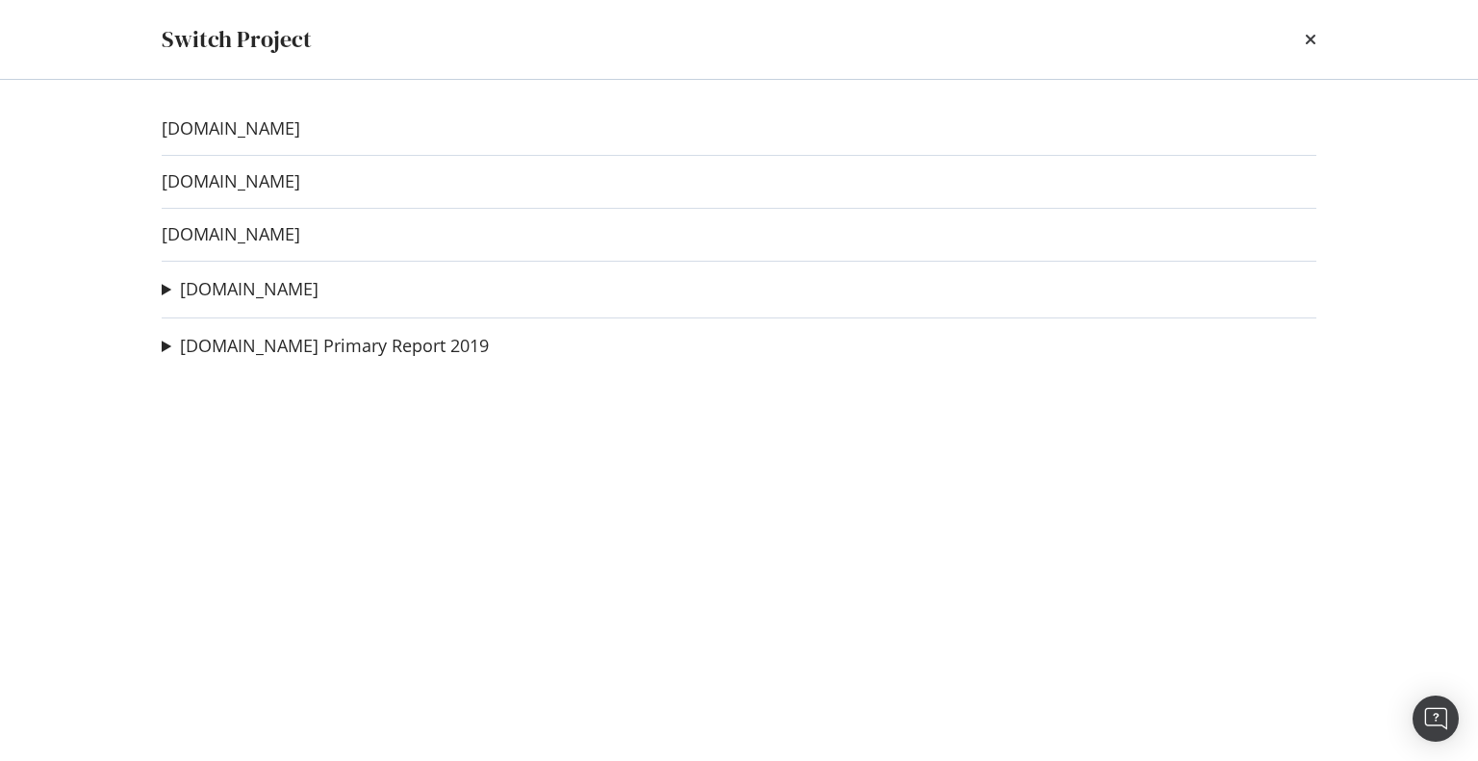
click at [286, 285] on div "alamy.de Alamy.de Other pages (Minus Images, search and category pages) Ad-Hoc …" at bounding box center [739, 289] width 1155 height 25
click at [228, 292] on link "[DOMAIN_NAME]" at bounding box center [249, 289] width 139 height 20
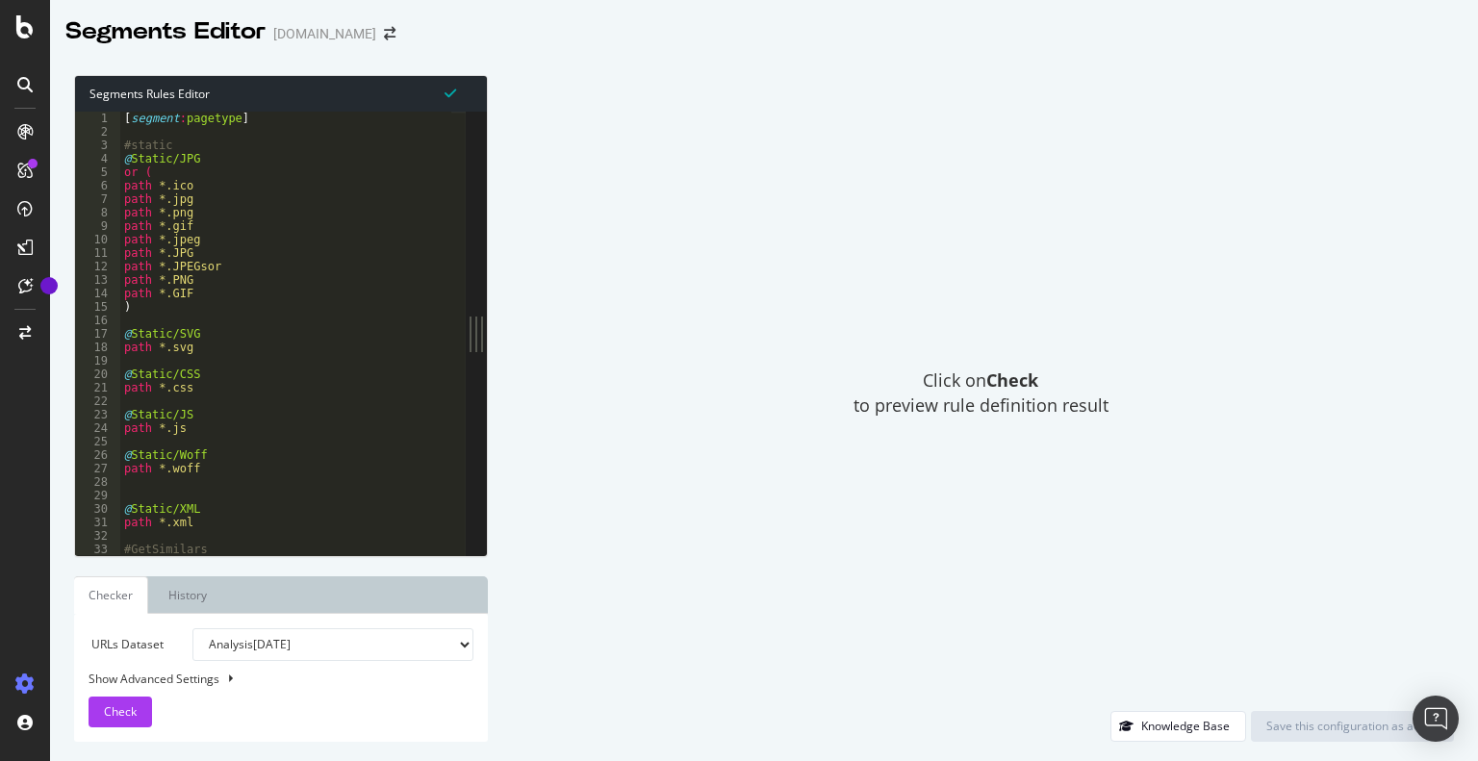
type textarea "path *.jpeg"
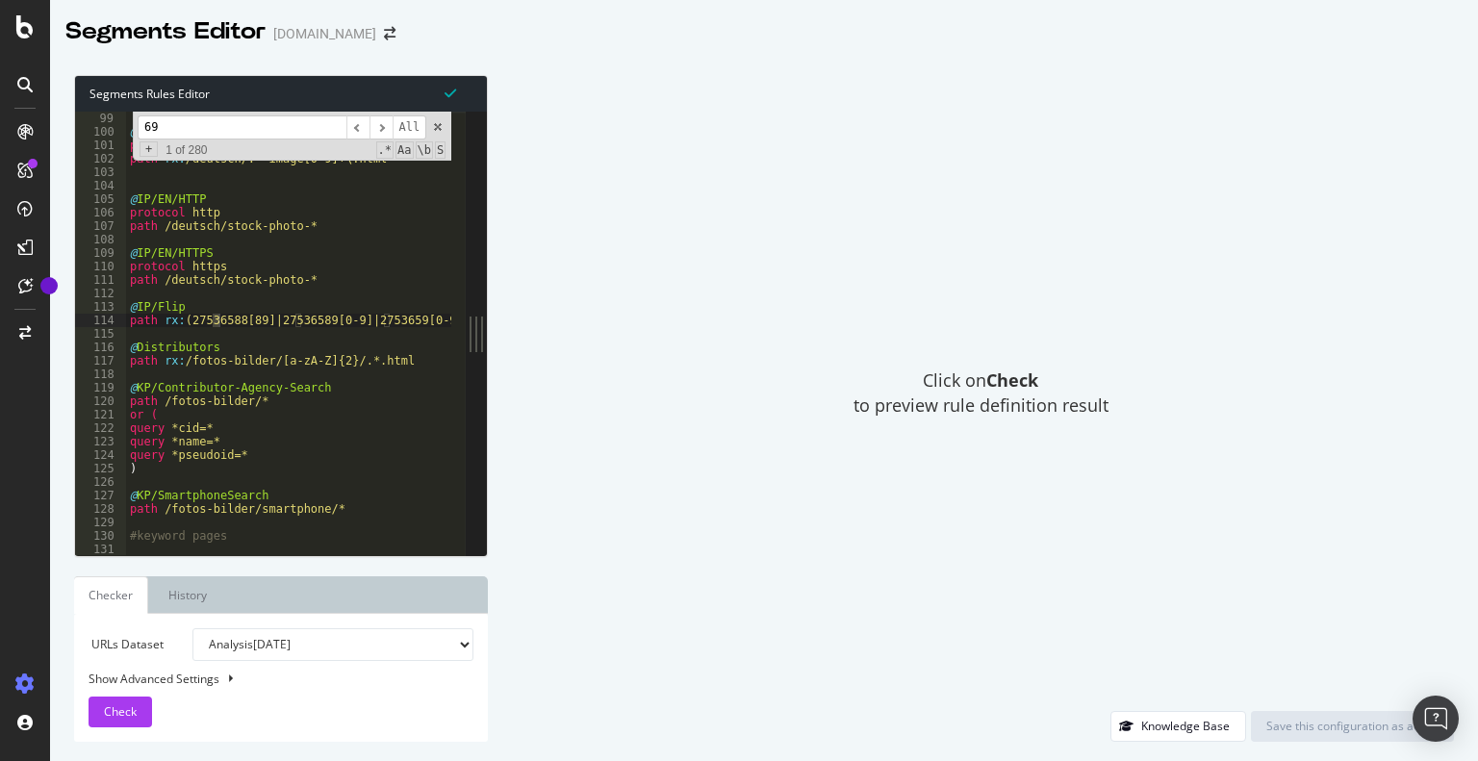
scroll to position [15497, 0]
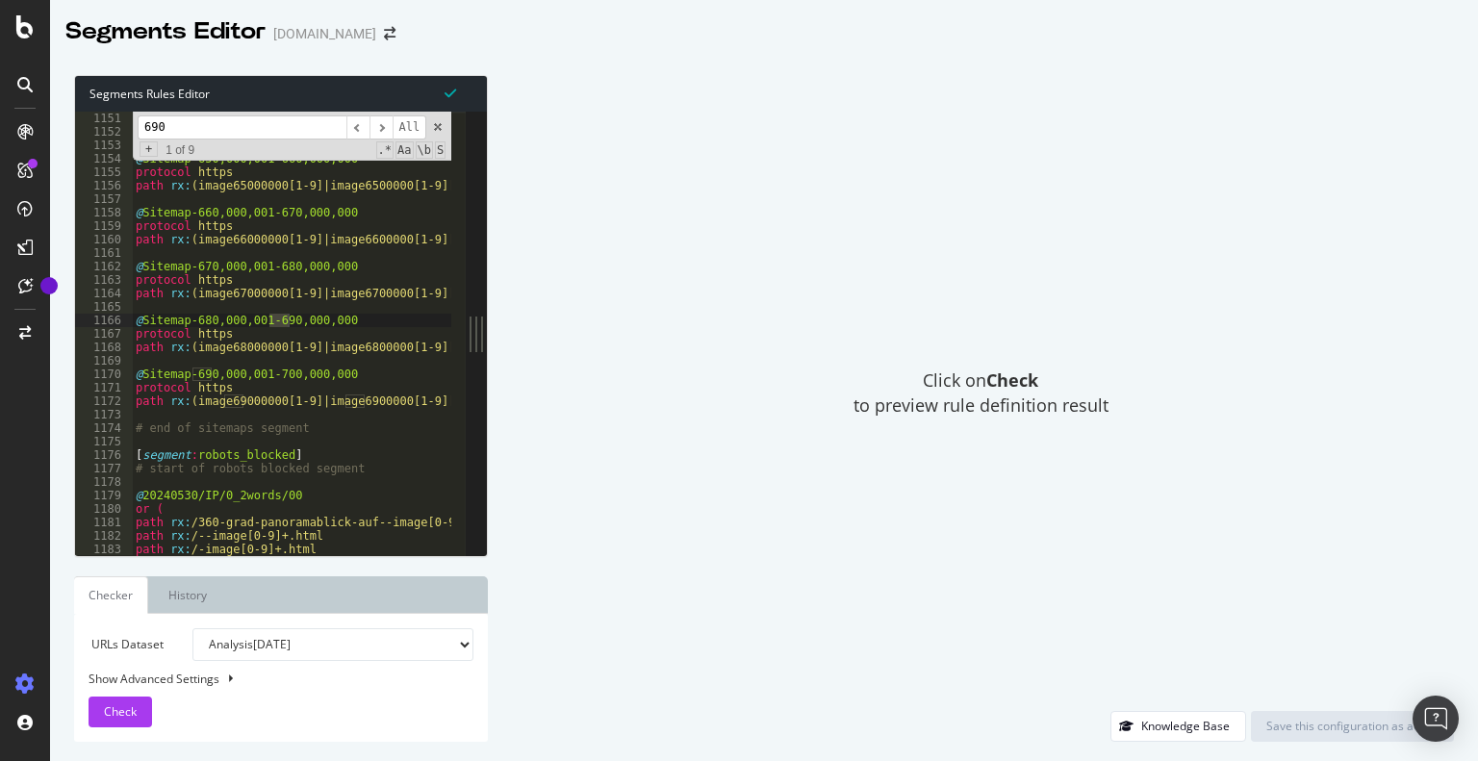
type input "690"
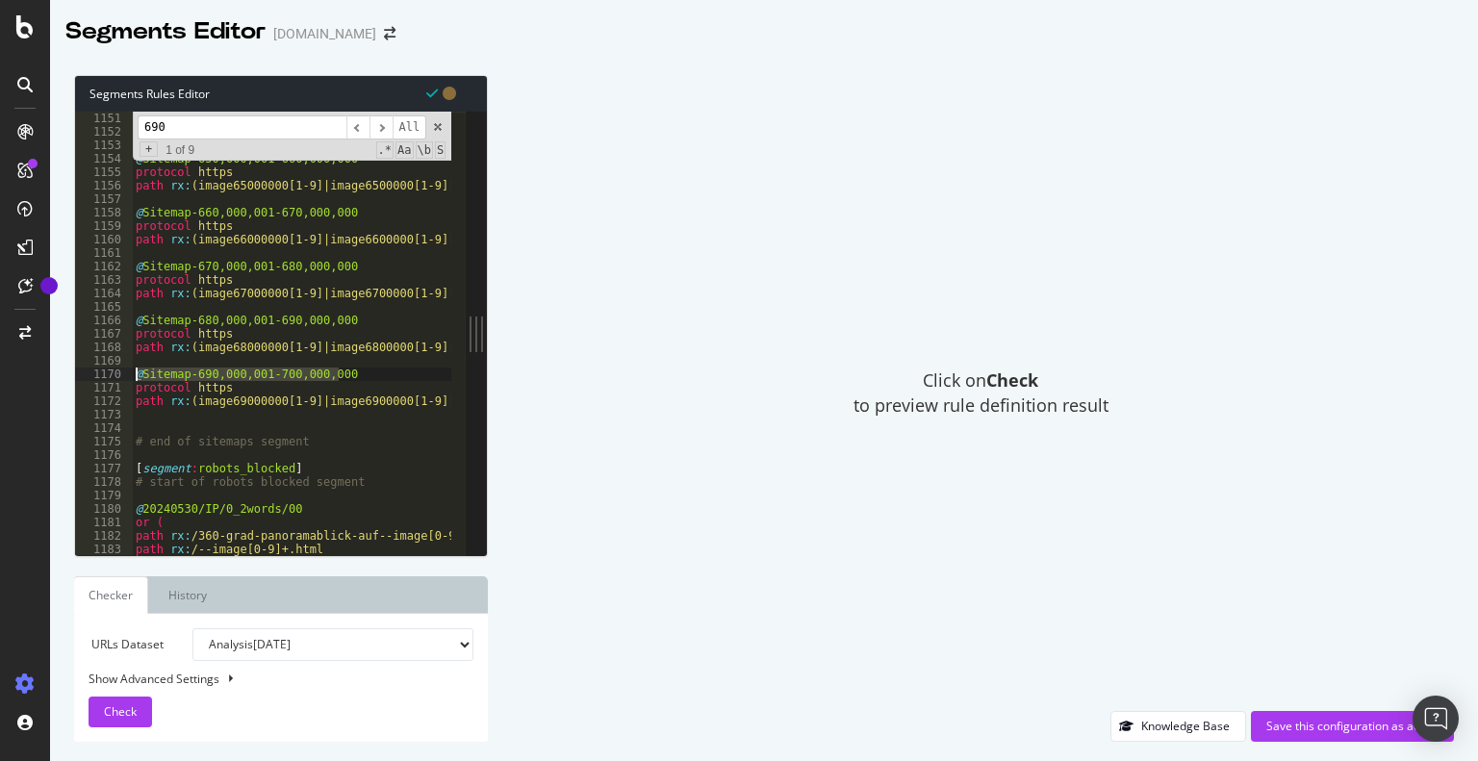
drag, startPoint x: 341, startPoint y: 373, endPoint x: 119, endPoint y: 373, distance: 221.4
click at [119, 373] on div "1151 1152 1153 1154 1155 1156 1157 1158 1159 1160 1161 1162 1163 1164 1165 1166…" at bounding box center [270, 334] width 391 height 444
drag, startPoint x: 272, startPoint y: 399, endPoint x: 0, endPoint y: 405, distance: 272.5
click at [0, 405] on div "Segments Editor alamy.de Segments Rules Editor @Sitemap-690,000,001-700,000,000…" at bounding box center [739, 380] width 1478 height 761
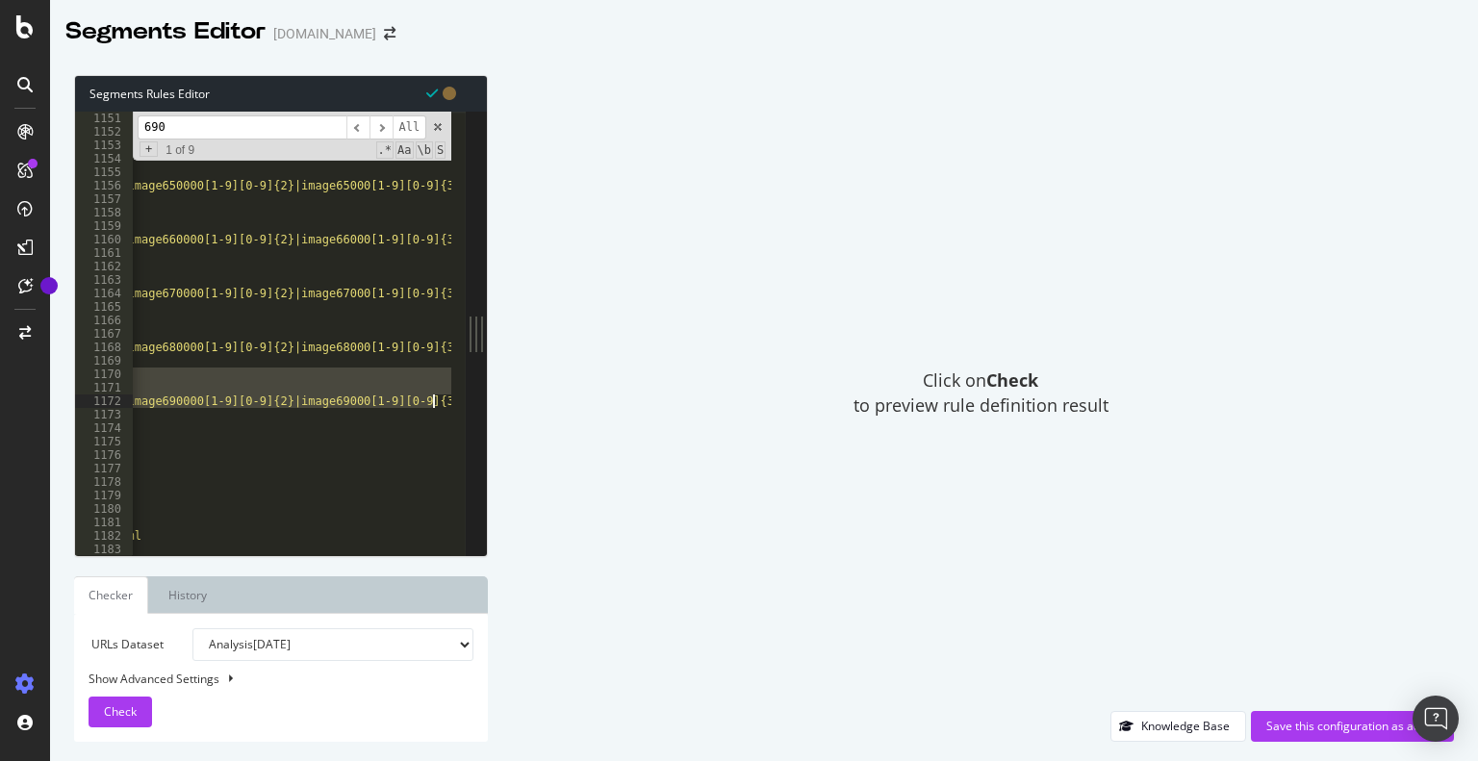
scroll to position [0, 889]
drag, startPoint x: 138, startPoint y: 376, endPoint x: 524, endPoint y: 399, distance: 386.6
click at [524, 399] on div "Segments Rules Editor protocol https 1151 1152 1153 1154 1155 1156 1157 1158 11…" at bounding box center [764, 409] width 1428 height 706
type textarea "protocol https path rx:(image69000000[1-9]|image6900000[1-9][0-9]|image690000[1…"
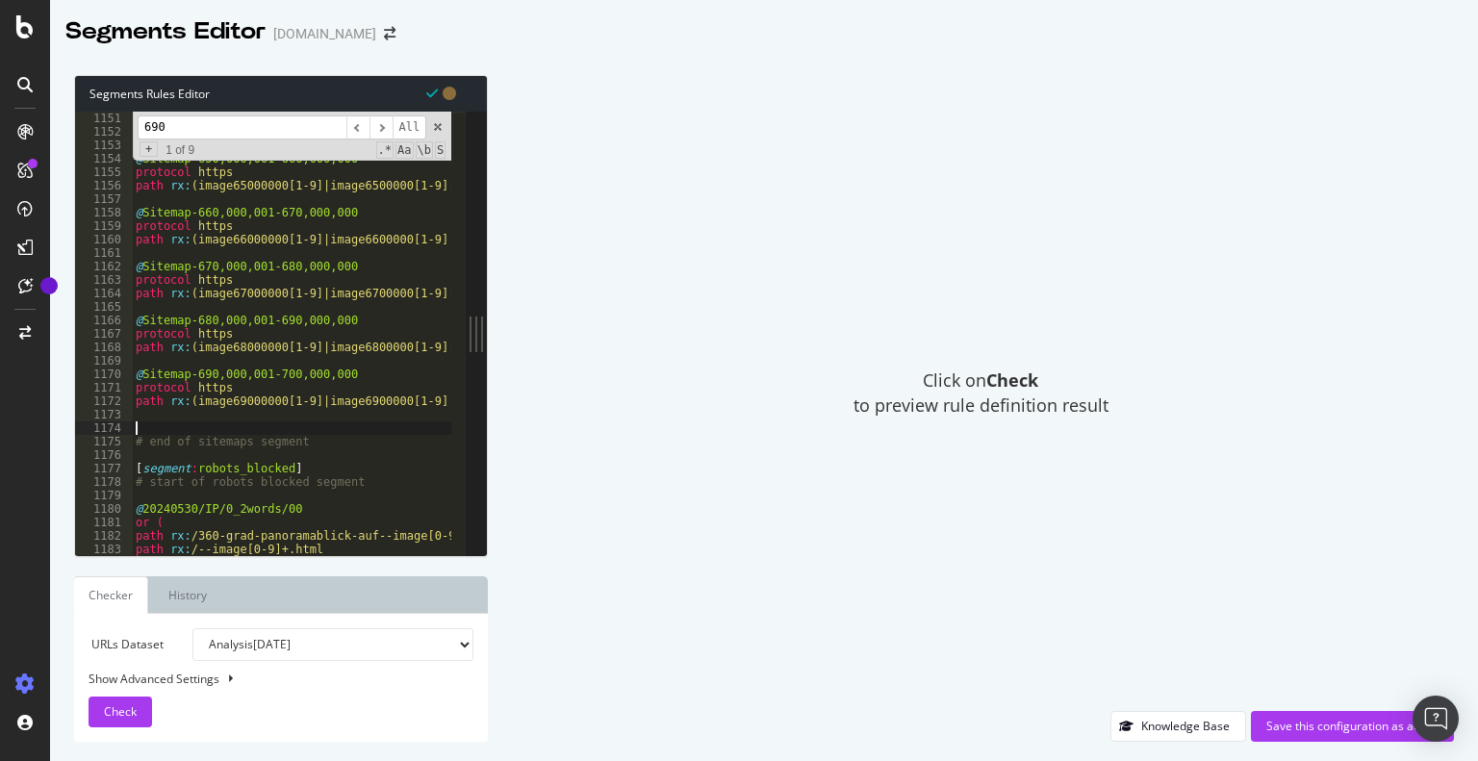
paste textarea "path rx:(image74000000[1-9]|image7400000[1-9][0-9]|image740000[1-9][0-9]{2}|ima…"
type textarea "path rx:(image74000000[1-9]|image7400000[1-9][0-9]|image740000[1-9][0-9]{2}|ima…"
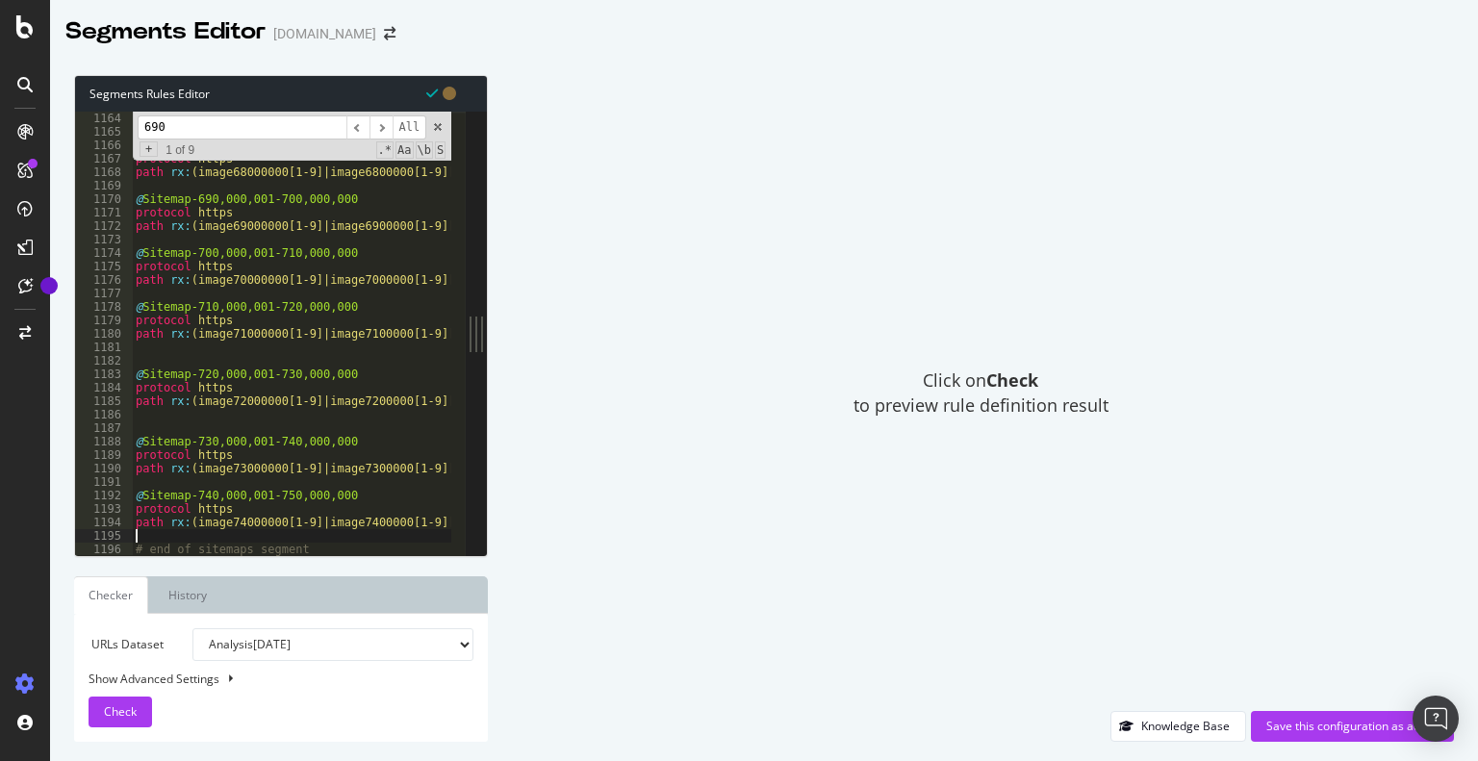
scroll to position [15788, 0]
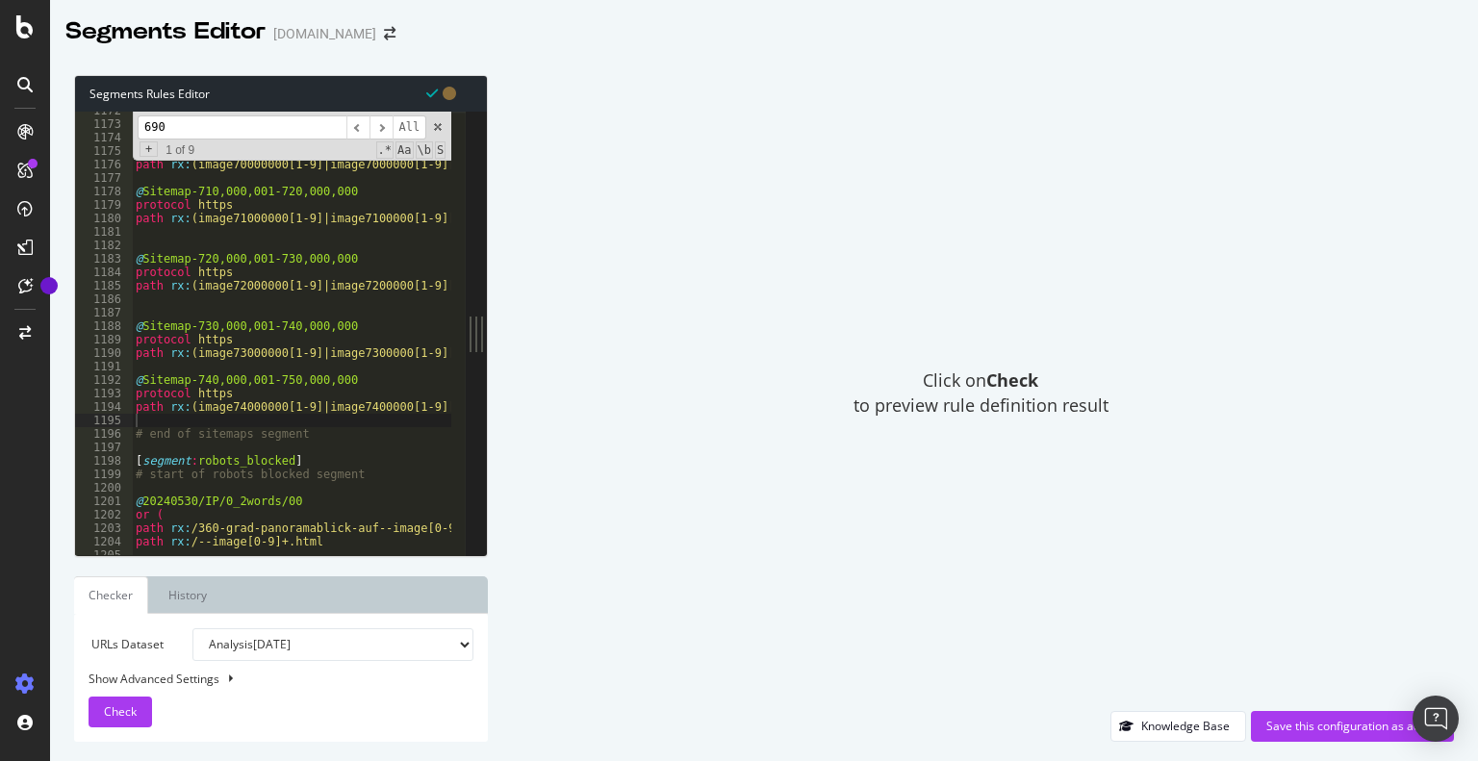
click at [247, 125] on input "690" at bounding box center [242, 128] width 209 height 24
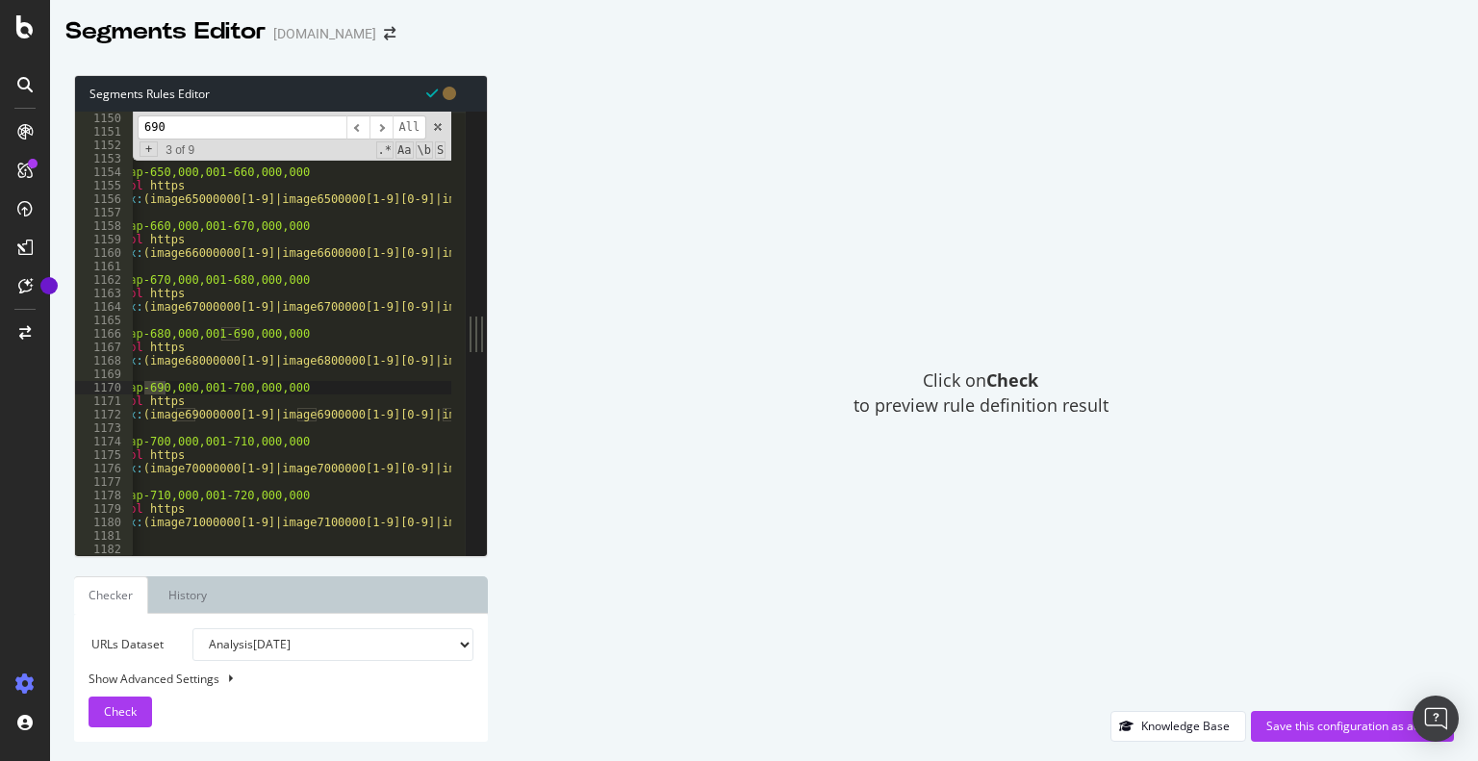
scroll to position [0, 48]
type input "690,0"
click at [1313, 723] on div "Save this configuration as active" at bounding box center [1353, 726] width 172 height 16
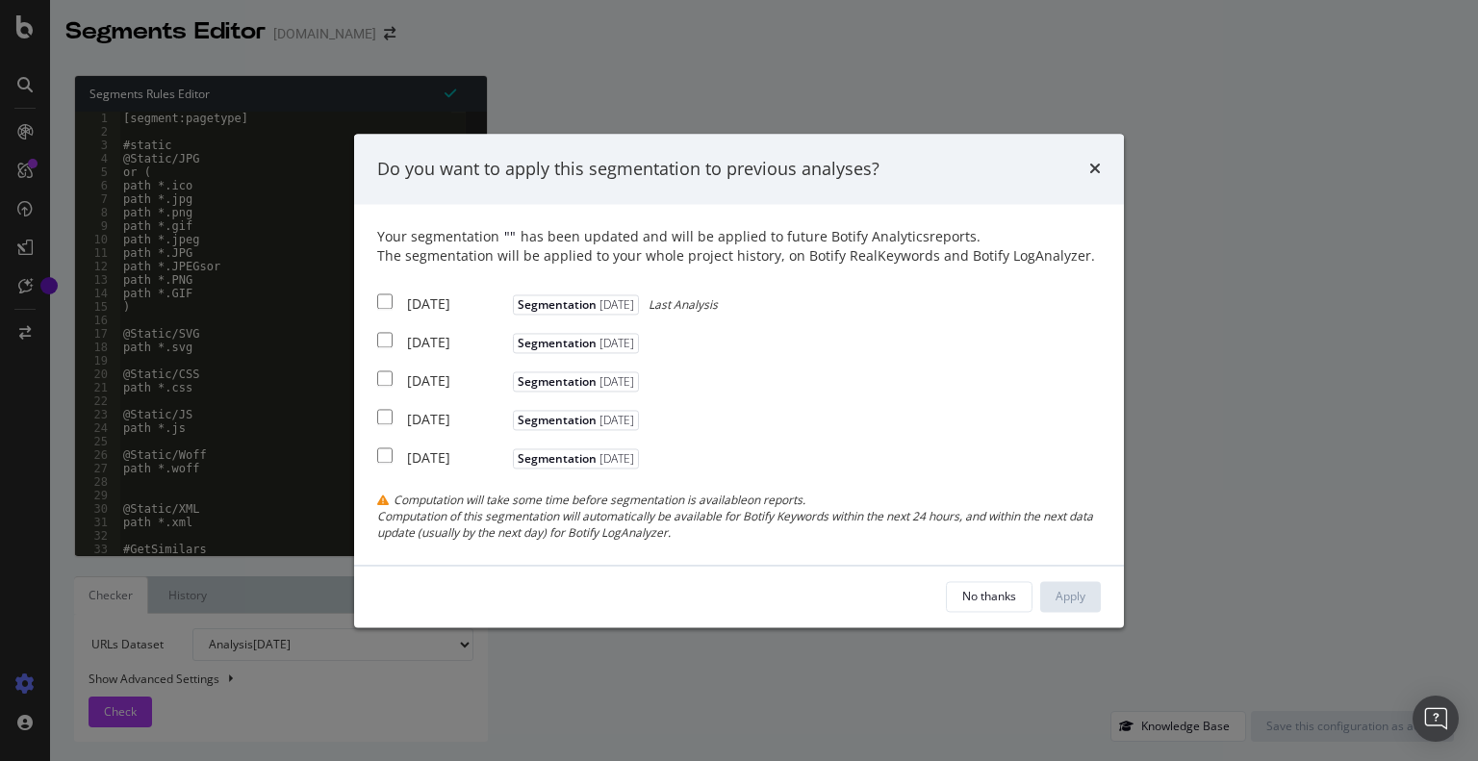
click at [389, 302] on input "modal" at bounding box center [384, 302] width 15 height 15
checkbox input "true"
click at [392, 334] on div "2025 Aug. 28th Segmentation 2025-07-30" at bounding box center [510, 341] width 267 height 24
checkbox input "true"
click at [390, 383] on input "modal" at bounding box center [384, 379] width 15 height 15
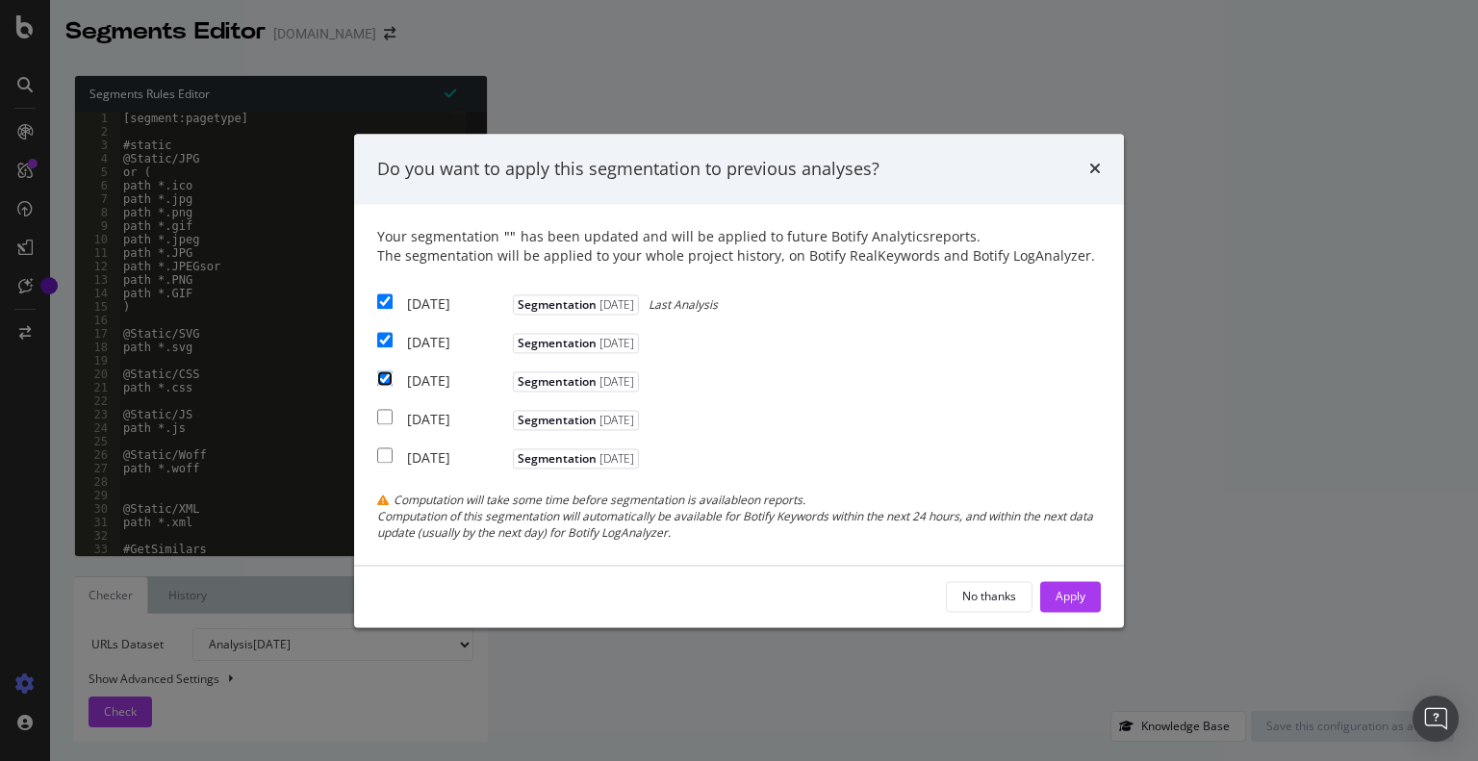
checkbox input "true"
click at [1078, 598] on div "Apply" at bounding box center [1071, 596] width 30 height 16
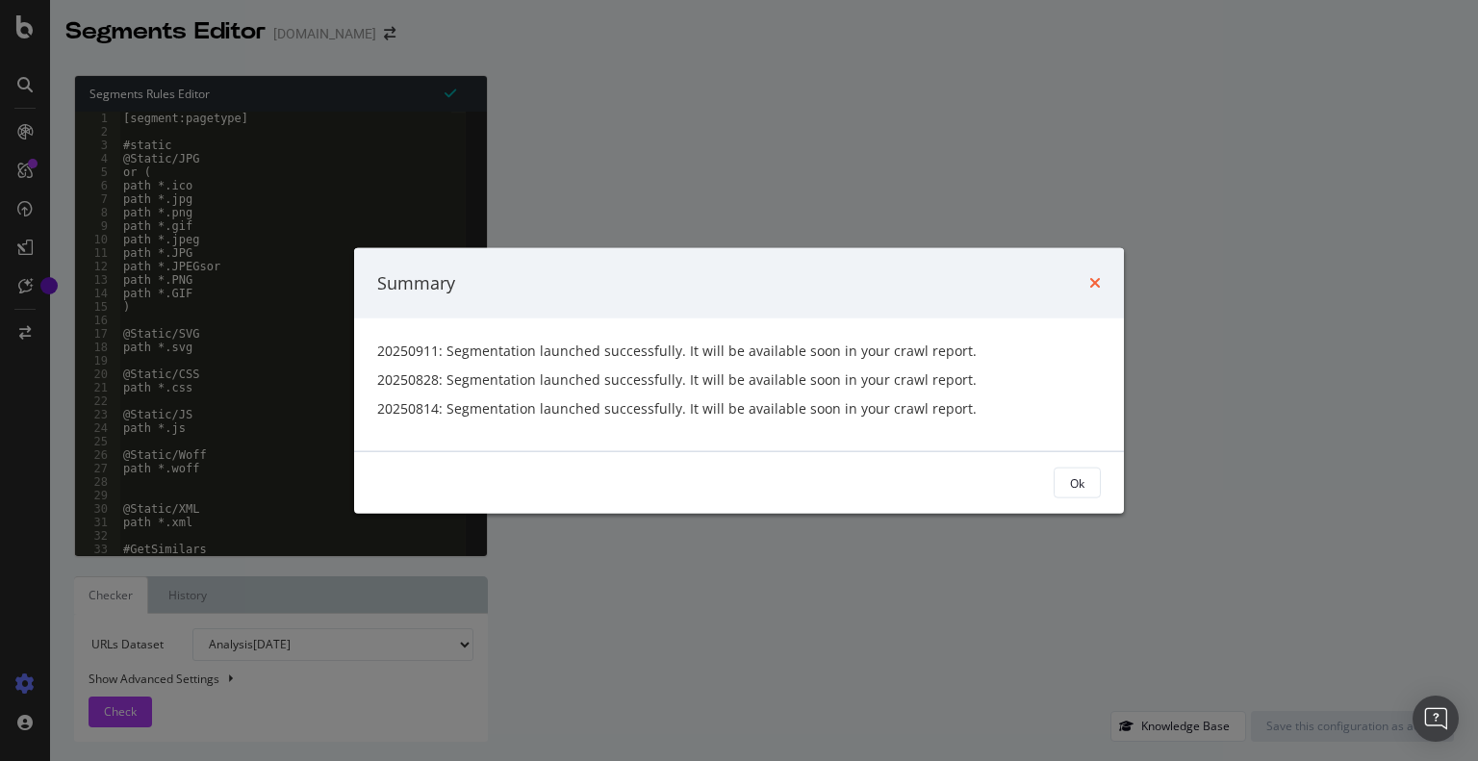
click at [1093, 284] on icon "times" at bounding box center [1096, 282] width 12 height 15
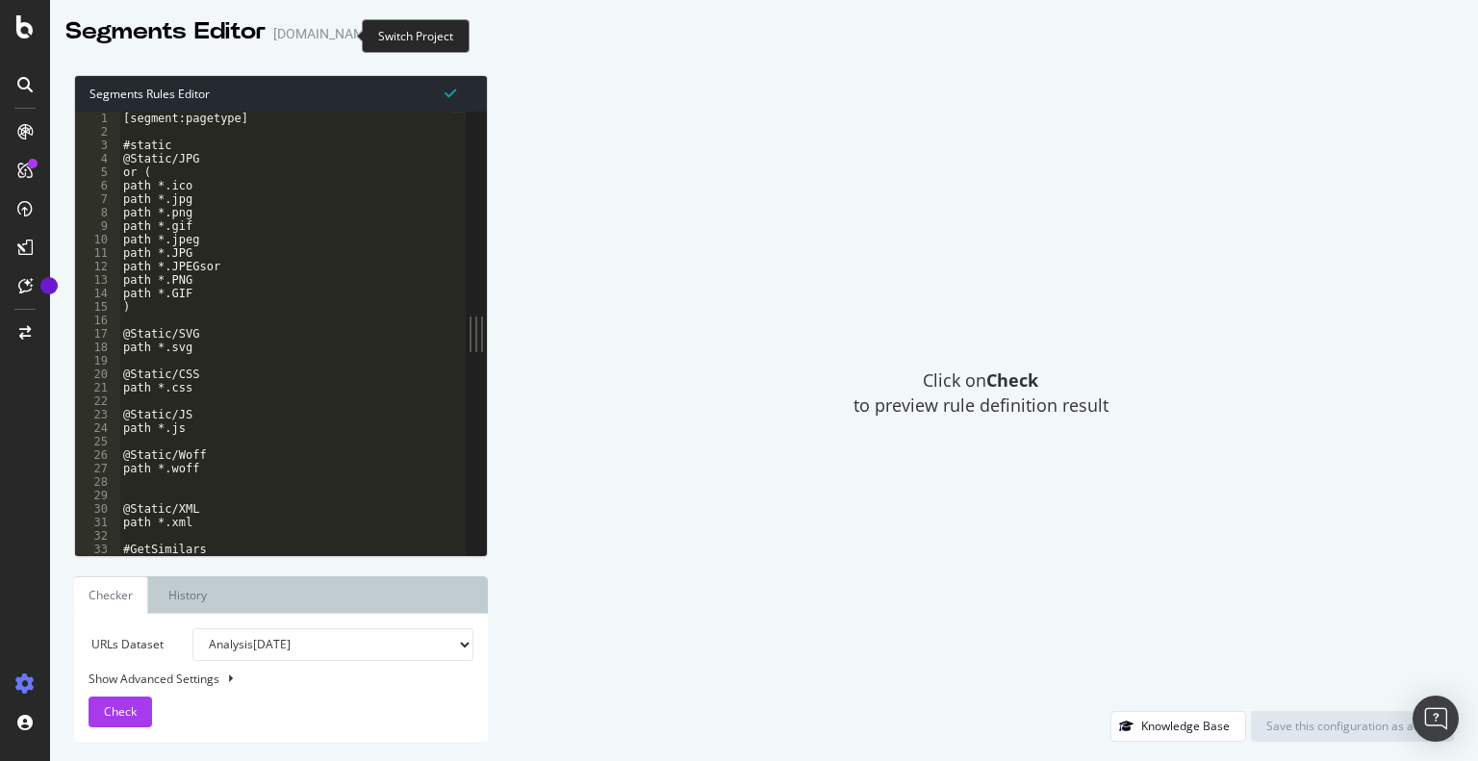
click at [384, 34] on icon "arrow-right-arrow-left" at bounding box center [390, 33] width 12 height 13
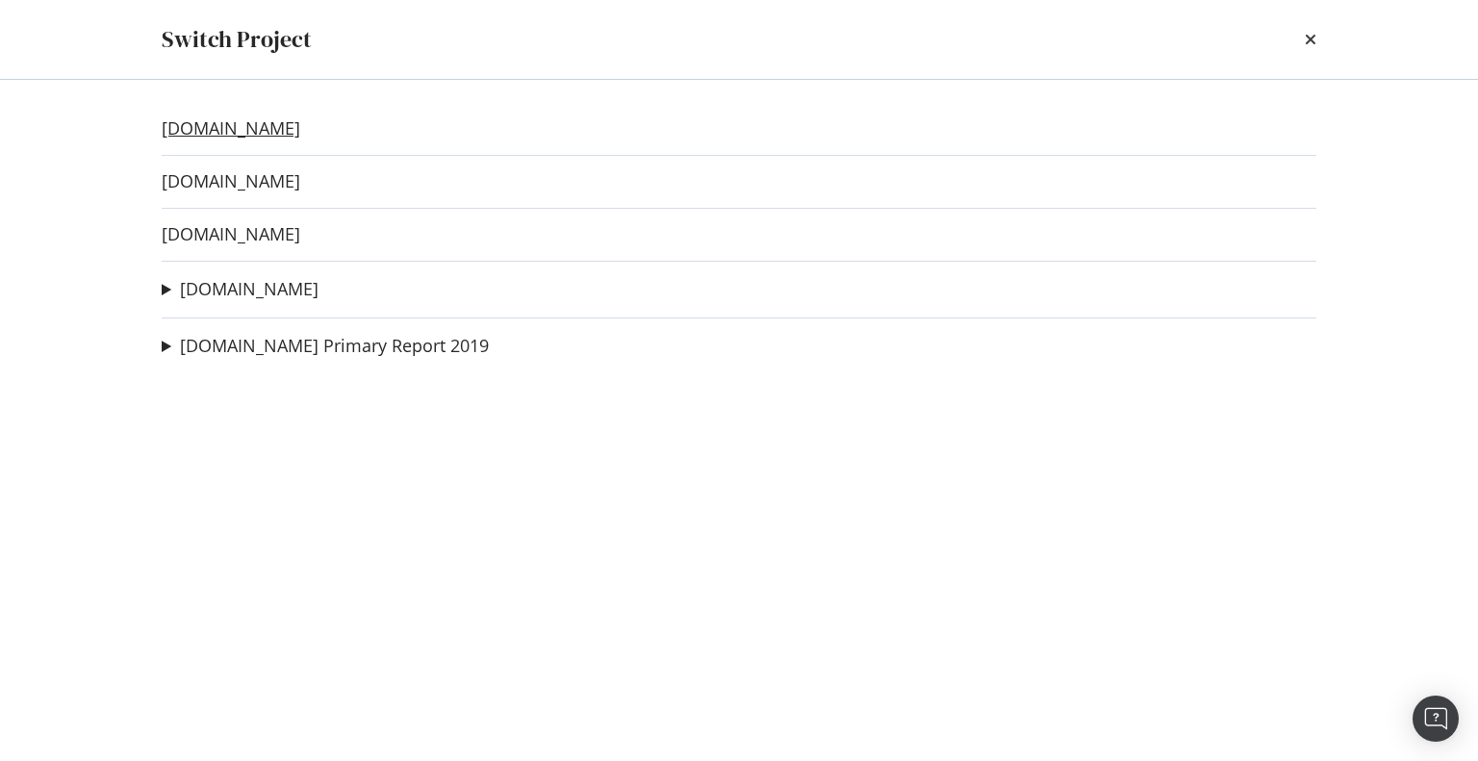
click at [250, 132] on link "[DOMAIN_NAME]" at bounding box center [231, 128] width 139 height 20
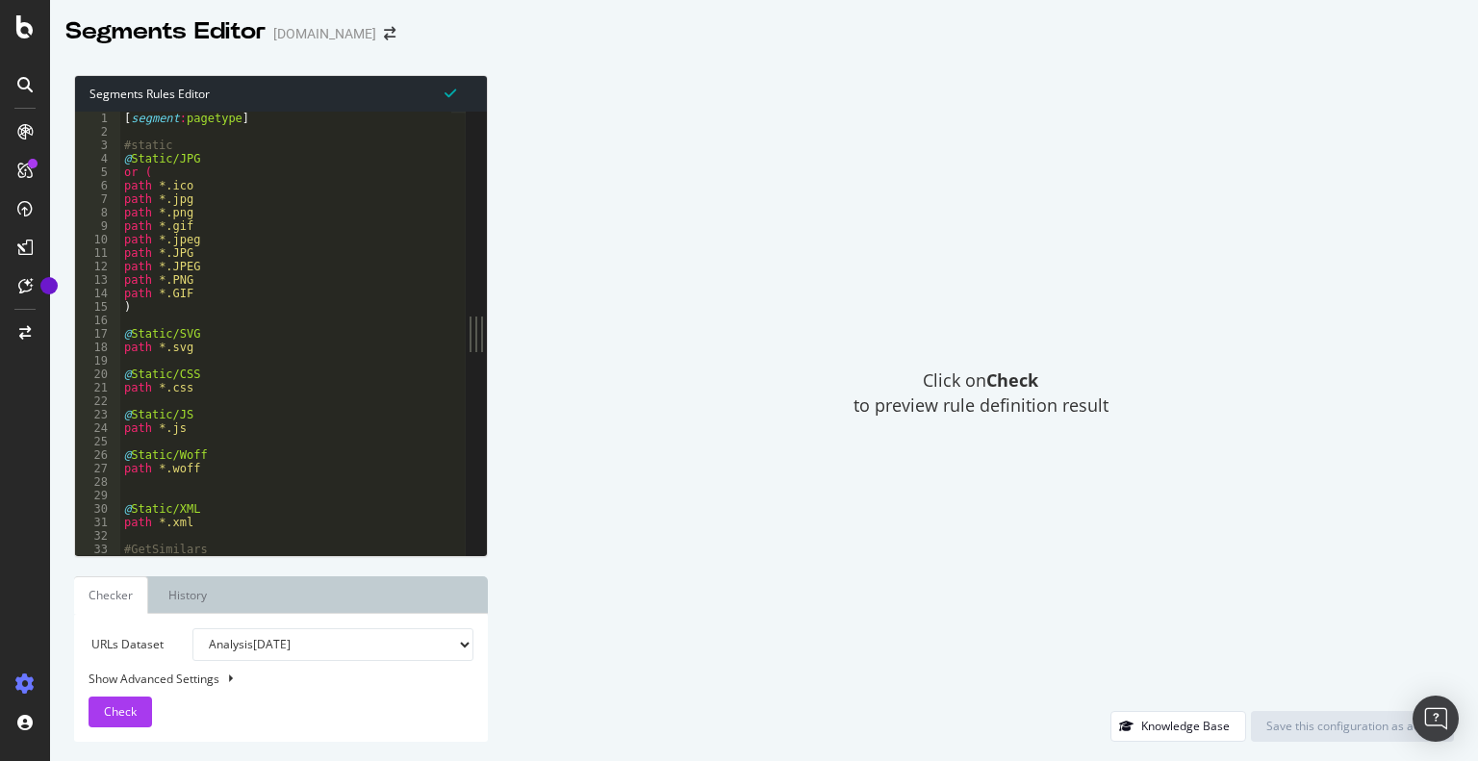
drag, startPoint x: 258, startPoint y: 352, endPoint x: 234, endPoint y: 269, distance: 87.1
type textarea "path *.jpg"
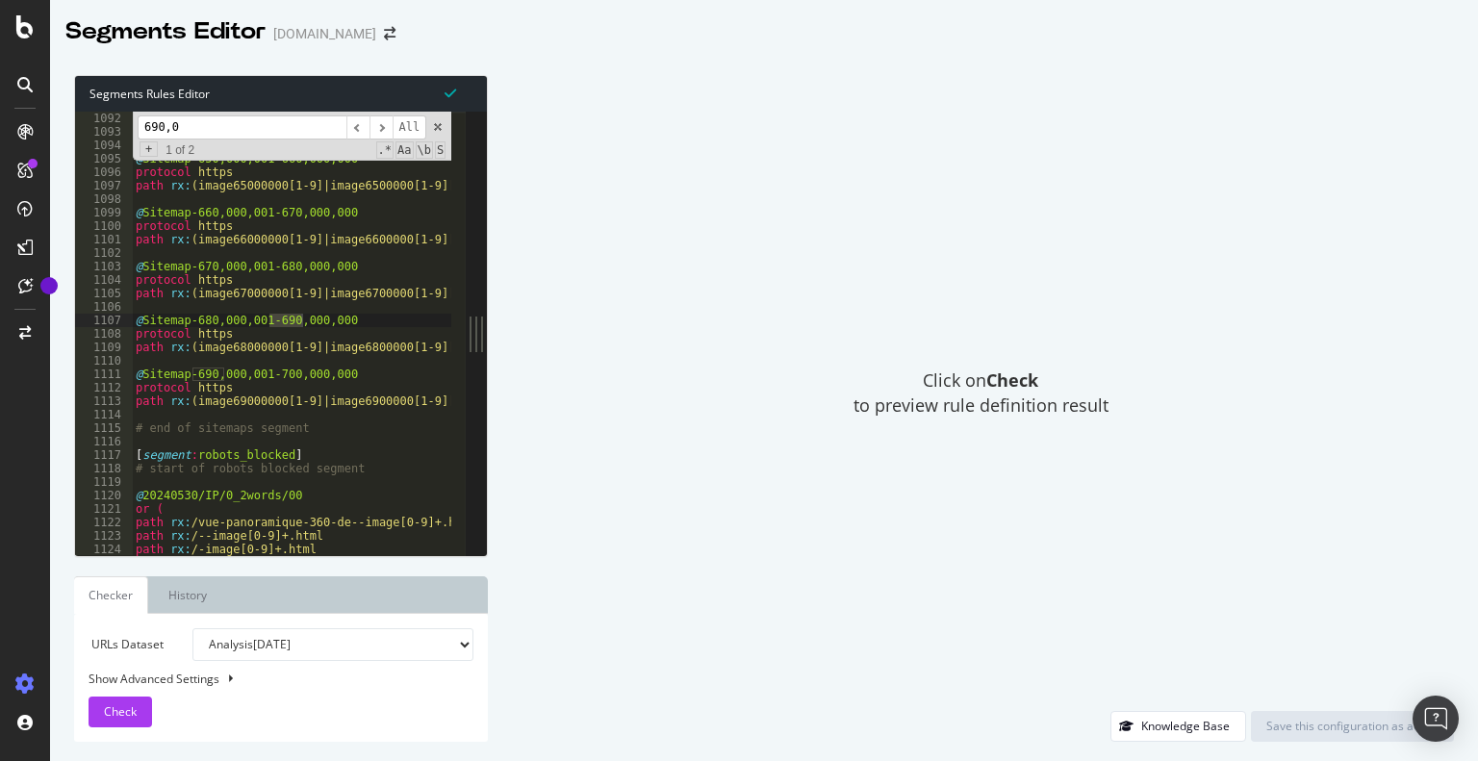
scroll to position [14760, 0]
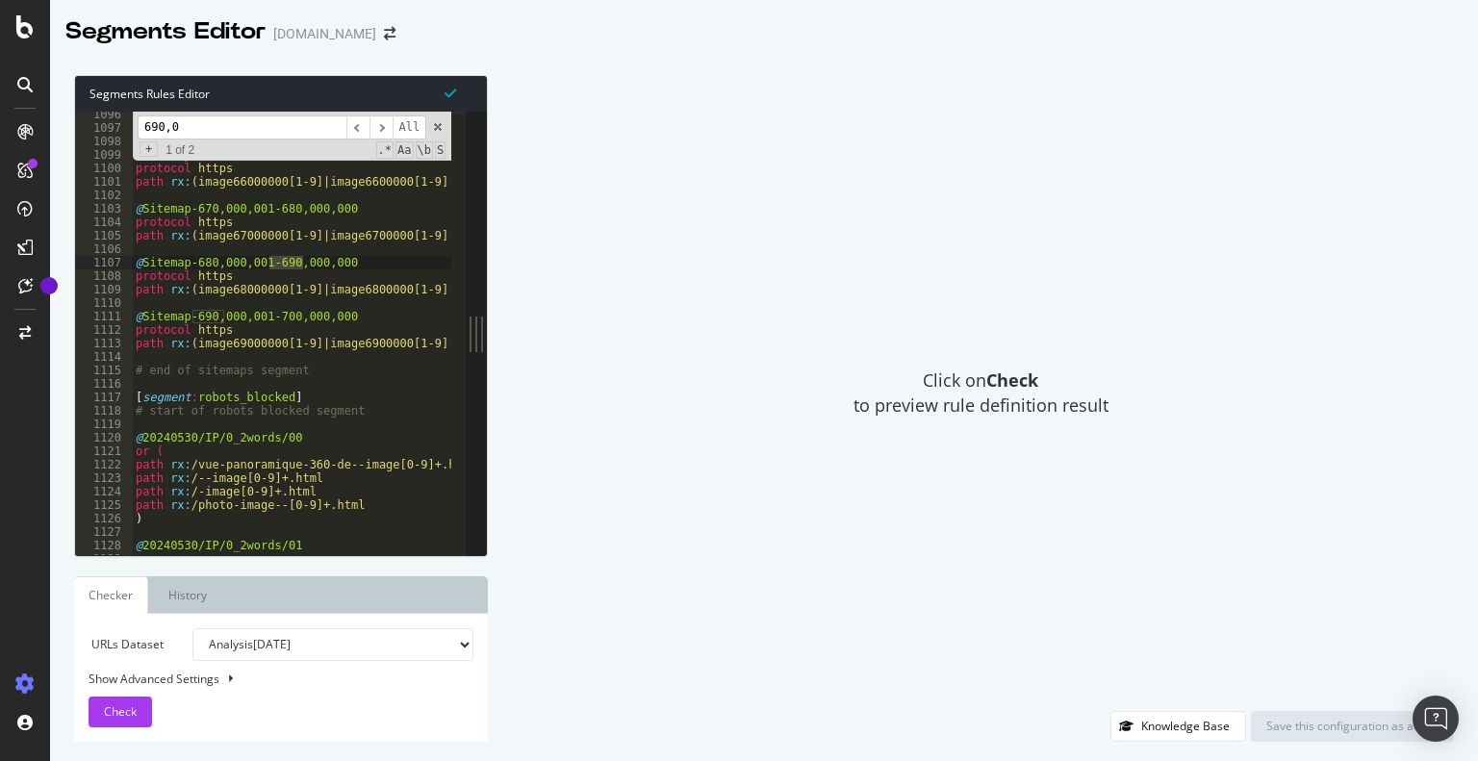
type input "690,0"
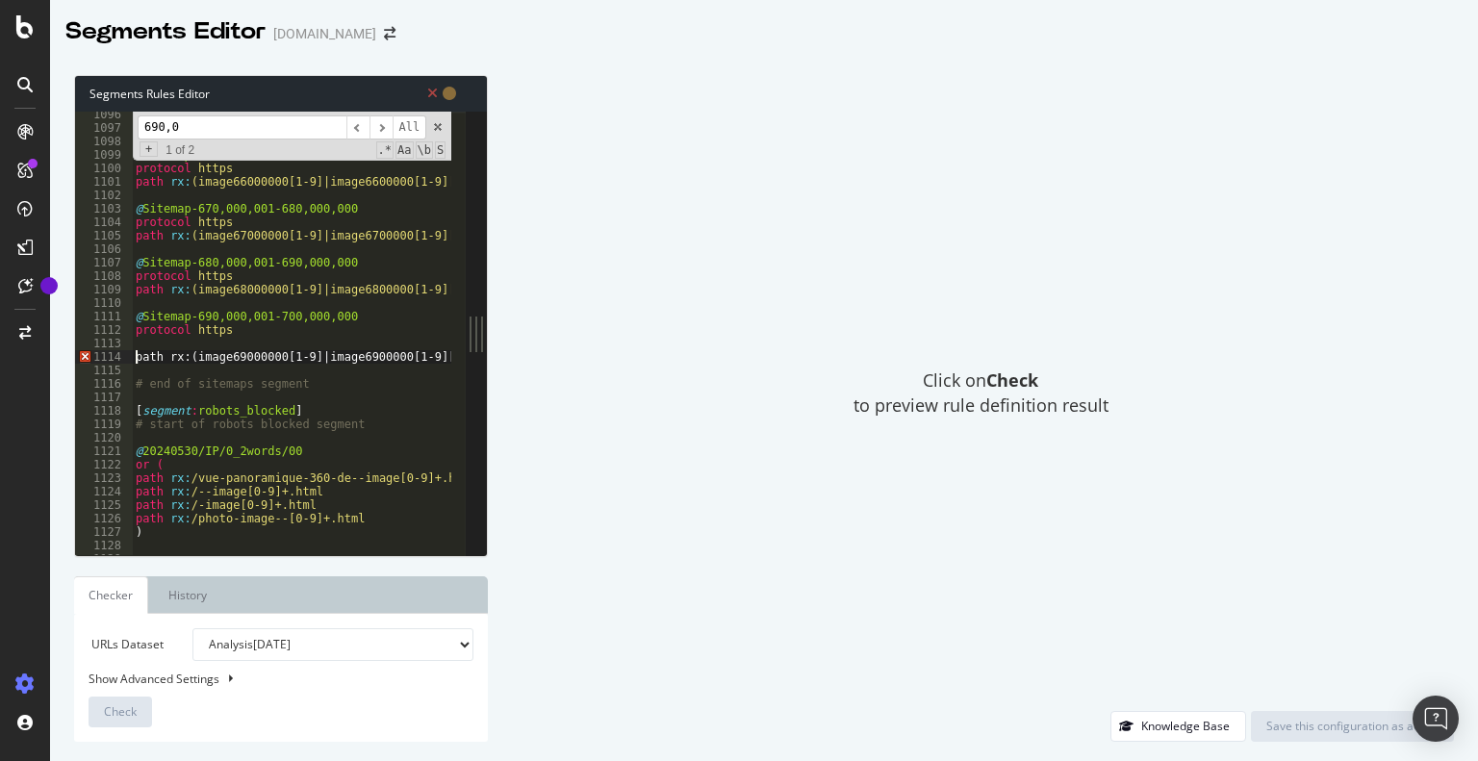
scroll to position [0, 0]
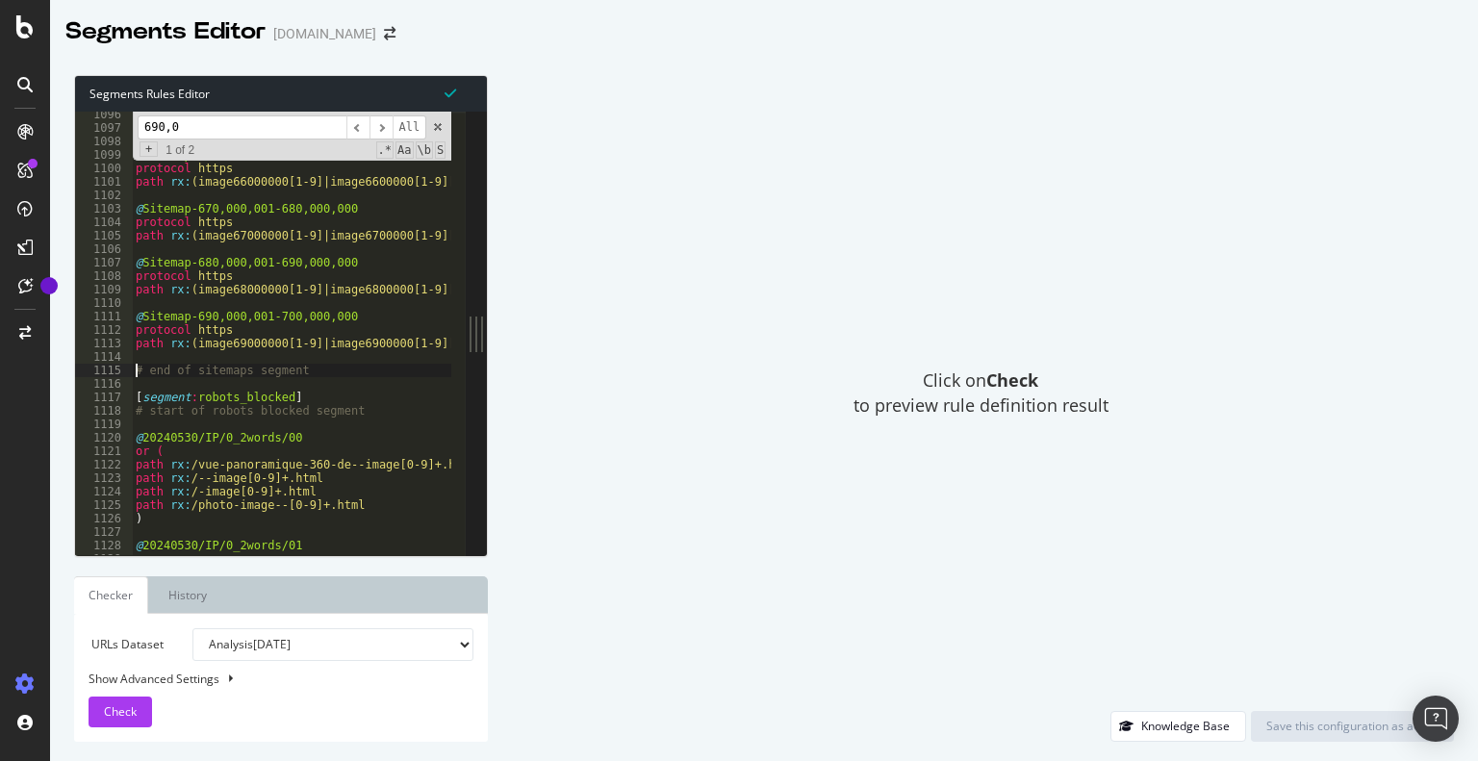
type textarea "# end of sitemaps segment"
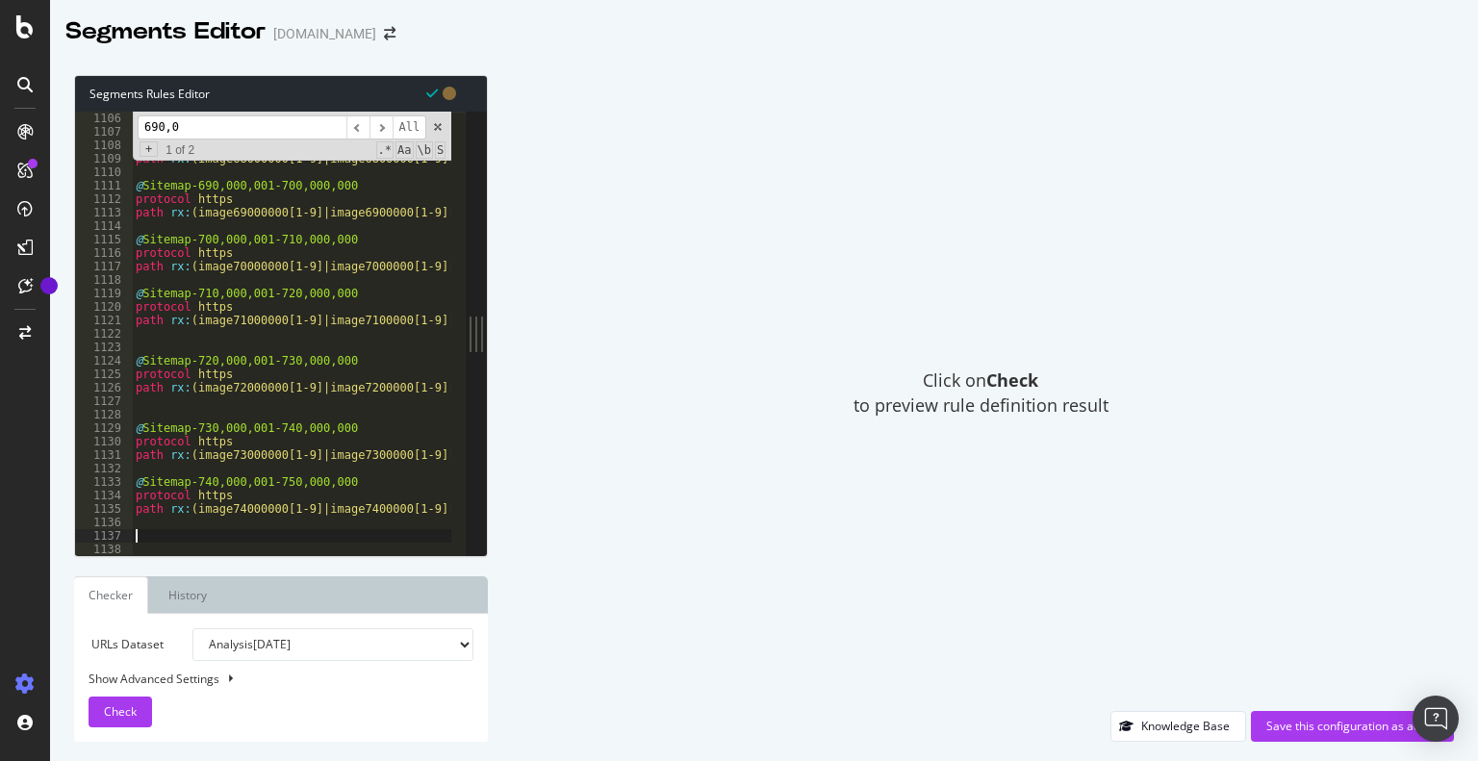
scroll to position [14891, 0]
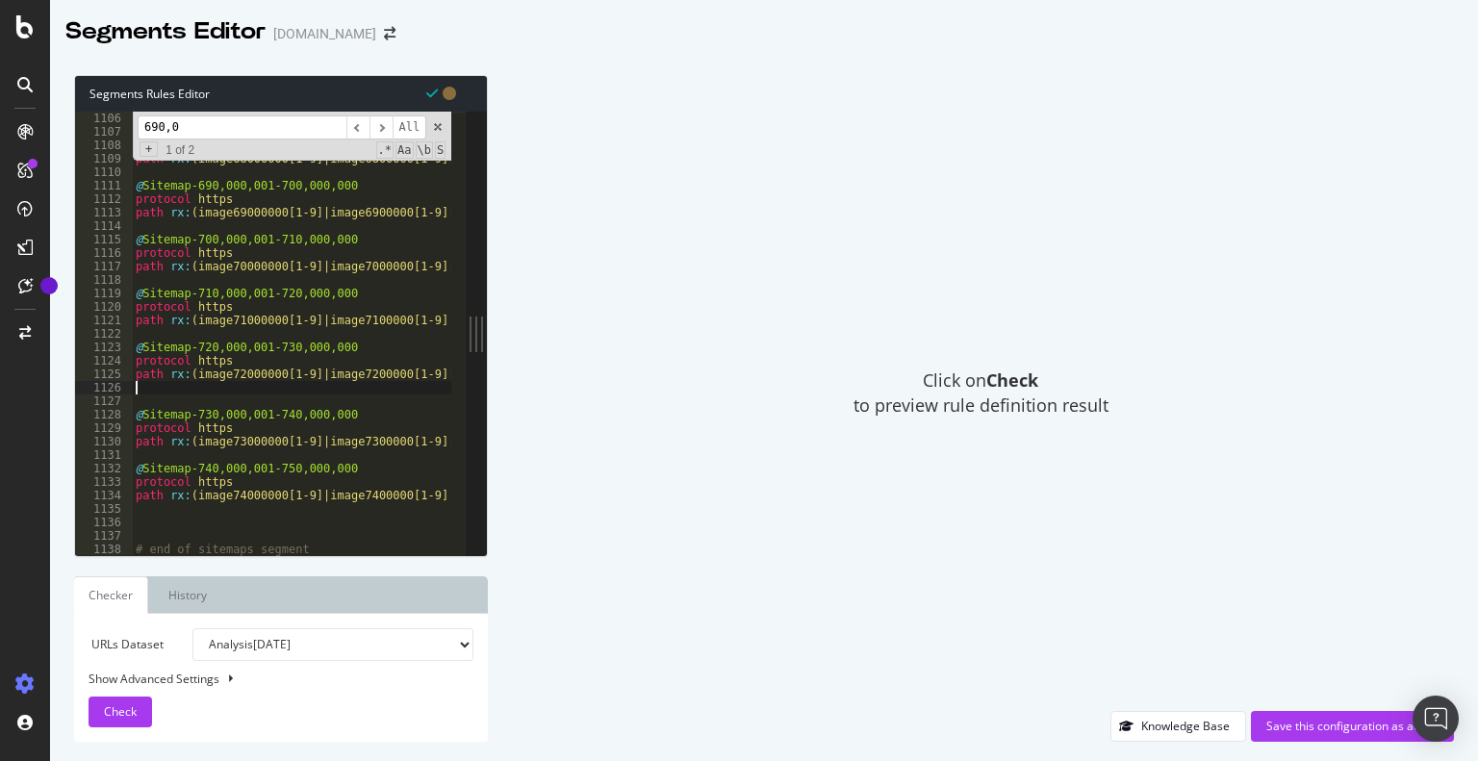
type textarea "path rx:(image72000000[1-9]|image7200000[1-9][0-9]|image720000[1-9][0-9]{2}|ima…"
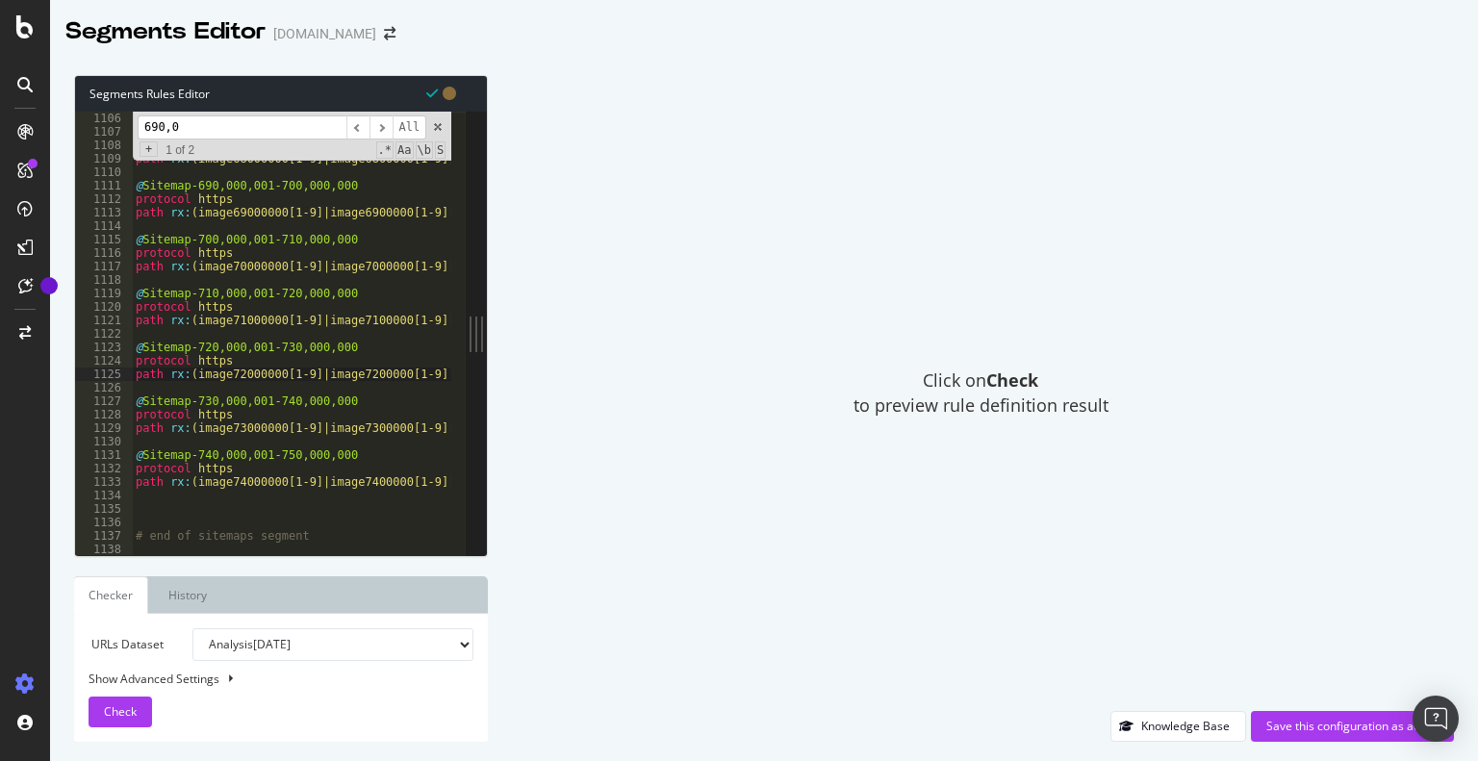
scroll to position [15006, 0]
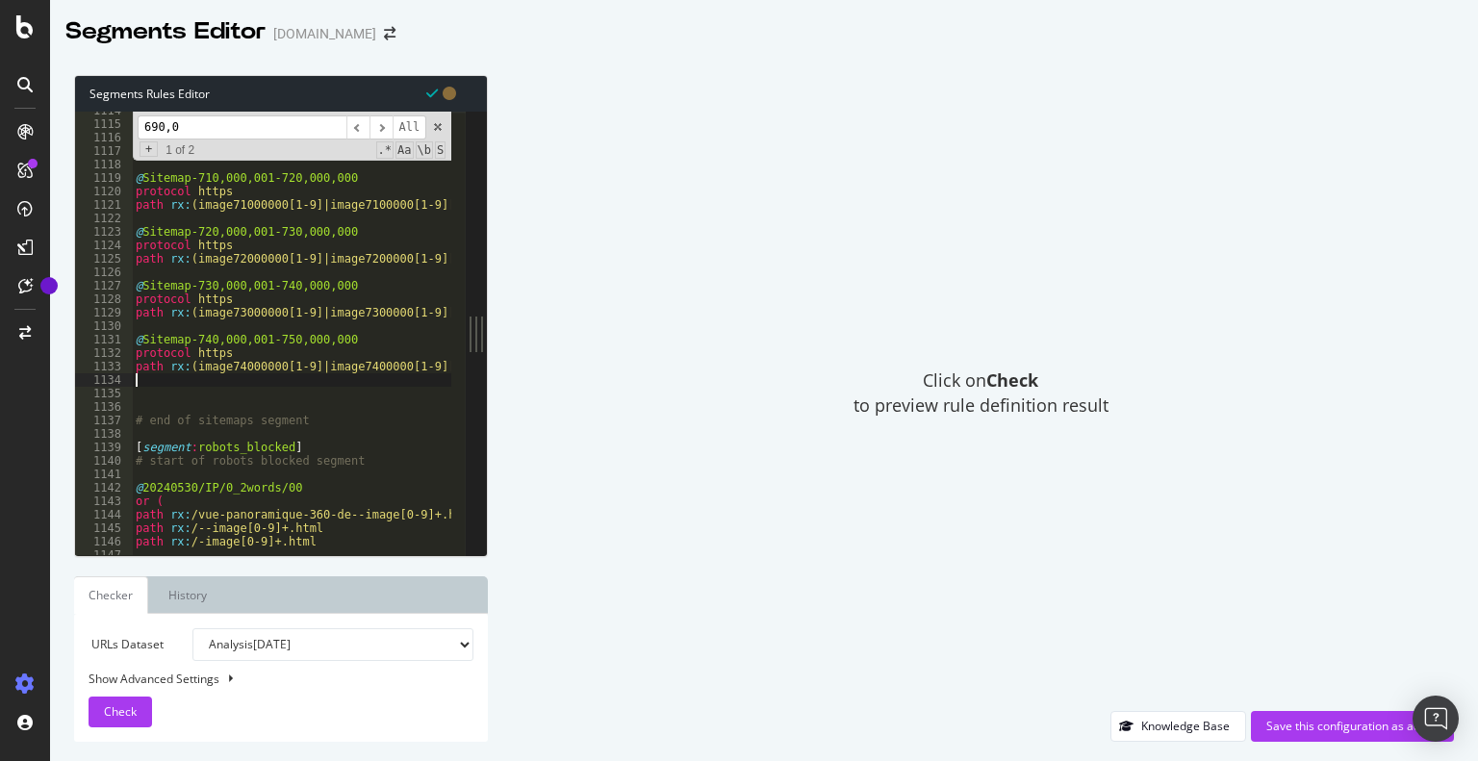
type textarea "path rx:(image74000000[1-9]|image7400000[1-9][0-9]|image740000[1-9][0-9]{2}|ima…"
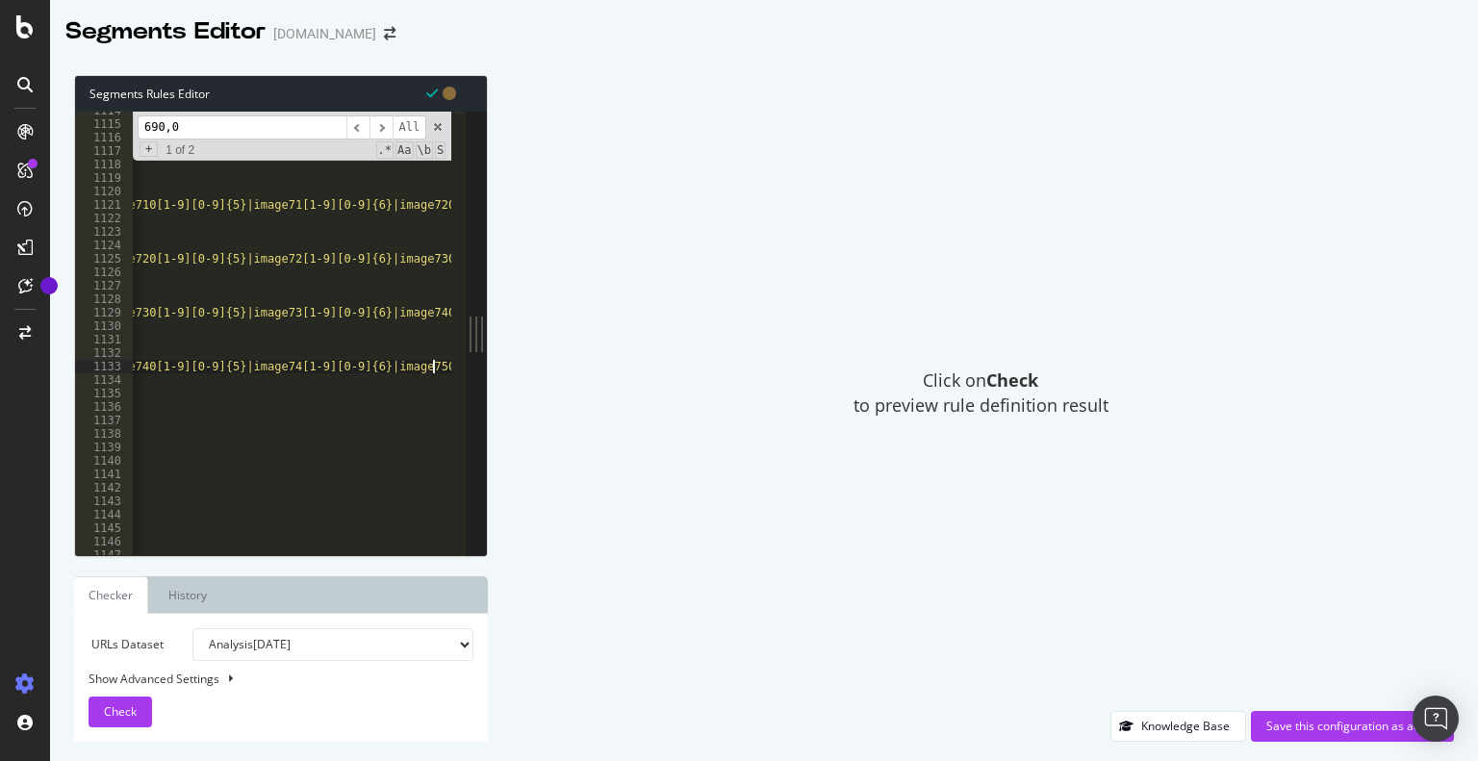
scroll to position [0, 889]
click at [254, 133] on input "690,0" at bounding box center [242, 128] width 209 height 24
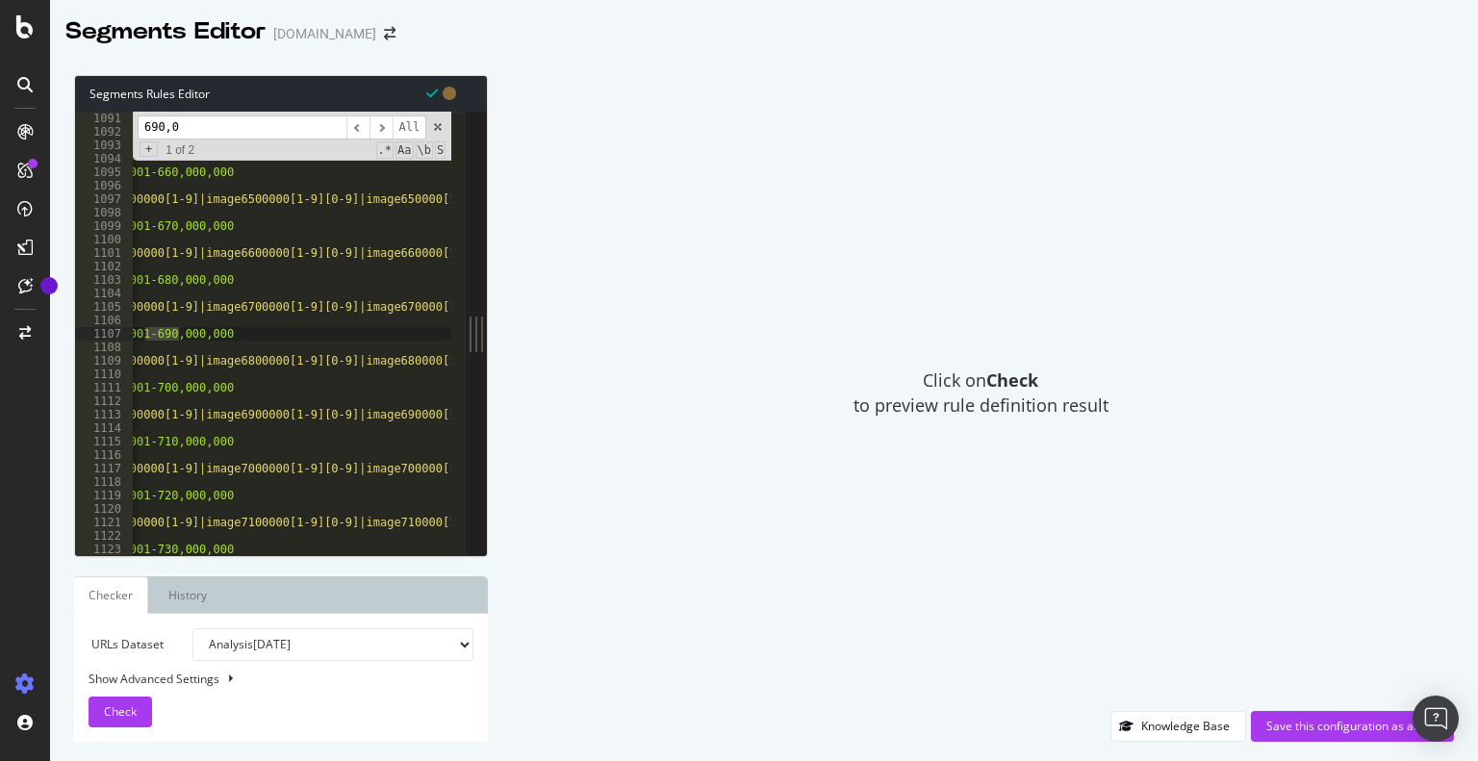
scroll to position [0, 48]
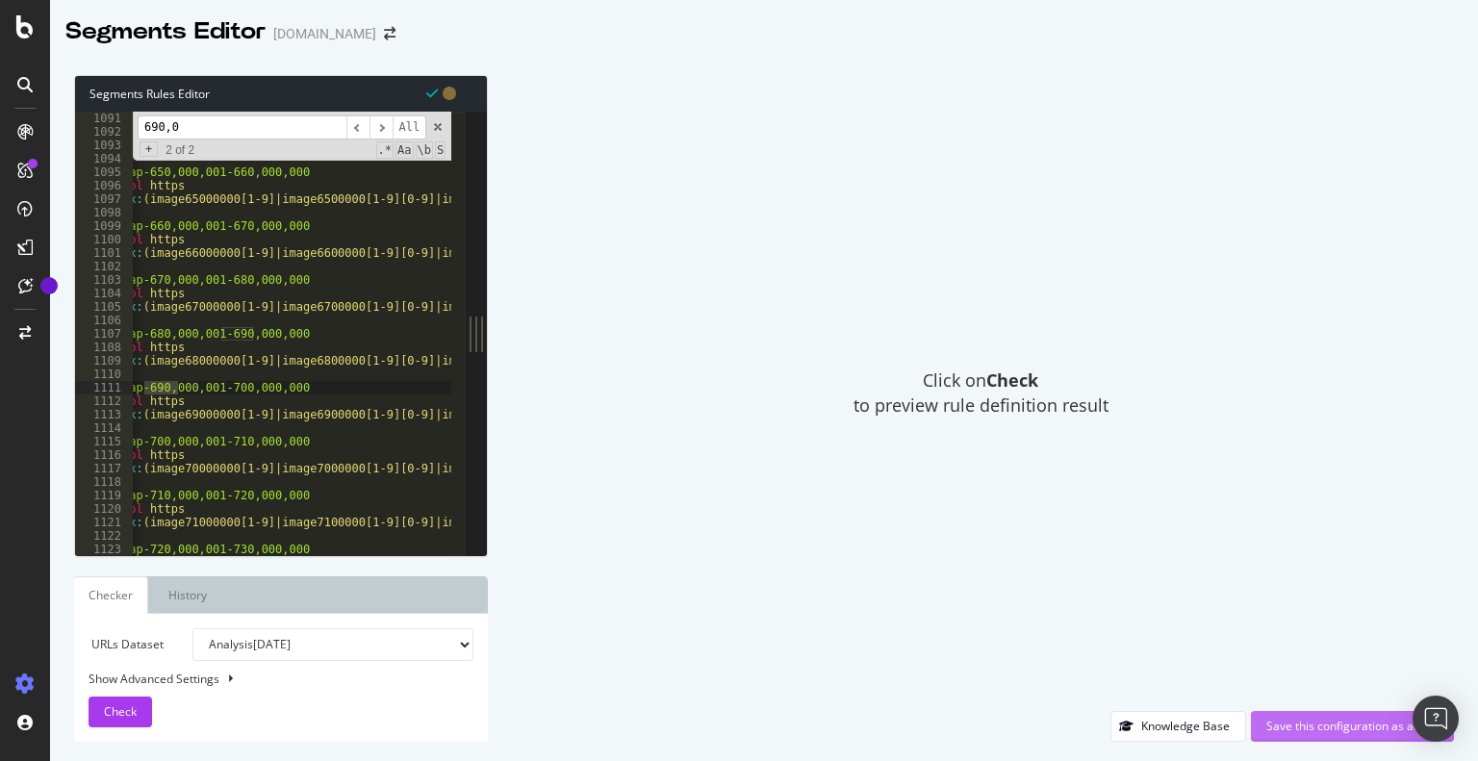
click at [1332, 726] on div "Save this configuration as active" at bounding box center [1353, 726] width 172 height 16
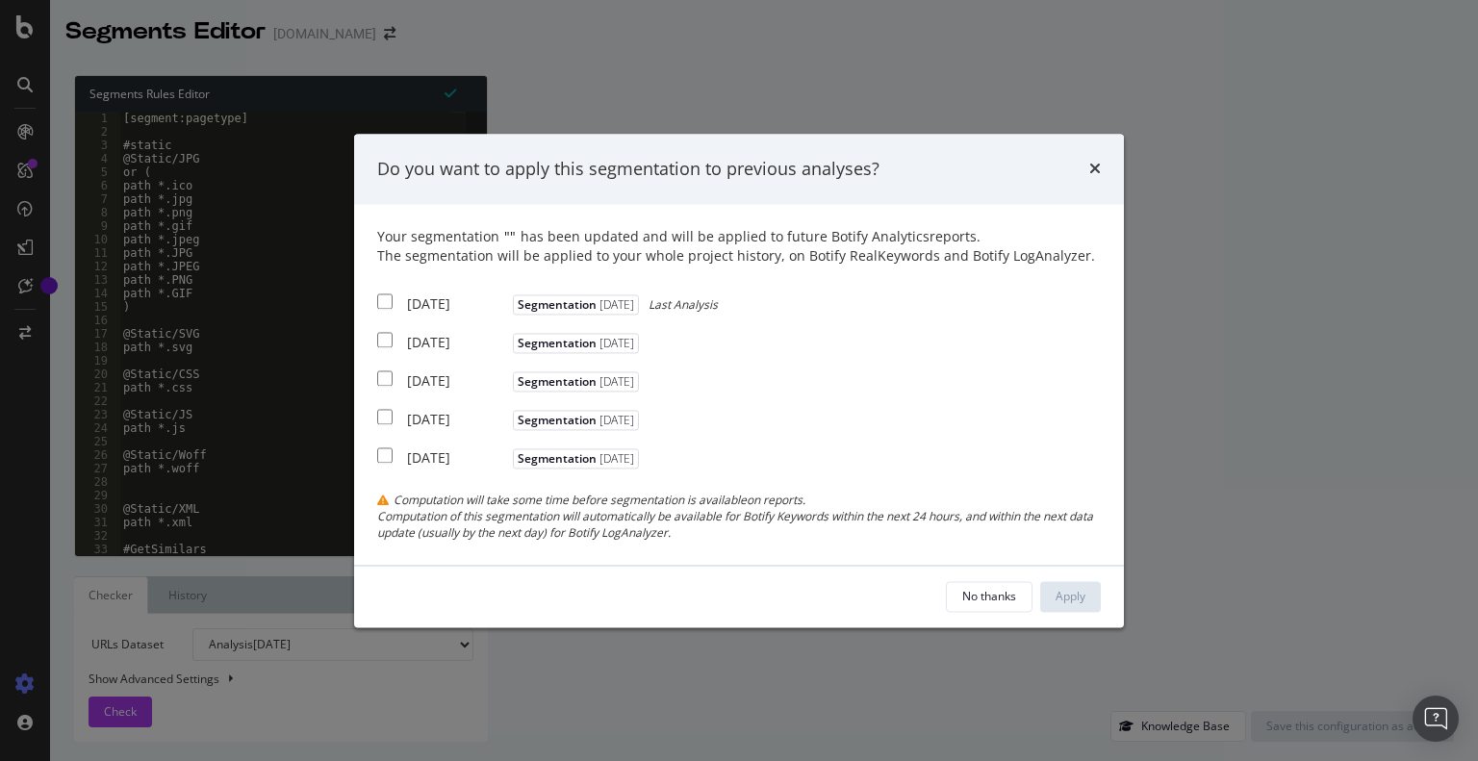
click at [392, 303] on input "modal" at bounding box center [384, 302] width 15 height 15
checkbox input "true"
click at [384, 334] on input "modal" at bounding box center [384, 340] width 15 height 15
checkbox input "true"
click at [385, 372] on input "modal" at bounding box center [384, 379] width 15 height 15
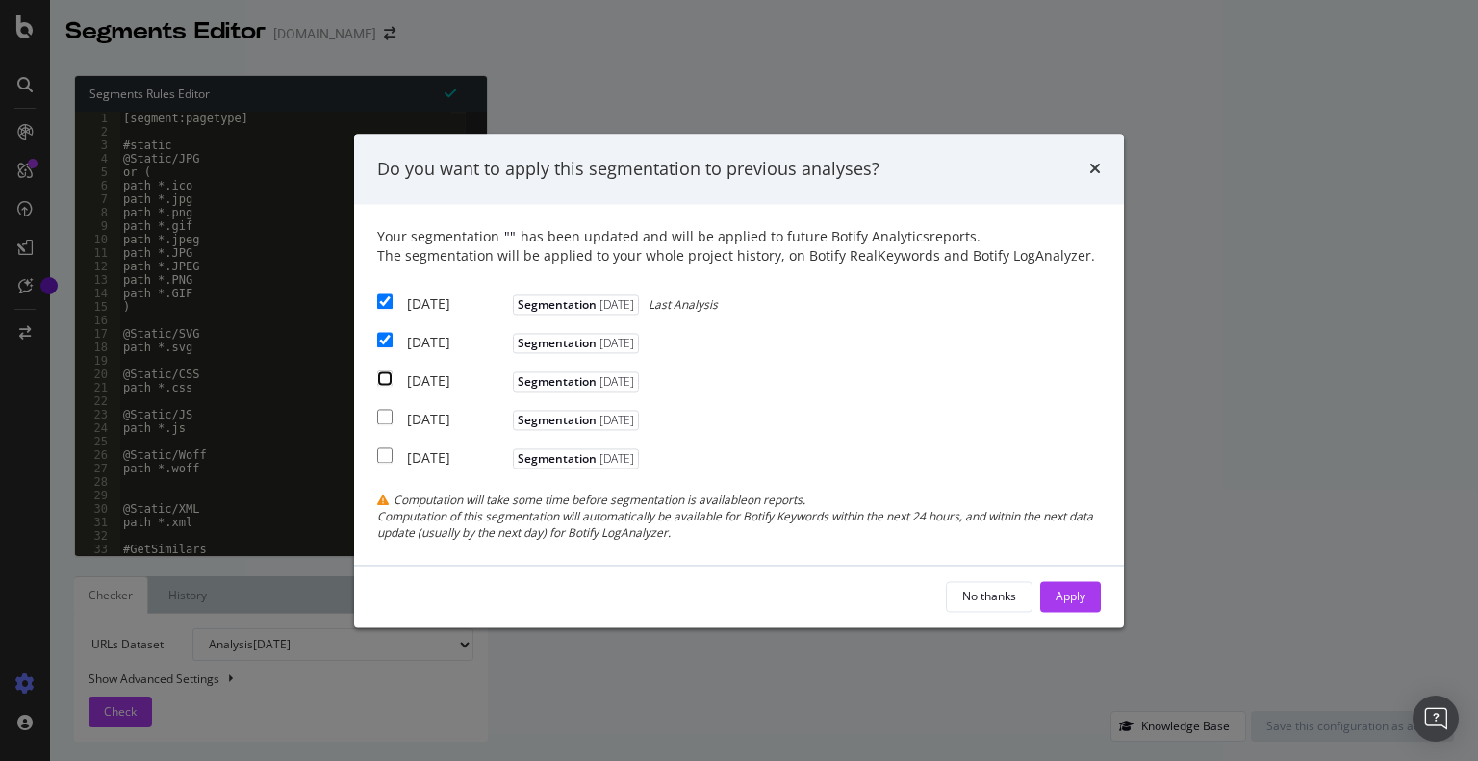
checkbox input "true"
click at [1049, 595] on button "Apply" at bounding box center [1071, 596] width 61 height 31
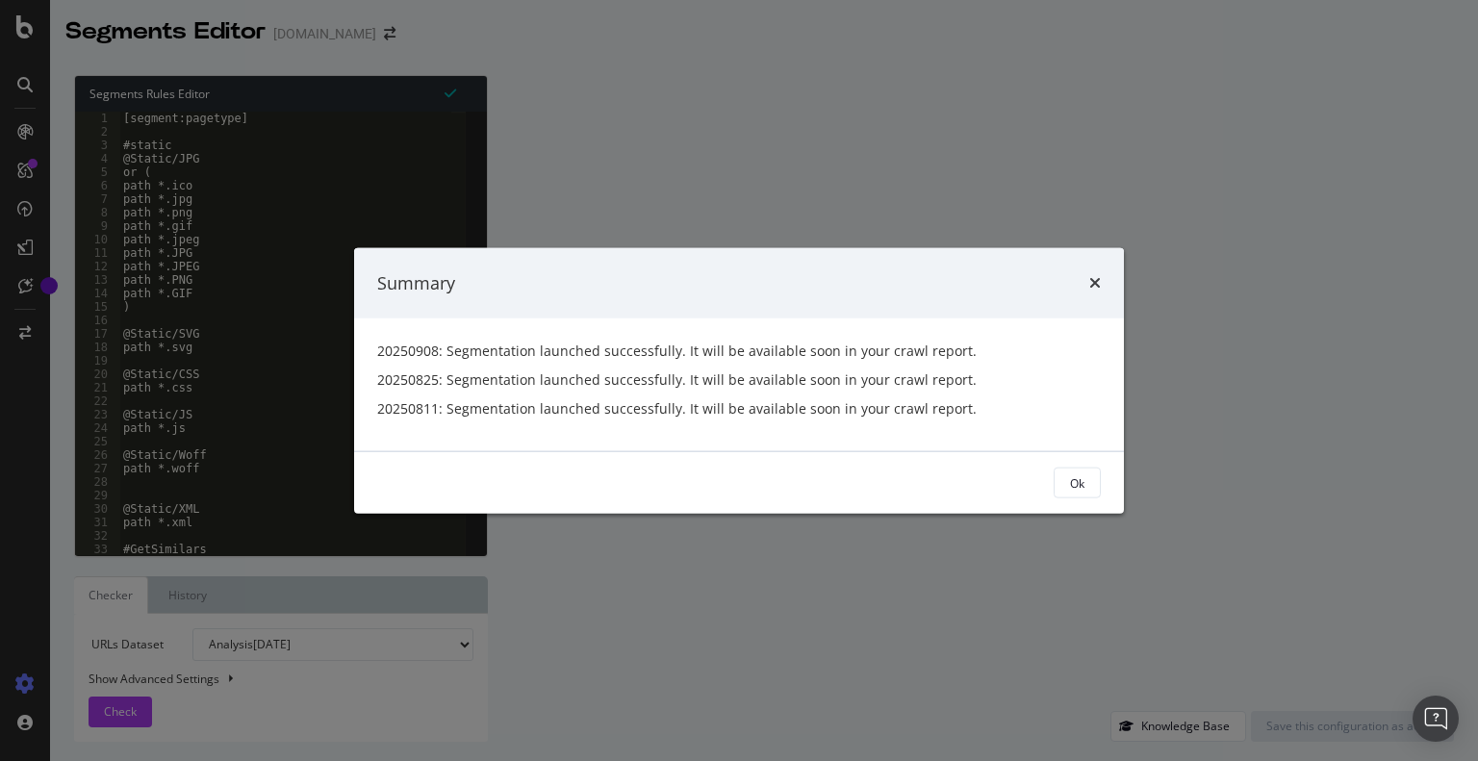
drag, startPoint x: 1086, startPoint y: 489, endPoint x: 954, endPoint y: 457, distance: 135.6
click at [1084, 489] on button "Ok" at bounding box center [1077, 483] width 47 height 31
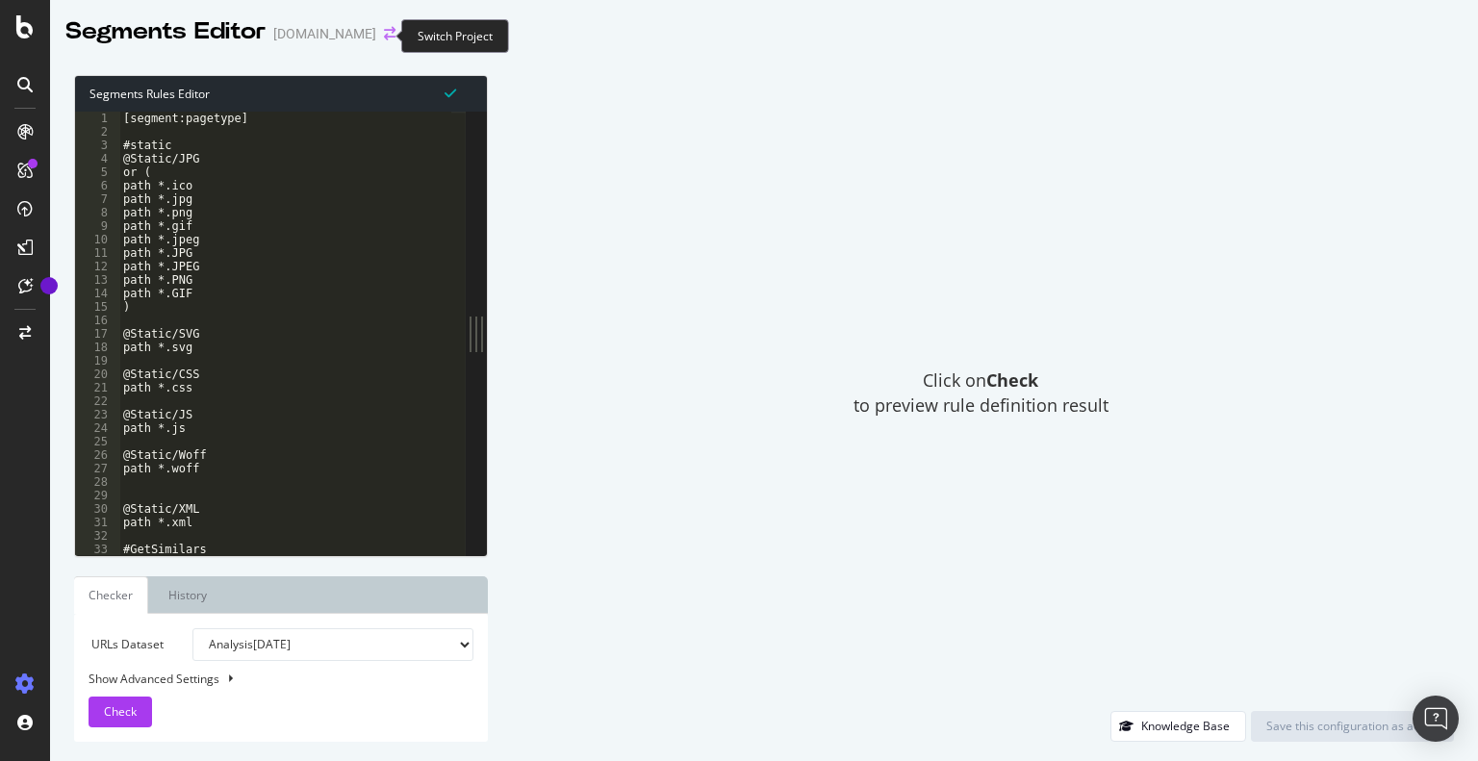
click at [384, 36] on icon "arrow-right-arrow-left" at bounding box center [390, 33] width 12 height 13
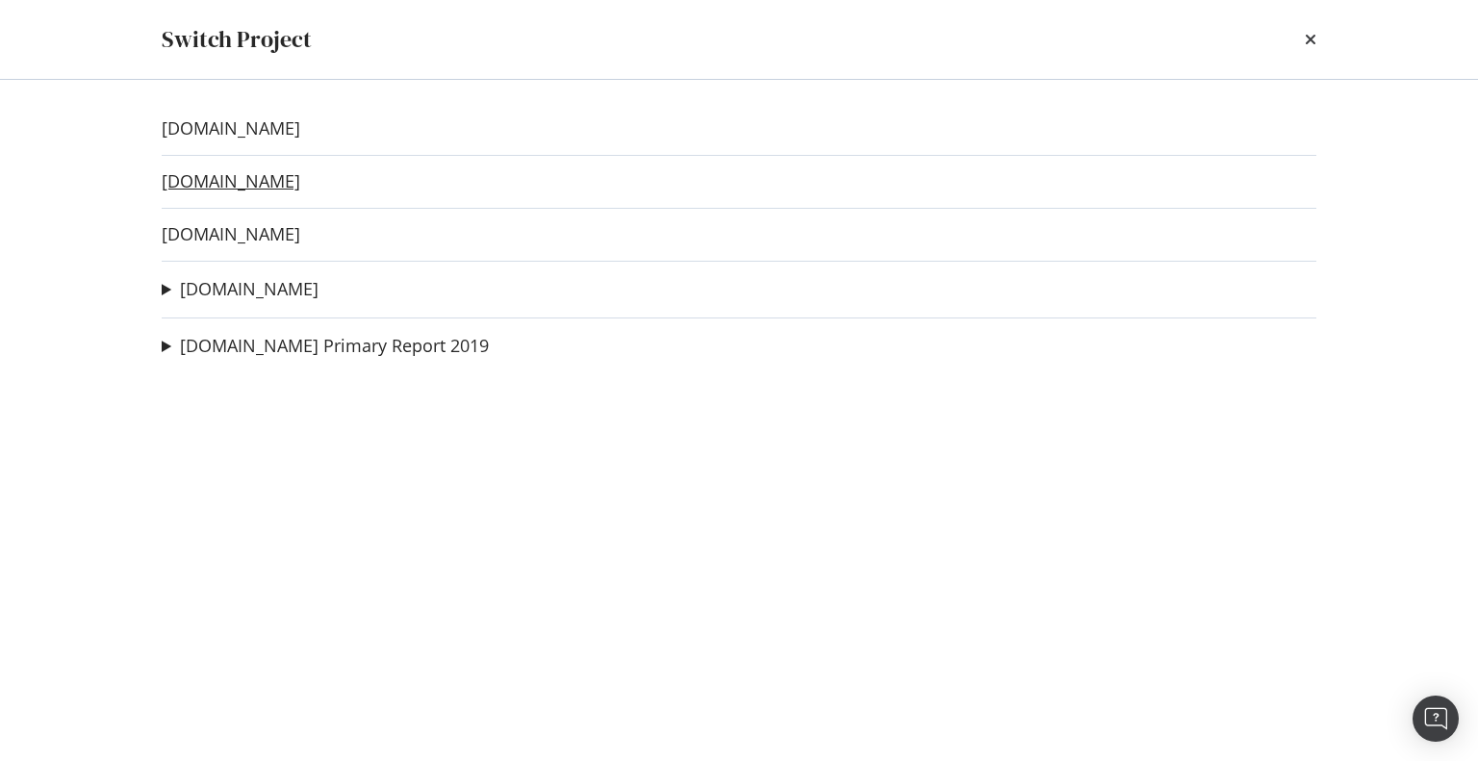
click at [204, 185] on link "[DOMAIN_NAME]" at bounding box center [231, 181] width 139 height 20
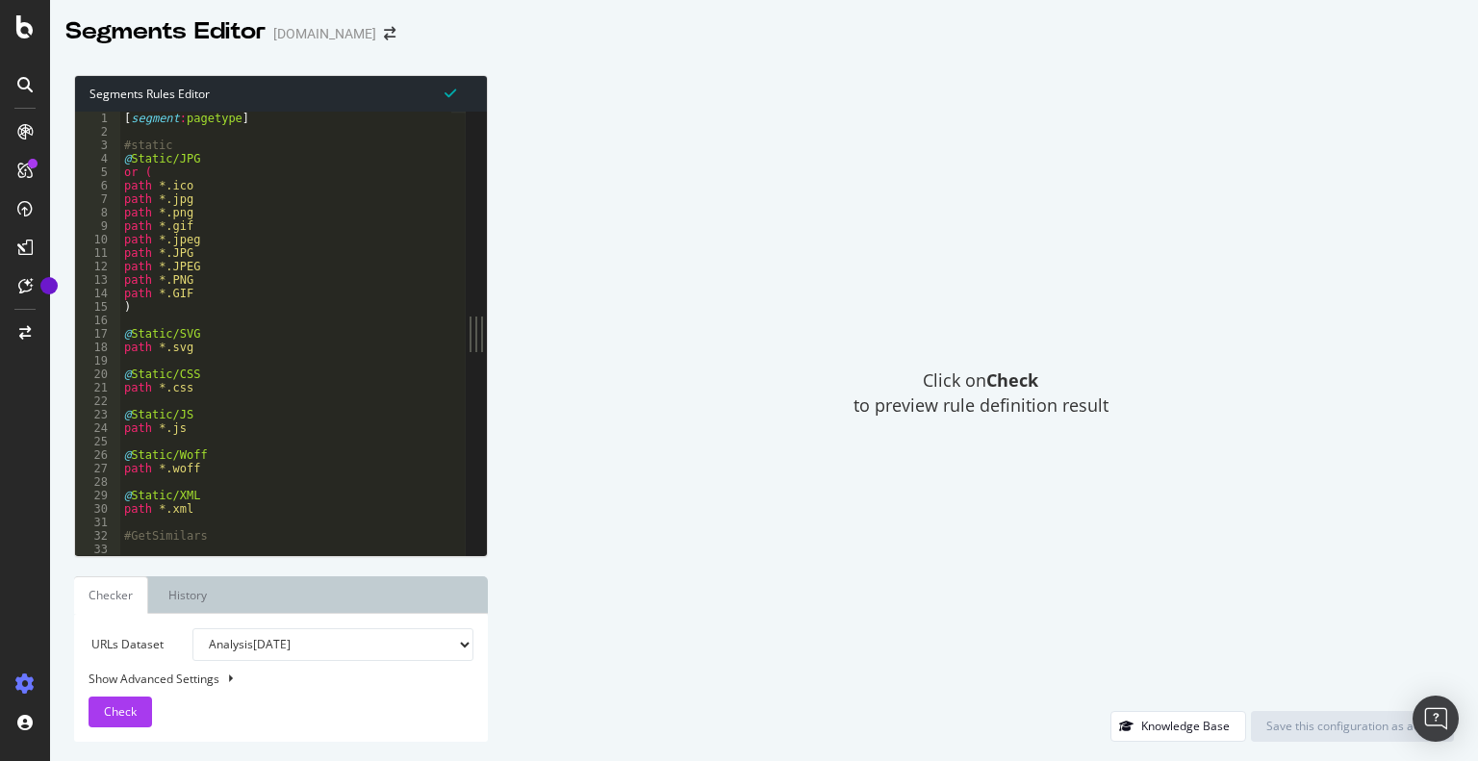
type textarea "path *.jpg"
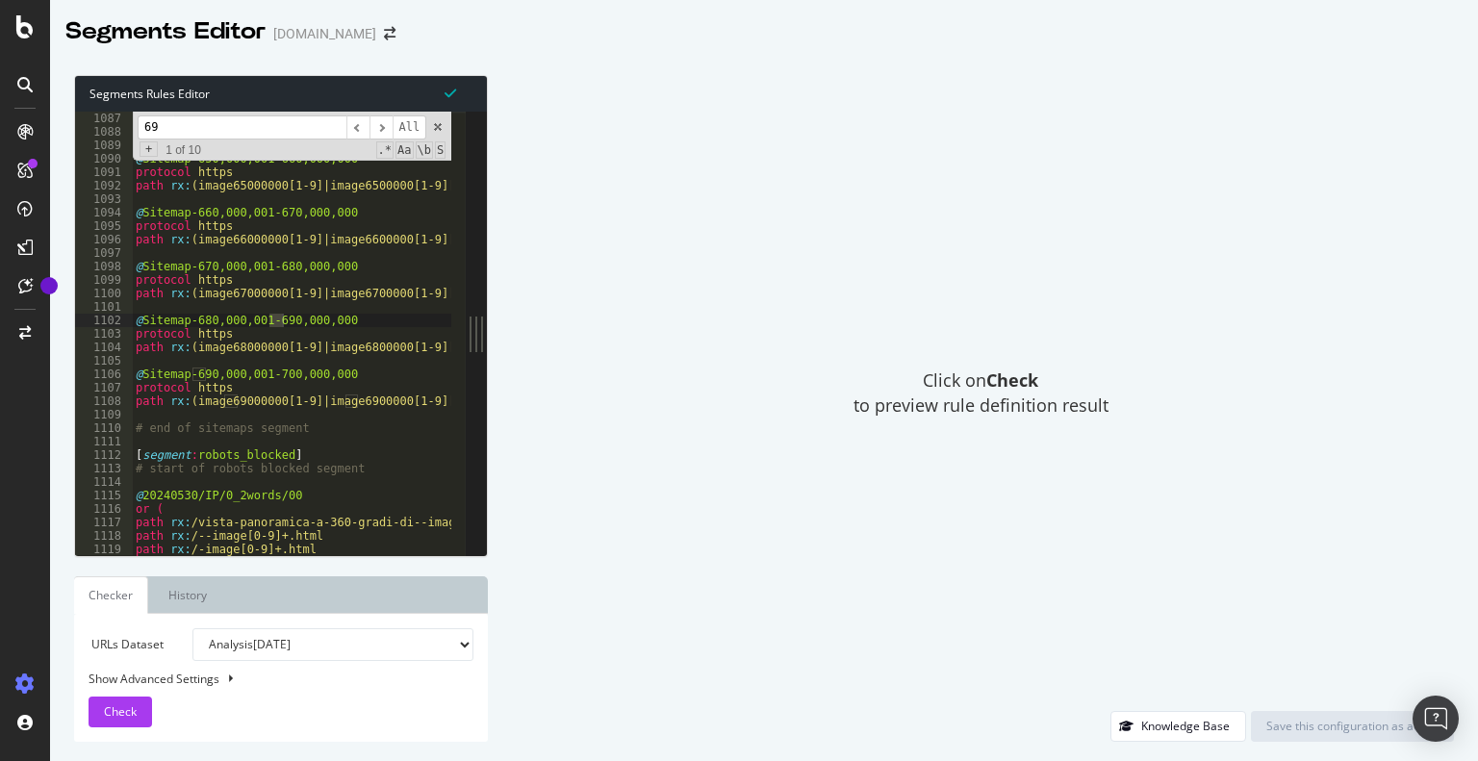
scroll to position [14635, 0]
type input "690,"
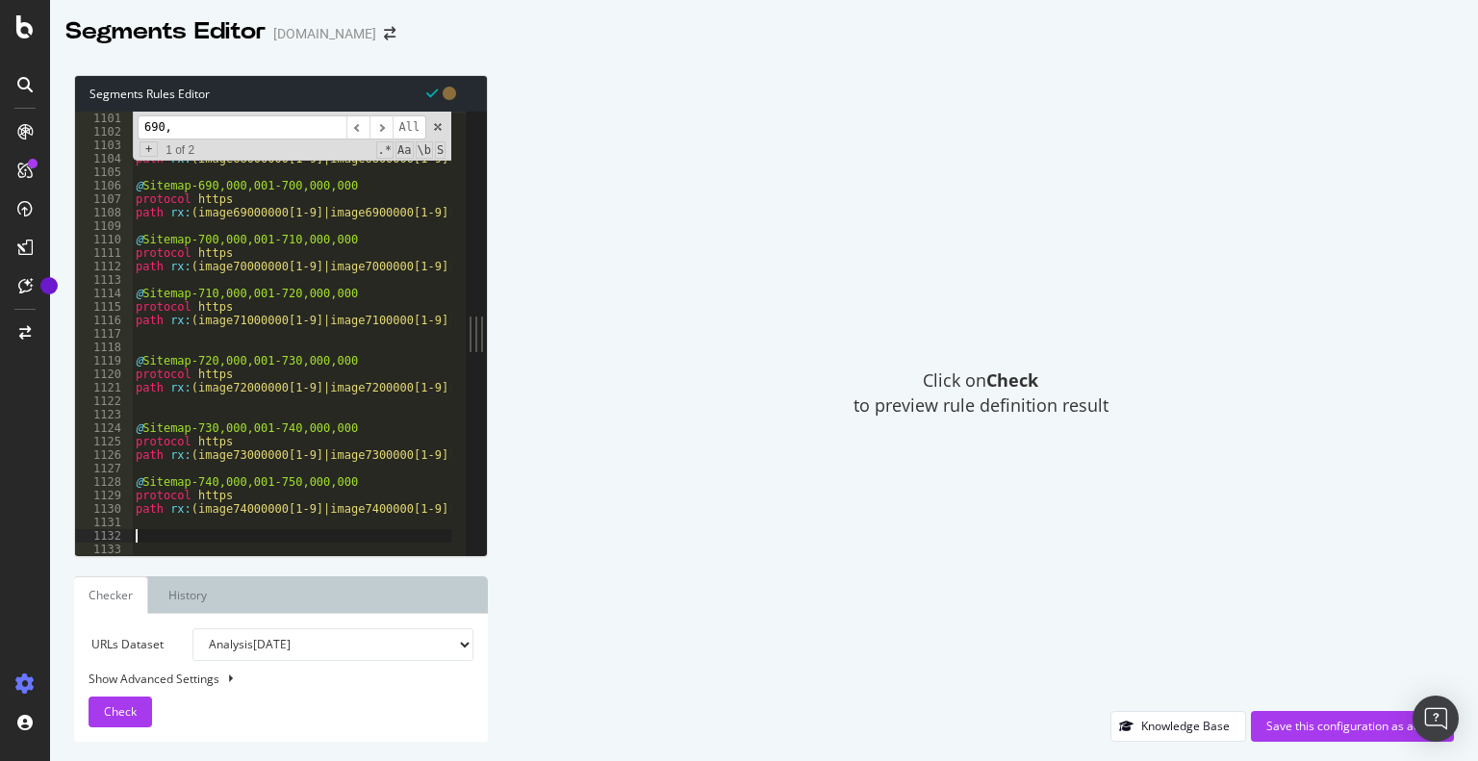
scroll to position [14823, 0]
click at [131, 400] on div "1122" at bounding box center [104, 401] width 58 height 13
type textarea "path rx:(image72000000[1-9]|image7200000[1-9][0-9]|image720000[1-9][0-9]{2}|ima…"
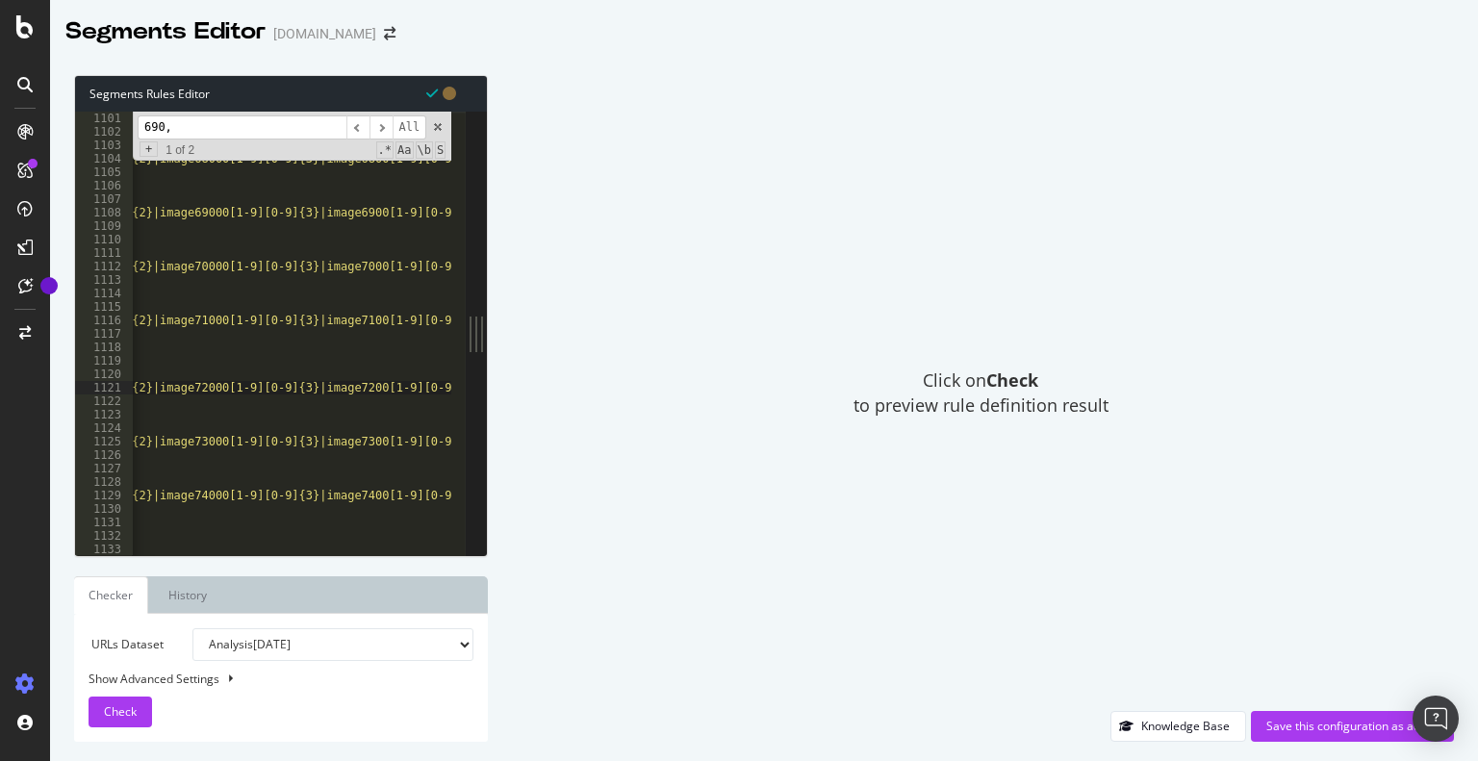
scroll to position [0, 0]
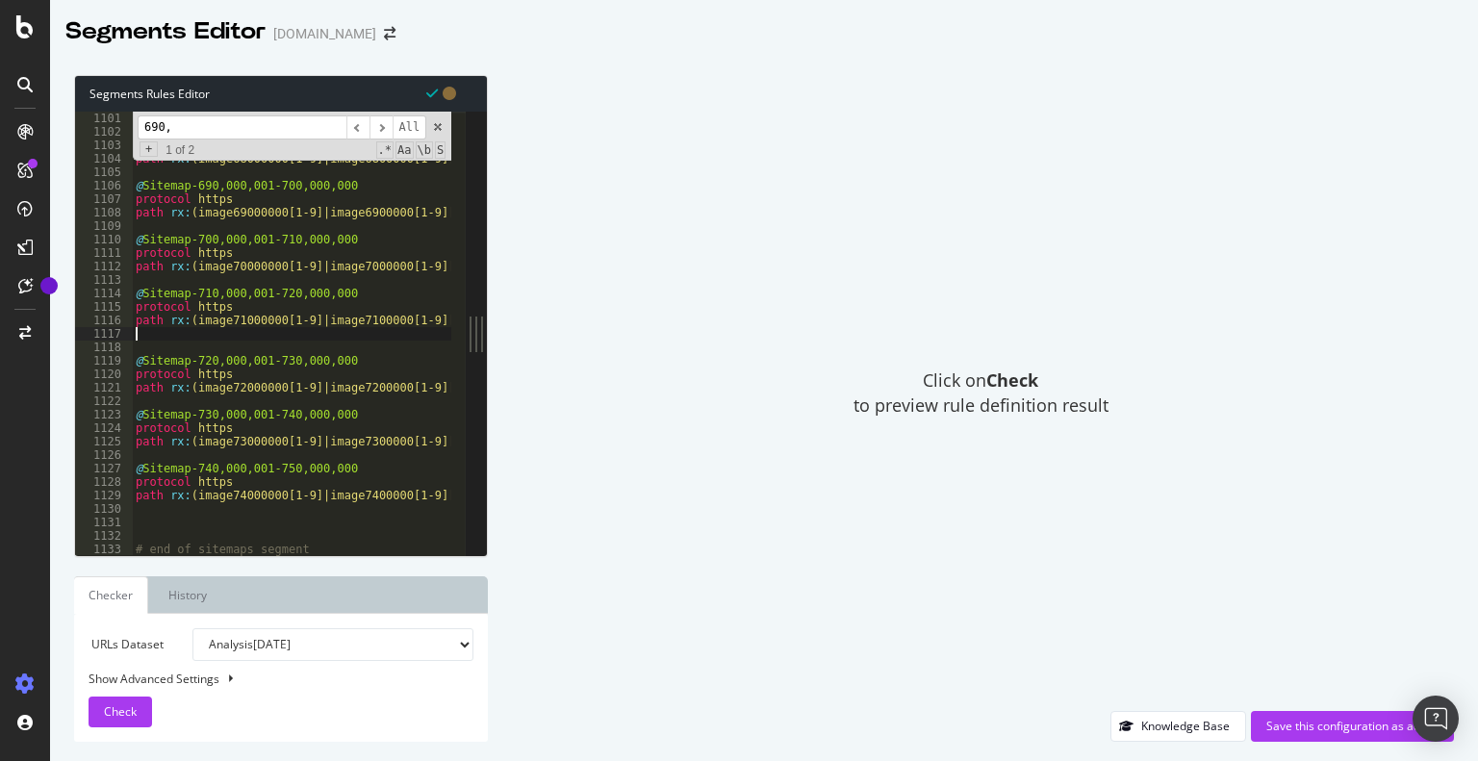
type textarea "path rx:(image71000000[1-9]|image7100000[1-9][0-9]|image710000[1-9][0-9]{2}|ima…"
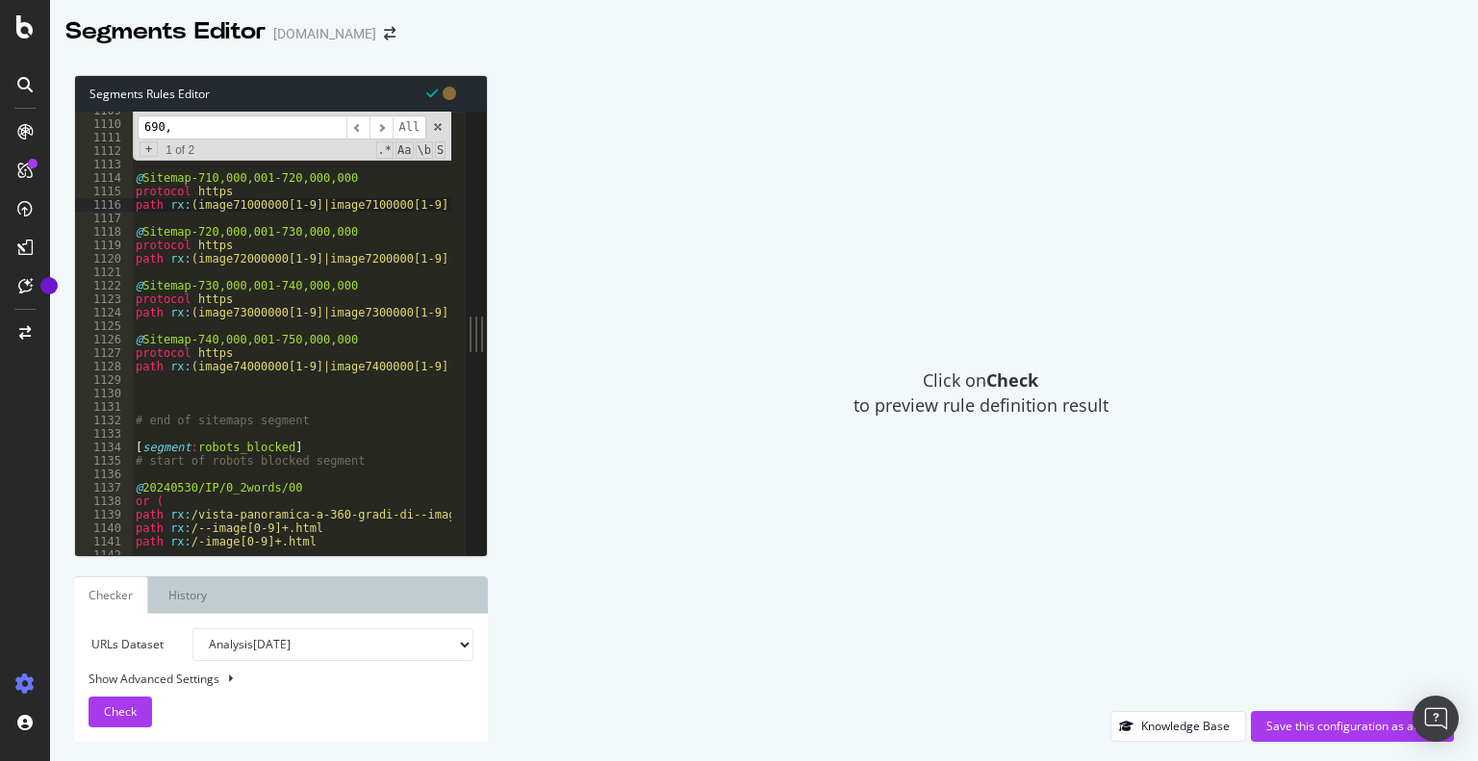
scroll to position [14939, 0]
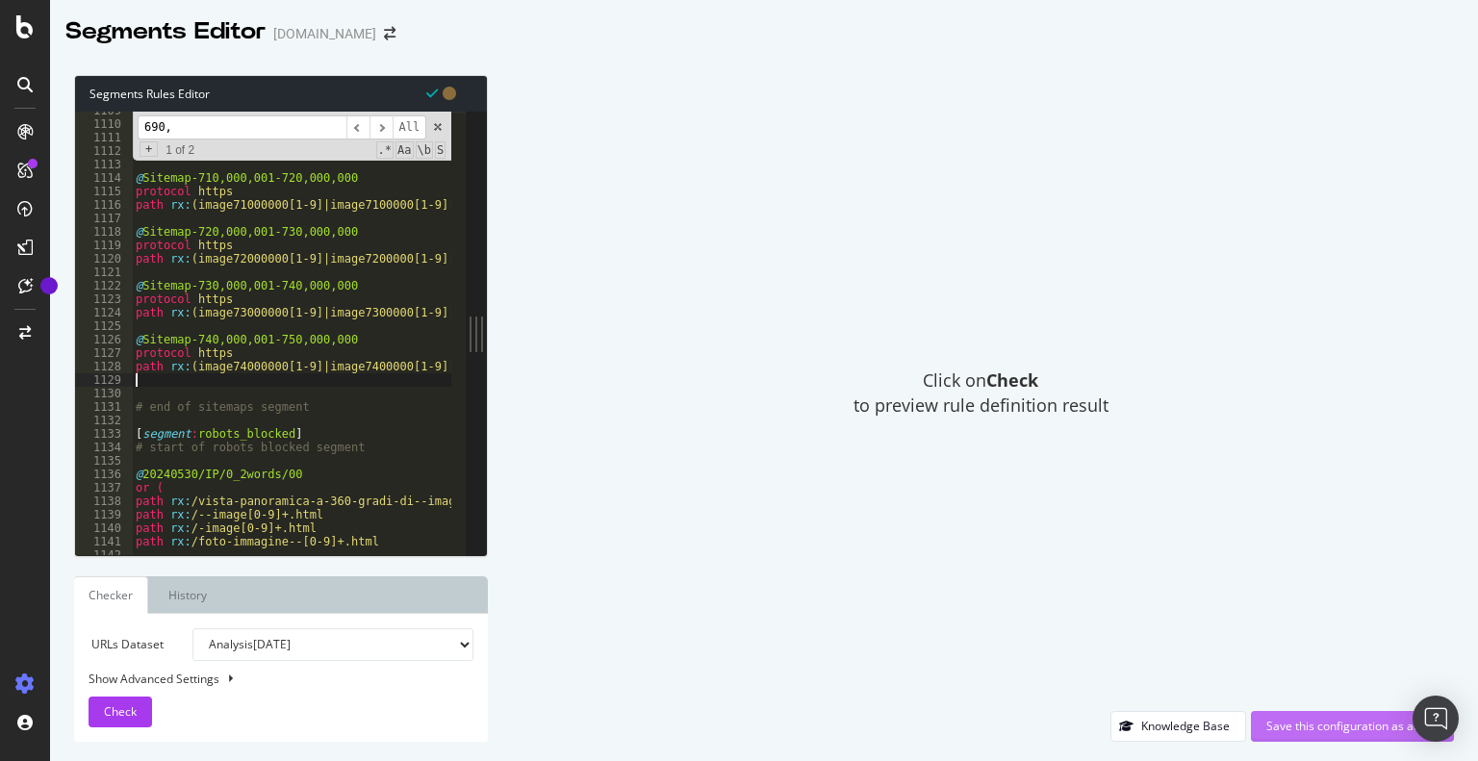
click at [1324, 728] on div "Save this configuration as active" at bounding box center [1353, 726] width 172 height 16
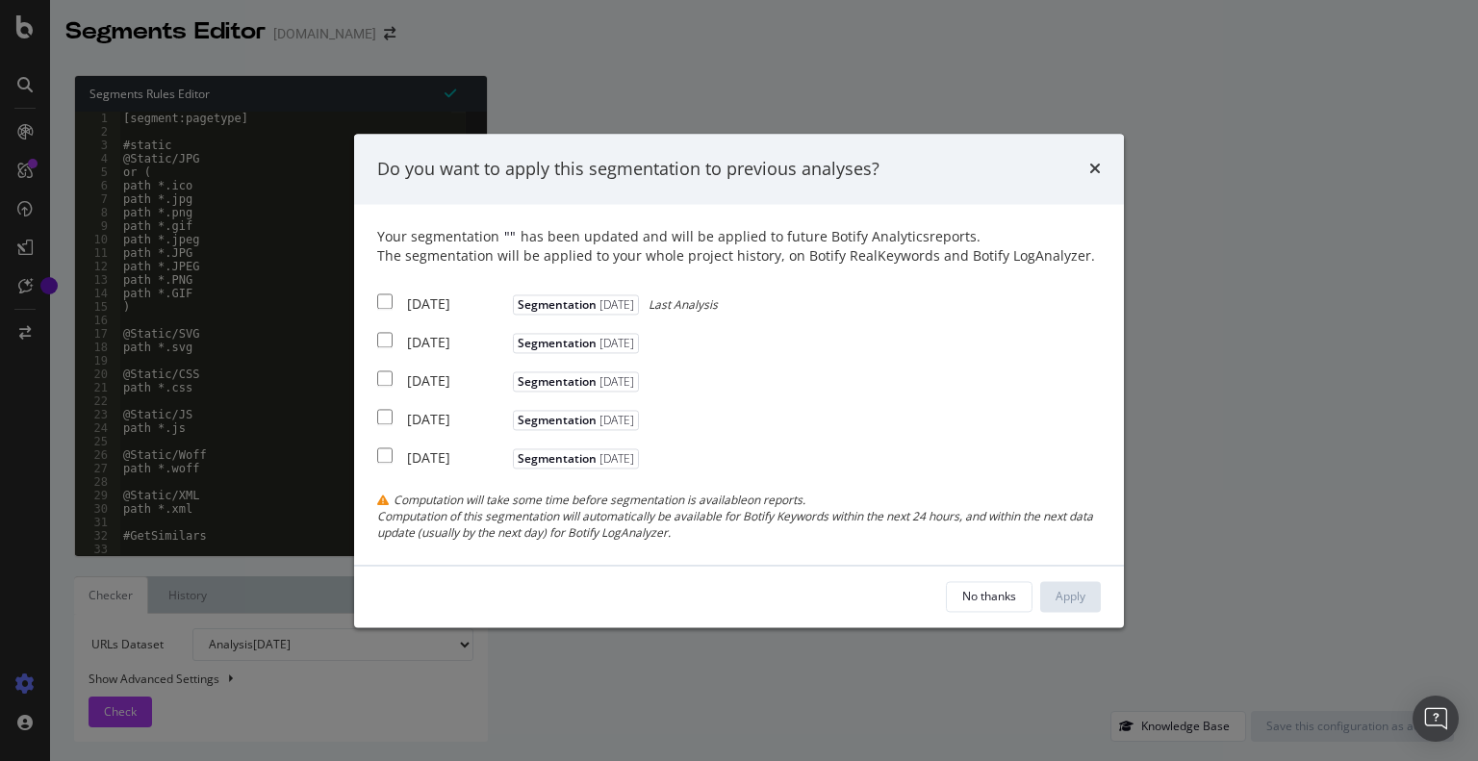
click at [381, 303] on input "modal" at bounding box center [384, 302] width 15 height 15
checkbox input "true"
click at [385, 347] on input "modal" at bounding box center [384, 340] width 15 height 15
checkbox input "true"
click at [388, 391] on div "Your segmentation " " has been updated and will be applied to future Botify Ana…" at bounding box center [739, 385] width 724 height 314
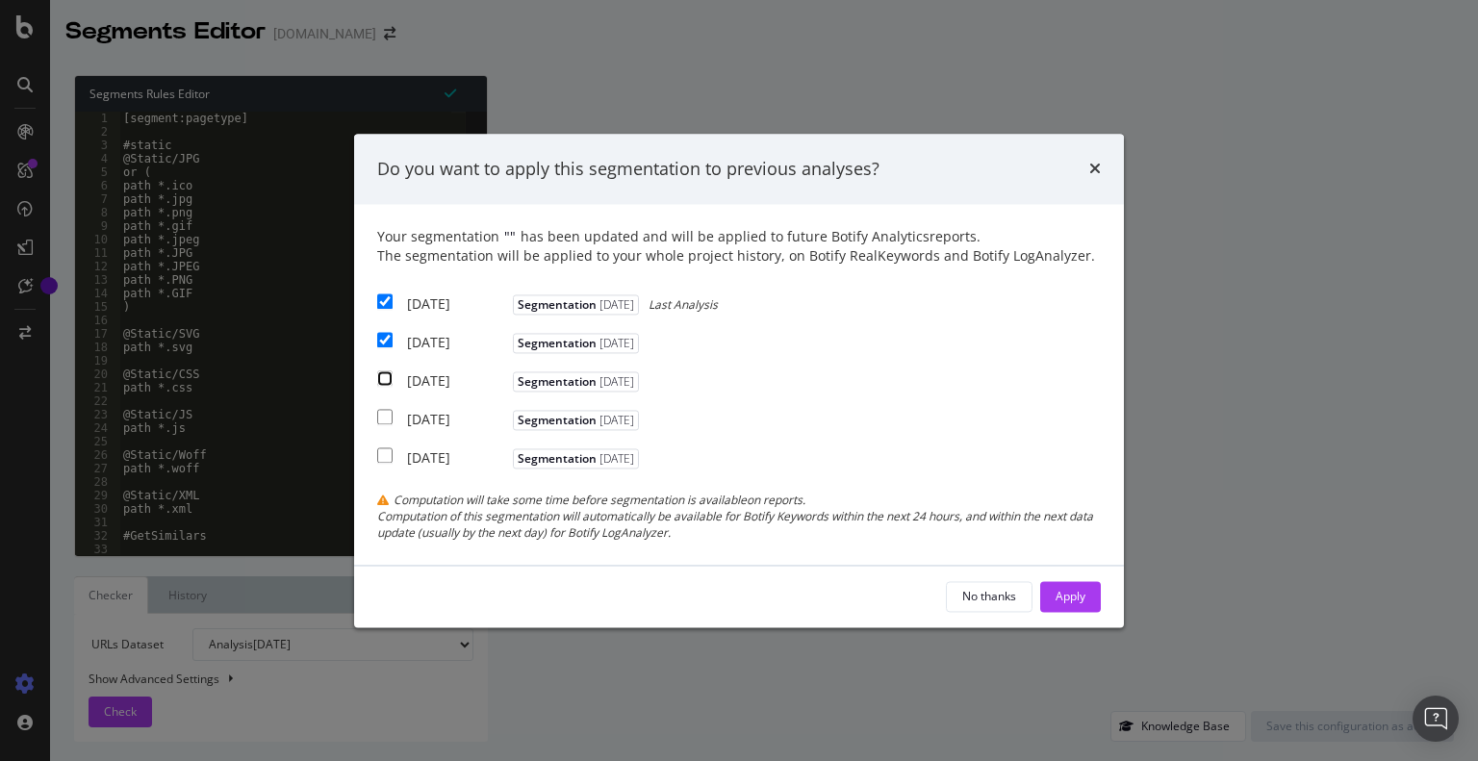
click at [389, 381] on input "modal" at bounding box center [384, 379] width 15 height 15
checkbox input "true"
click at [1086, 593] on button "Apply" at bounding box center [1071, 596] width 61 height 31
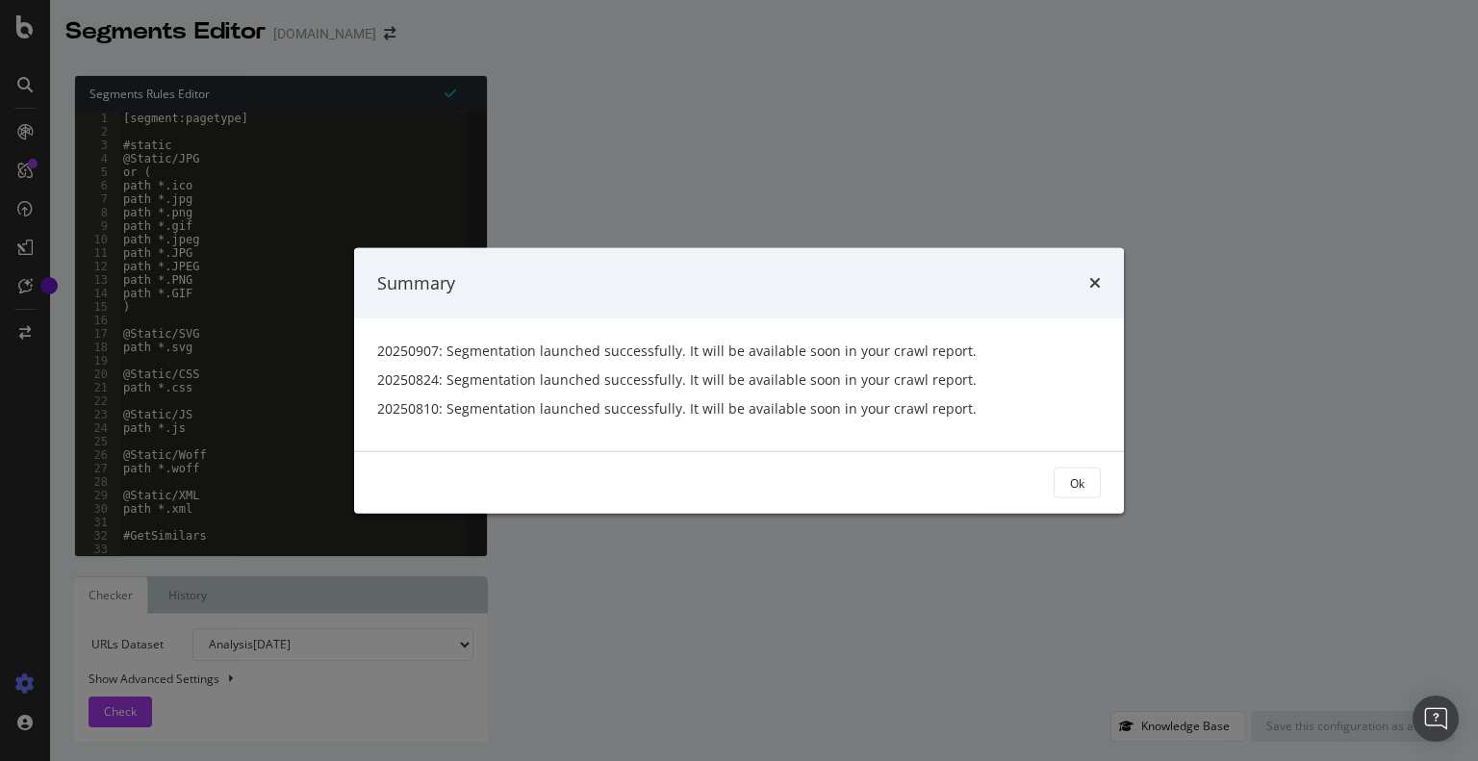
click at [1078, 481] on div "Ok" at bounding box center [1077, 483] width 14 height 16
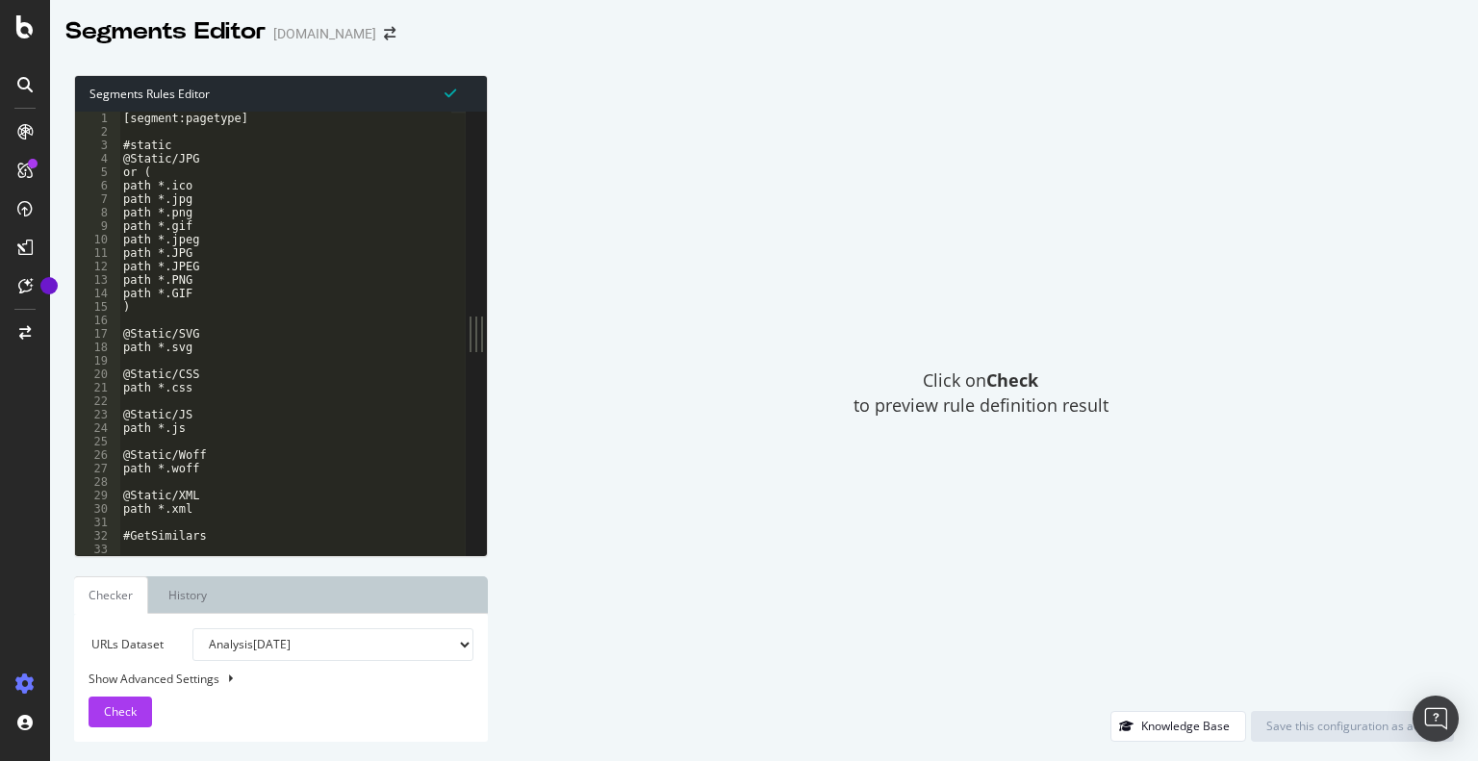
type textarea "path *.js"
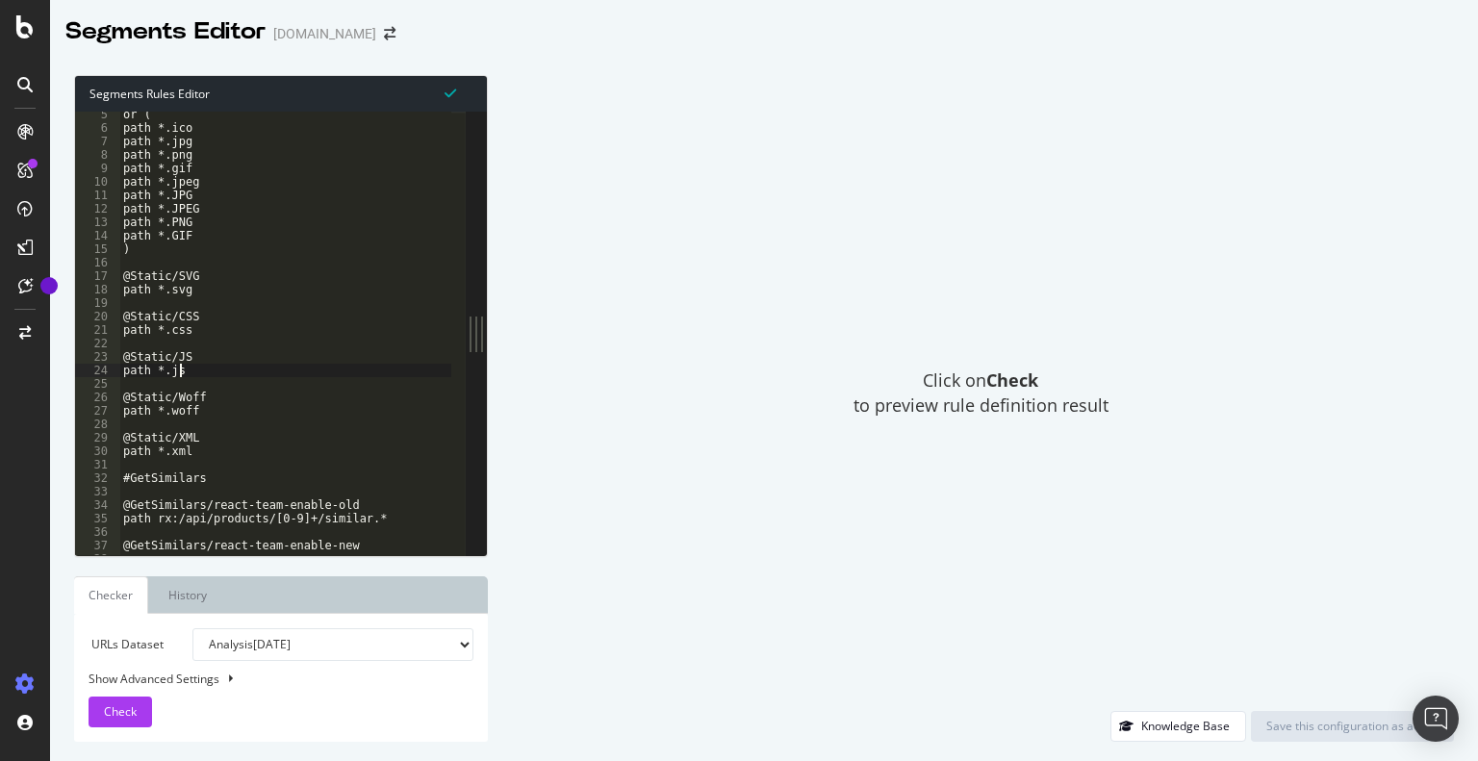
scroll to position [0, 0]
